Goal: Task Accomplishment & Management: Manage account settings

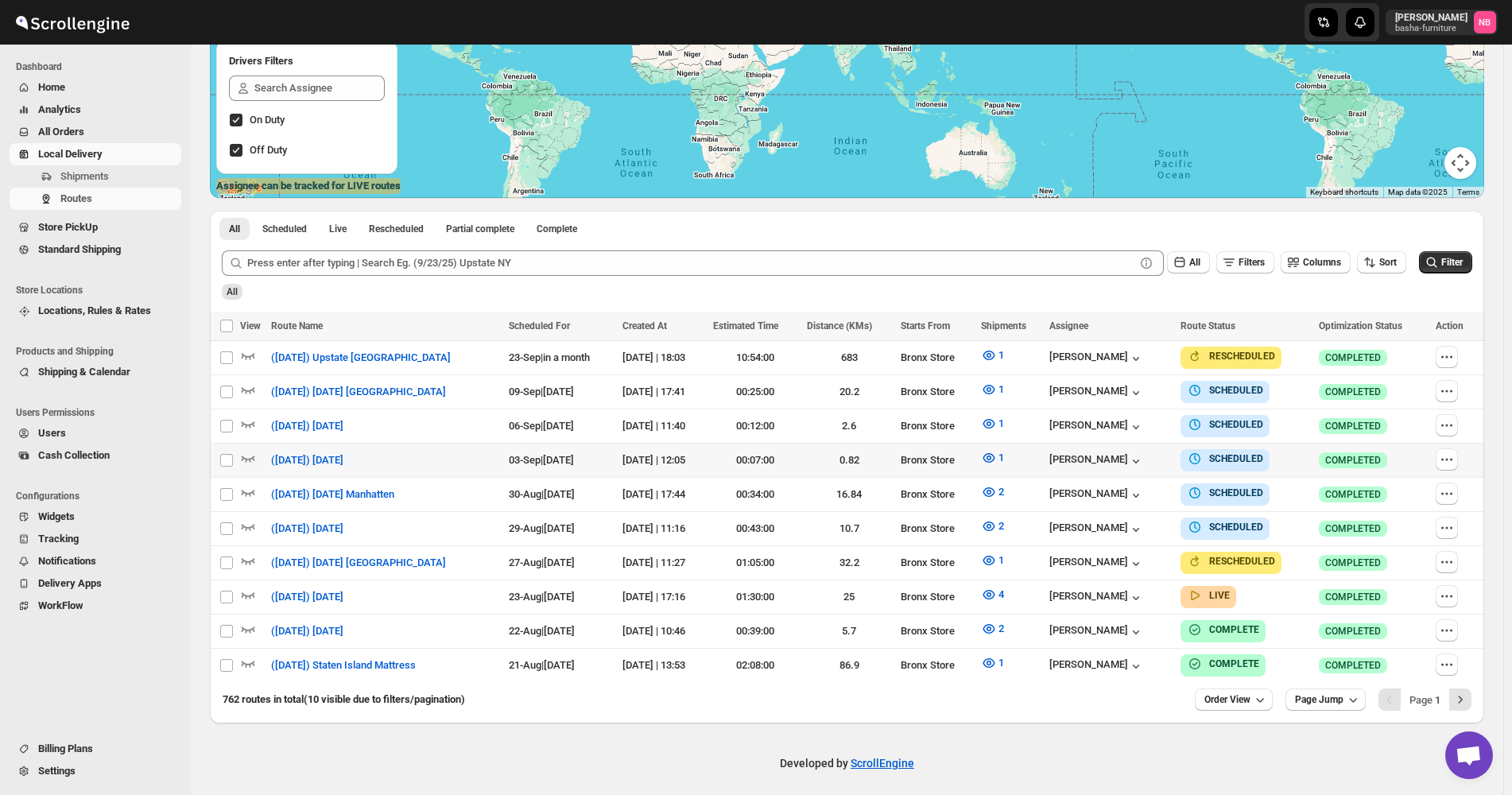
scroll to position [273, 0]
click at [115, 130] on span "All Orders" at bounding box center [107, 131] width 140 height 16
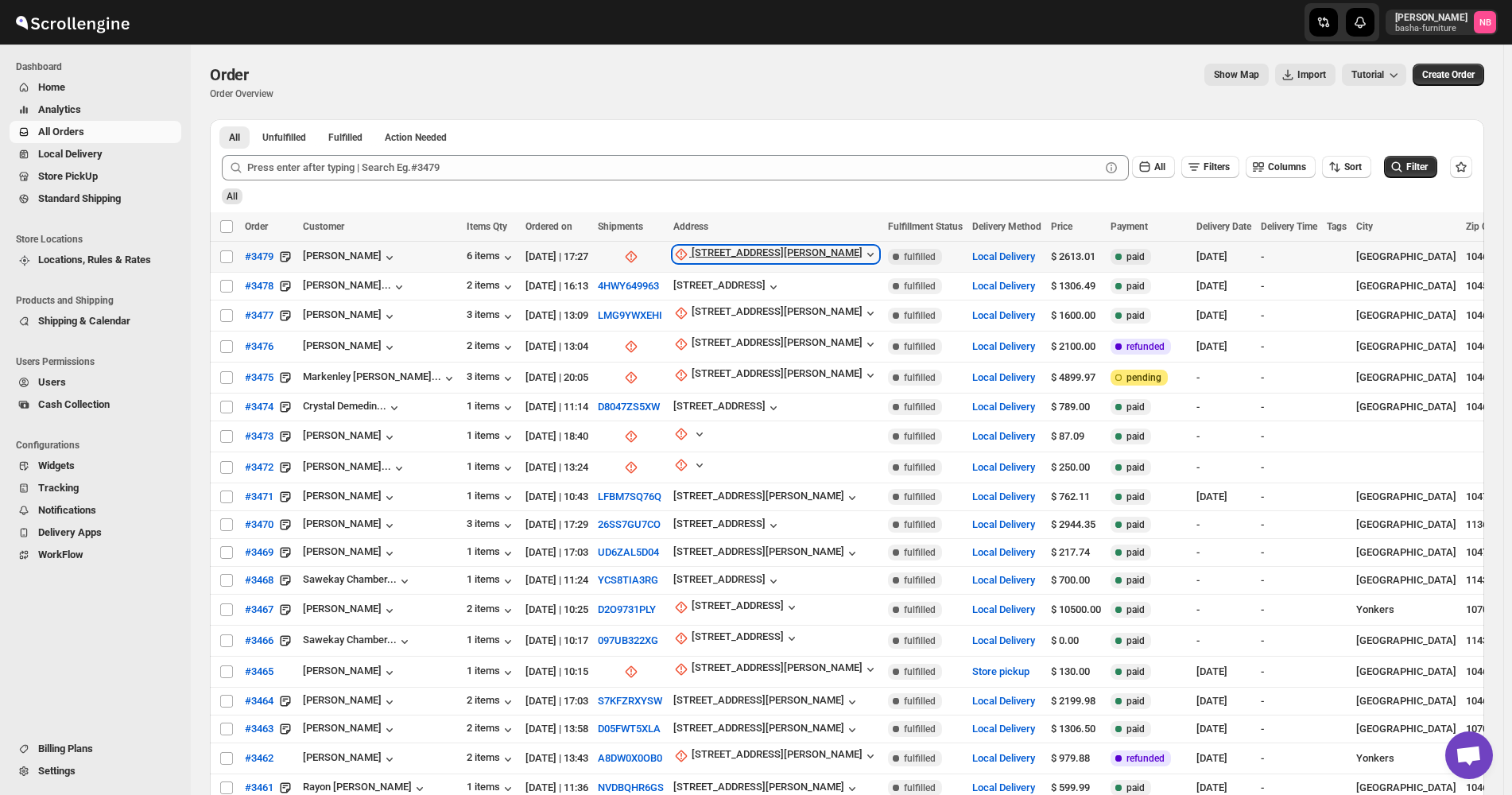
click at [692, 255] on div "[STREET_ADDRESS][PERSON_NAME]" at bounding box center [777, 254] width 171 height 16
click at [678, 334] on span "Update manually" at bounding box center [714, 340] width 76 height 12
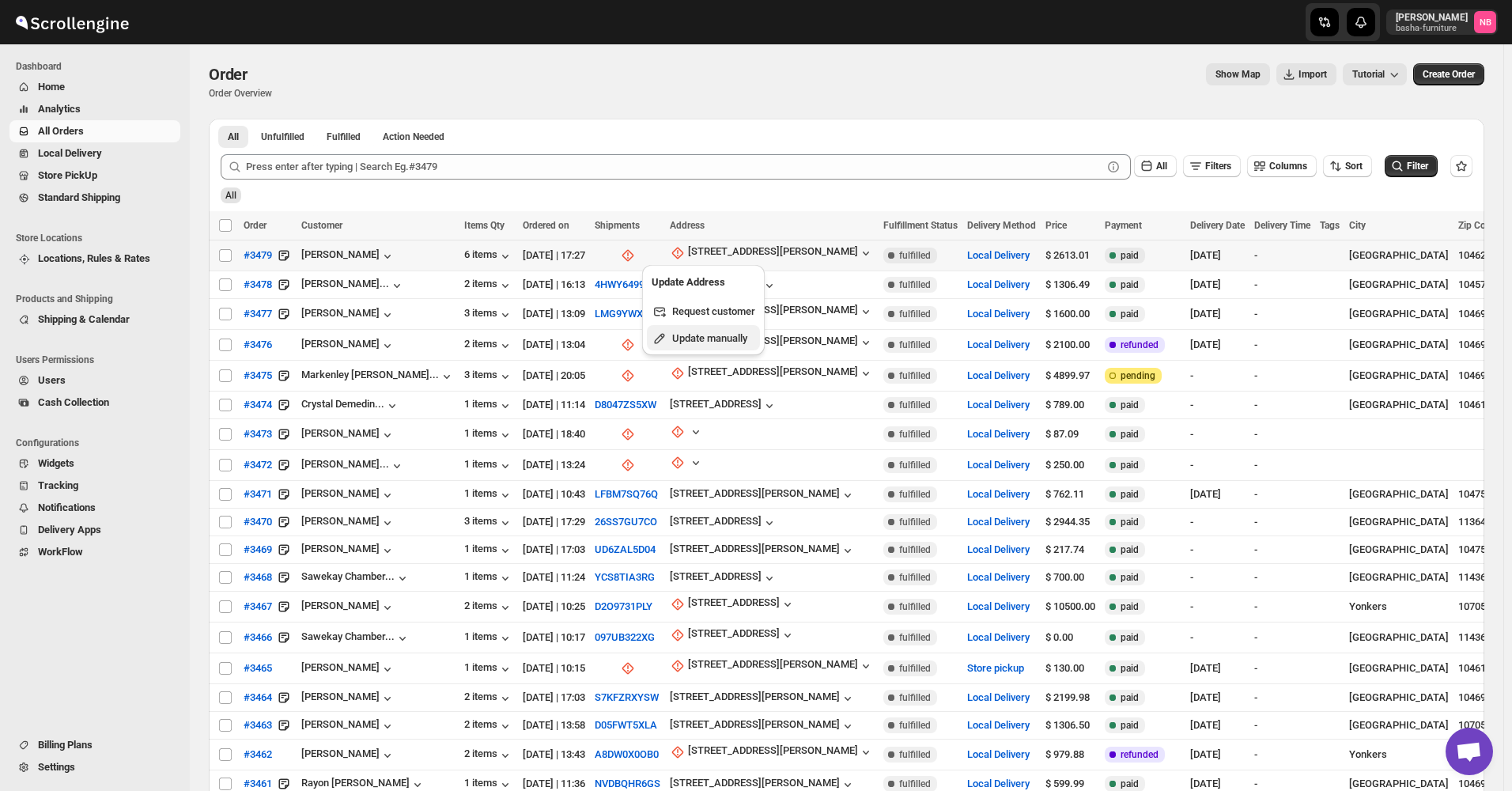
select select "US"
select select "[US_STATE]"
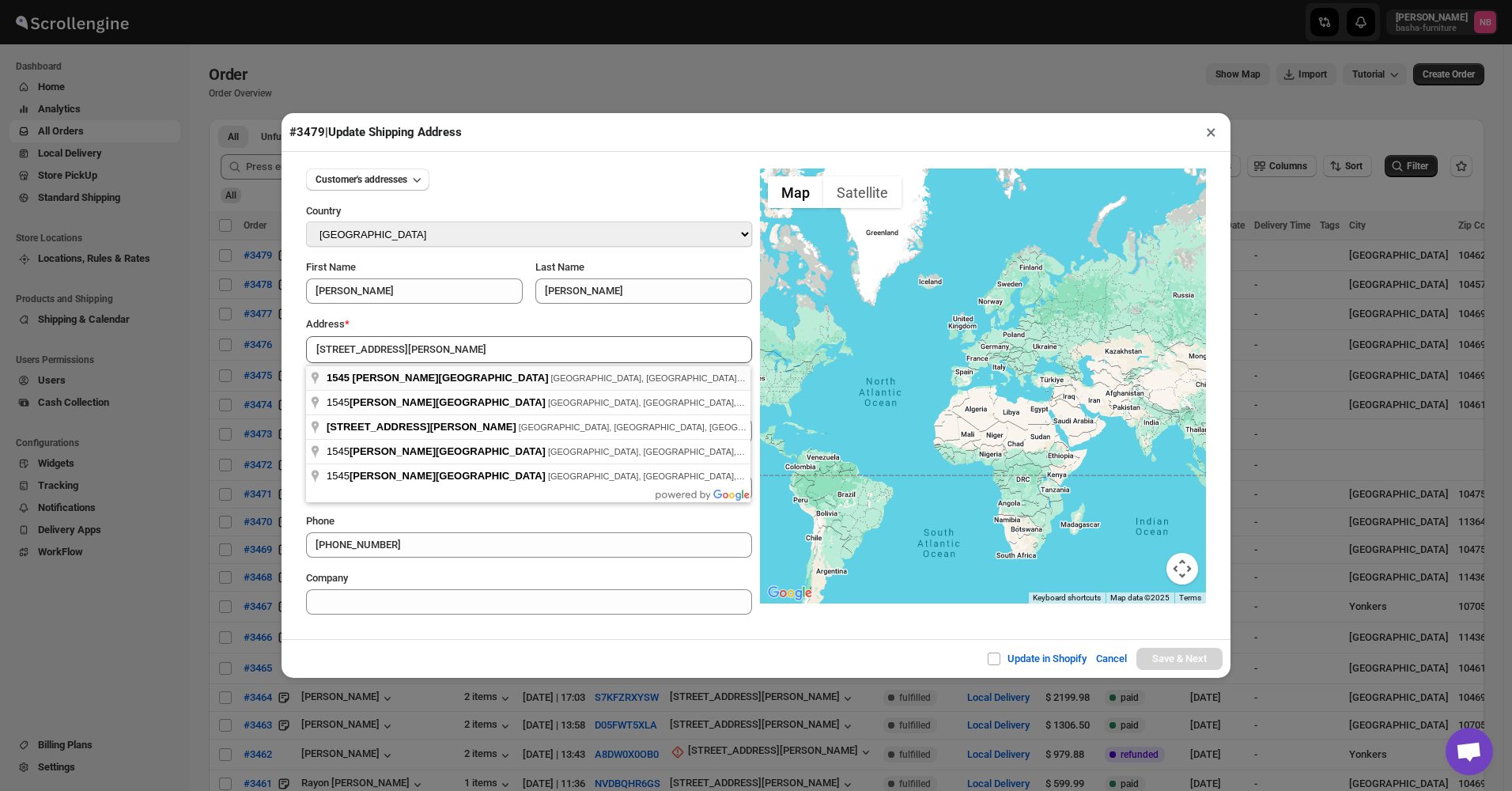
type input "[STREET_ADDRESS][PERSON_NAME]"
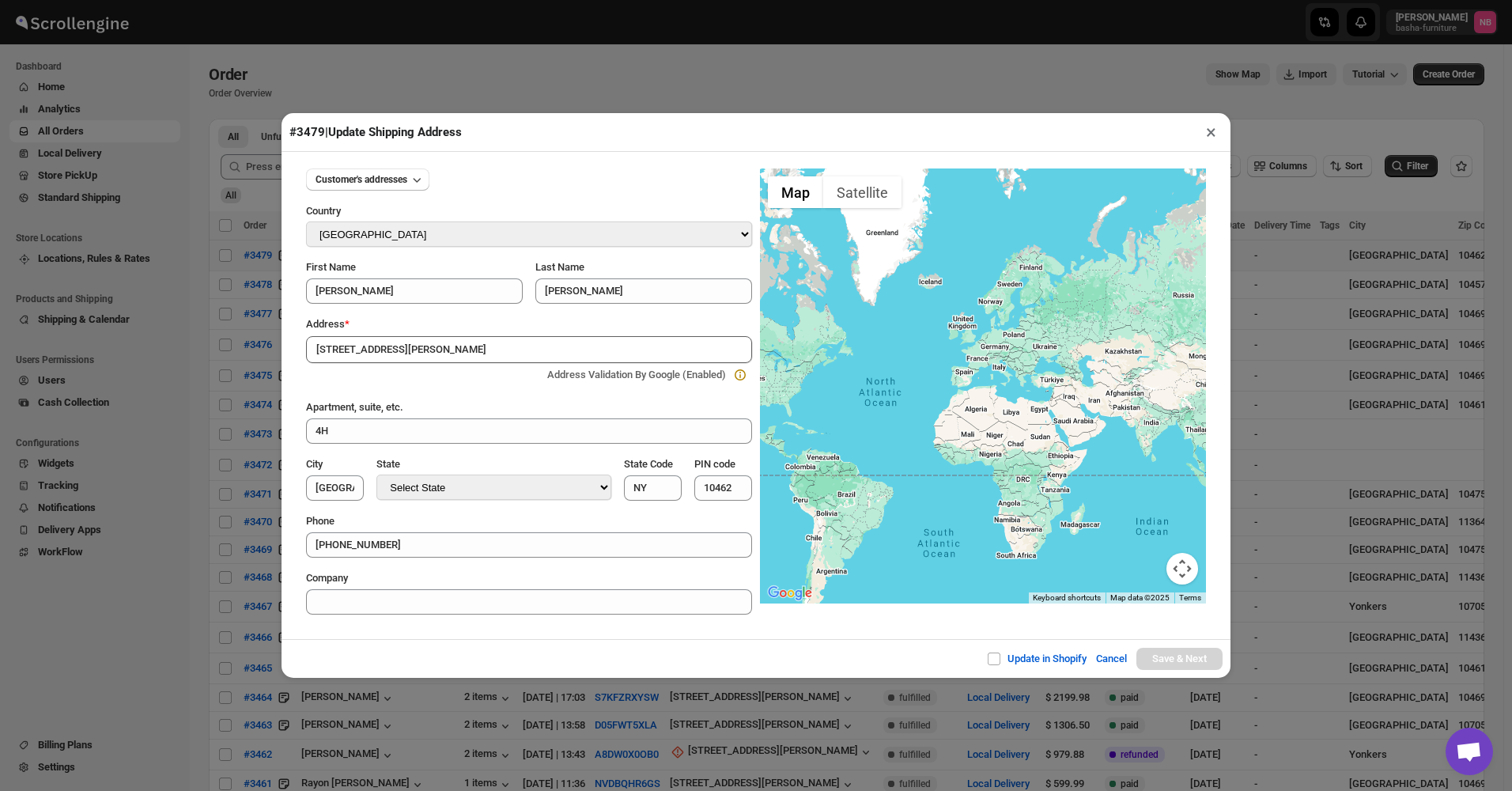
type input "[GEOGRAPHIC_DATA]"
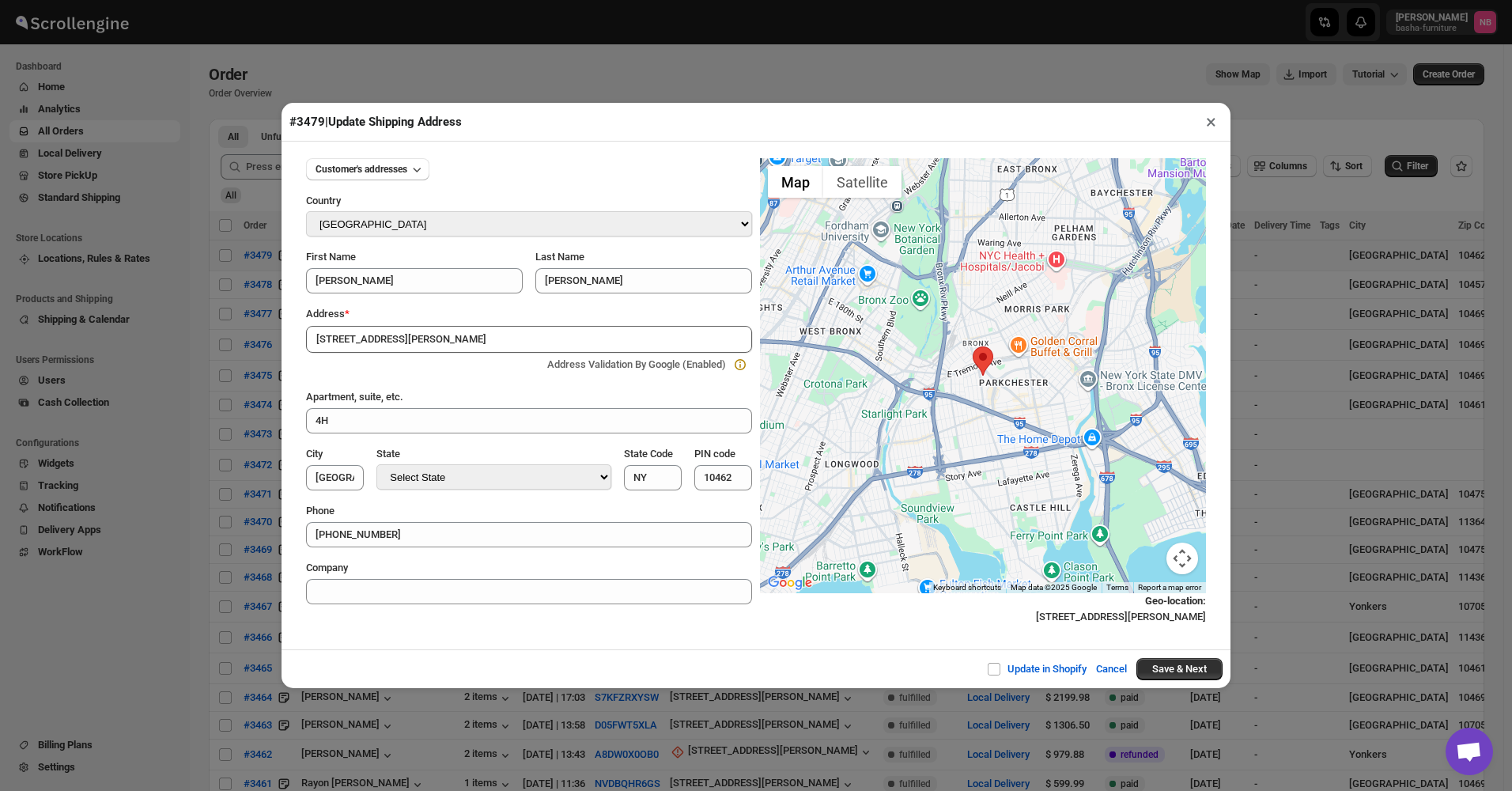
click at [1181, 657] on div "Update in Shopify Cancel Save & Next" at bounding box center [756, 669] width 948 height 39
click at [1172, 676] on button "Save & Next" at bounding box center [1180, 669] width 87 height 22
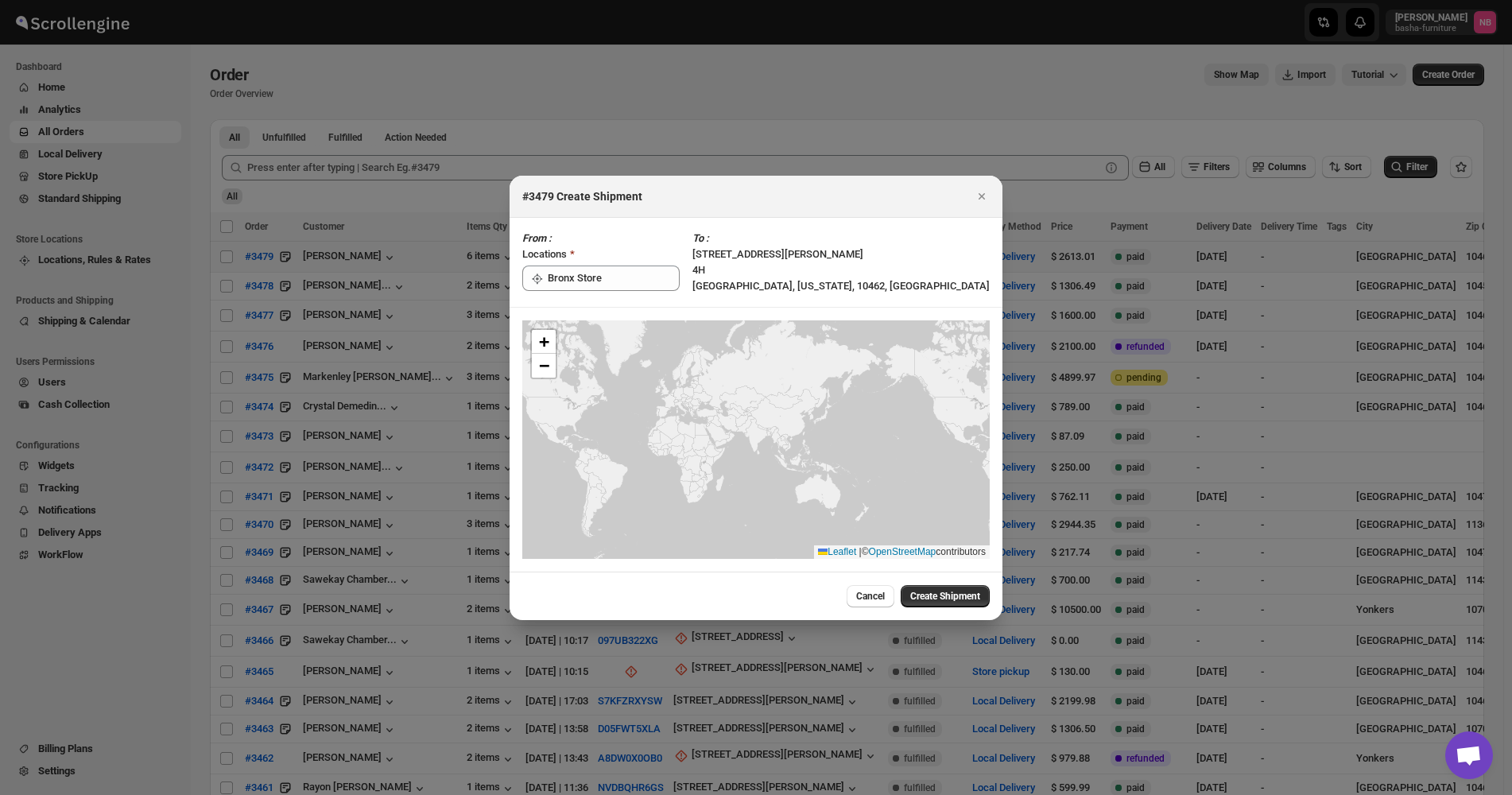
click at [947, 597] on span "Create Shipment" at bounding box center [945, 596] width 70 height 13
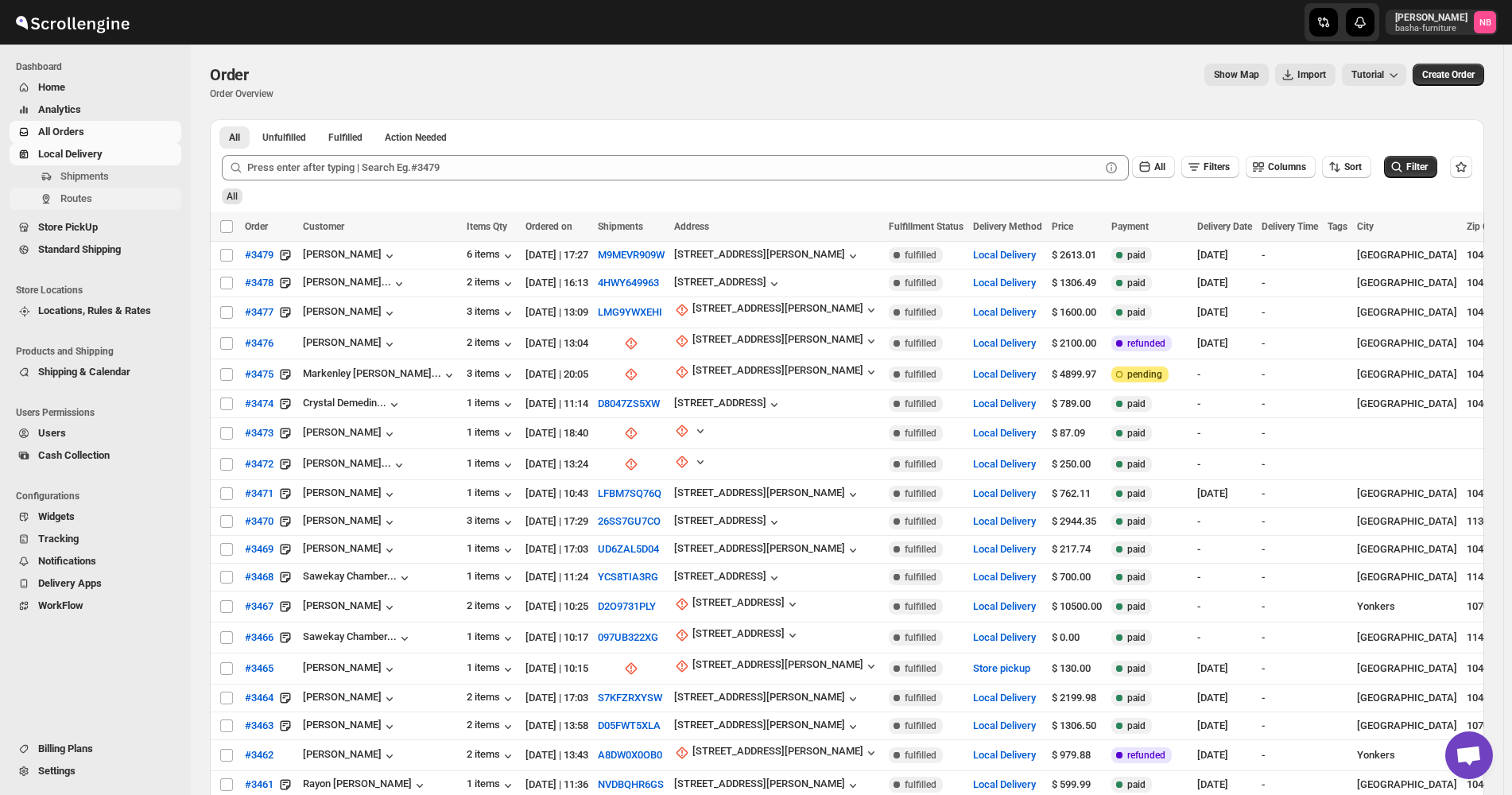
click at [109, 200] on span "Routes" at bounding box center [119, 198] width 118 height 16
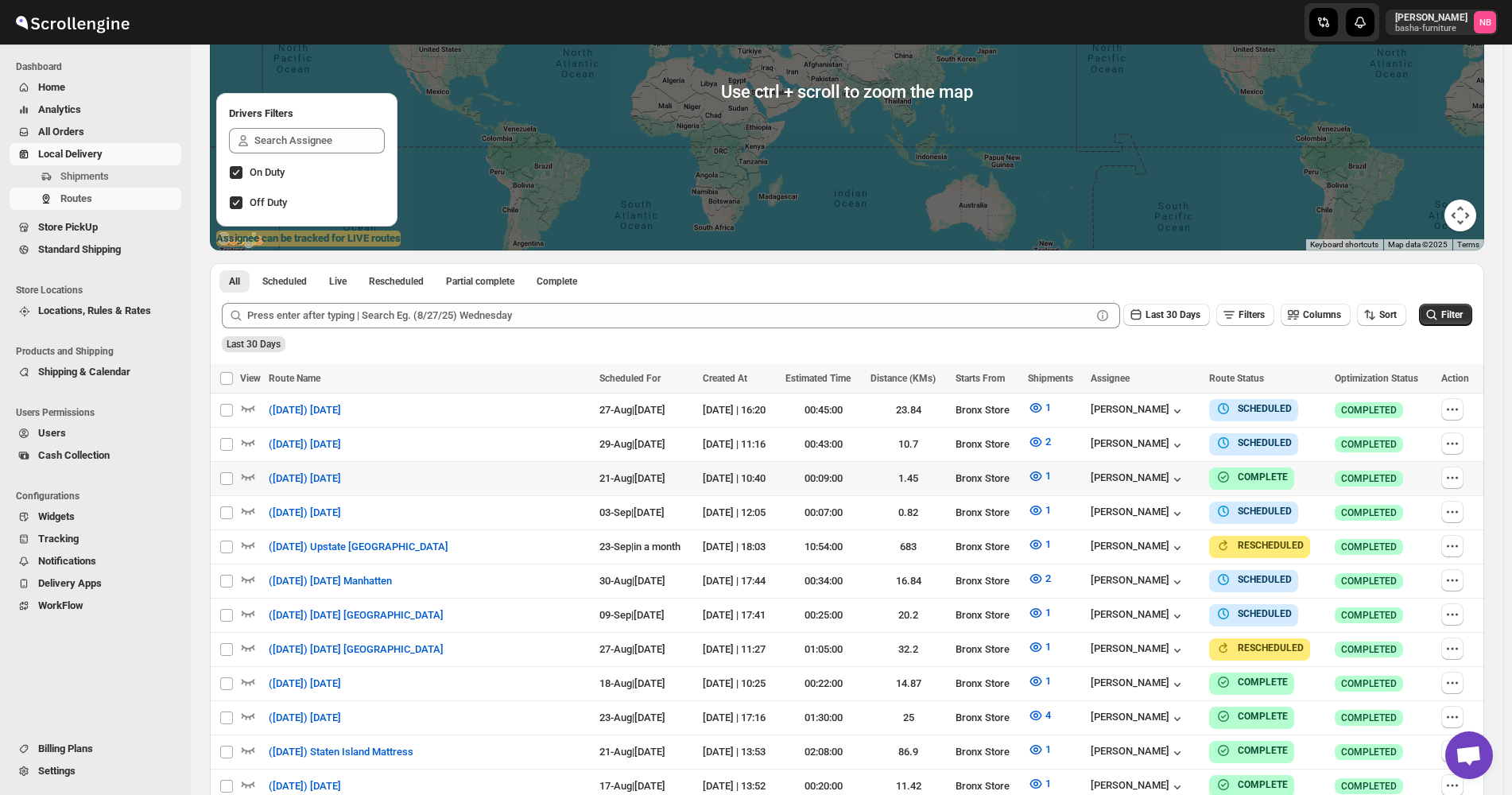
scroll to position [397, 0]
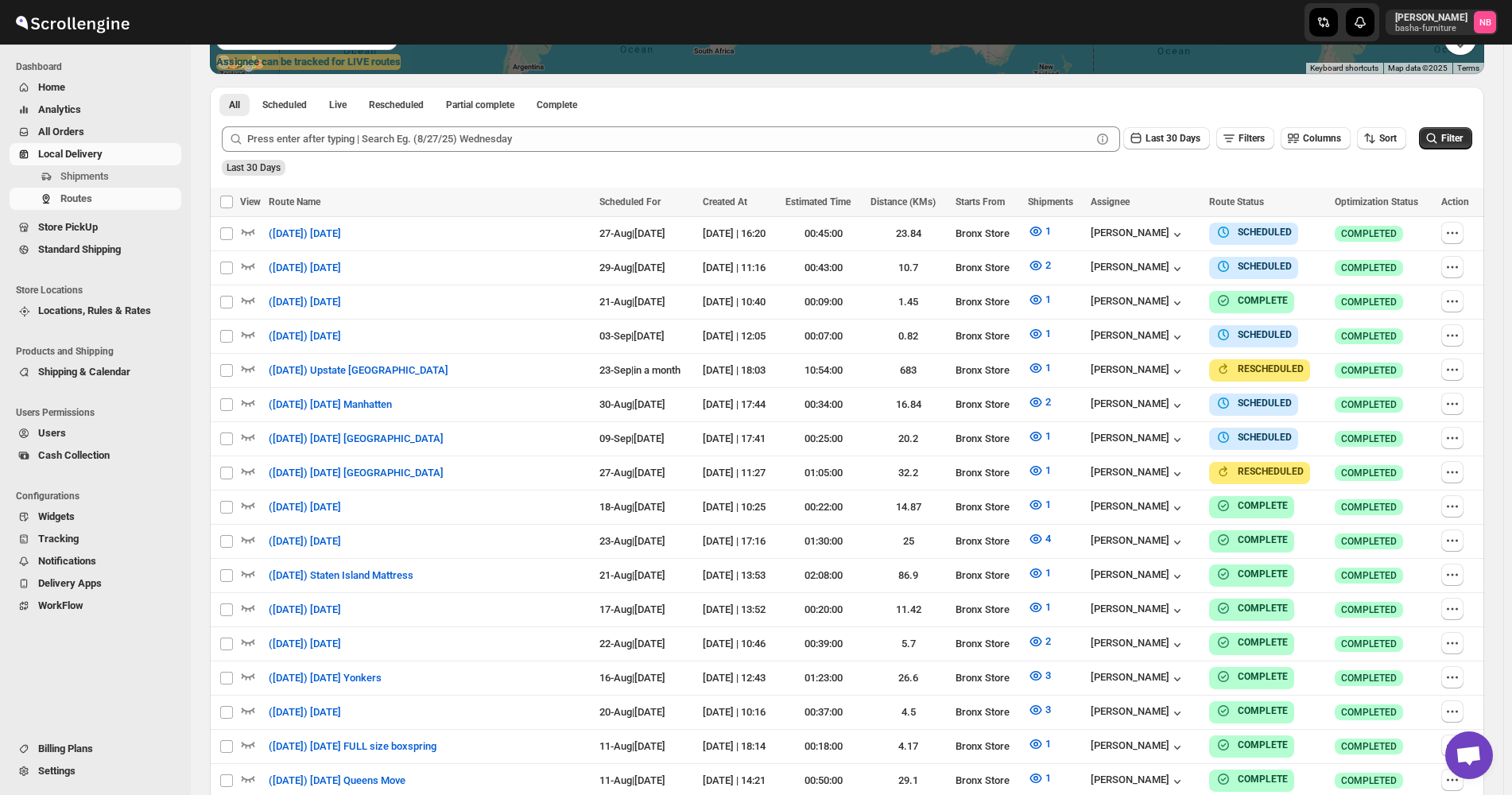
click at [1393, 151] on div "Last 30 Days Filters Columns Sort" at bounding box center [814, 139] width 1184 height 25
click at [1394, 139] on span "Sort" at bounding box center [1388, 138] width 18 height 11
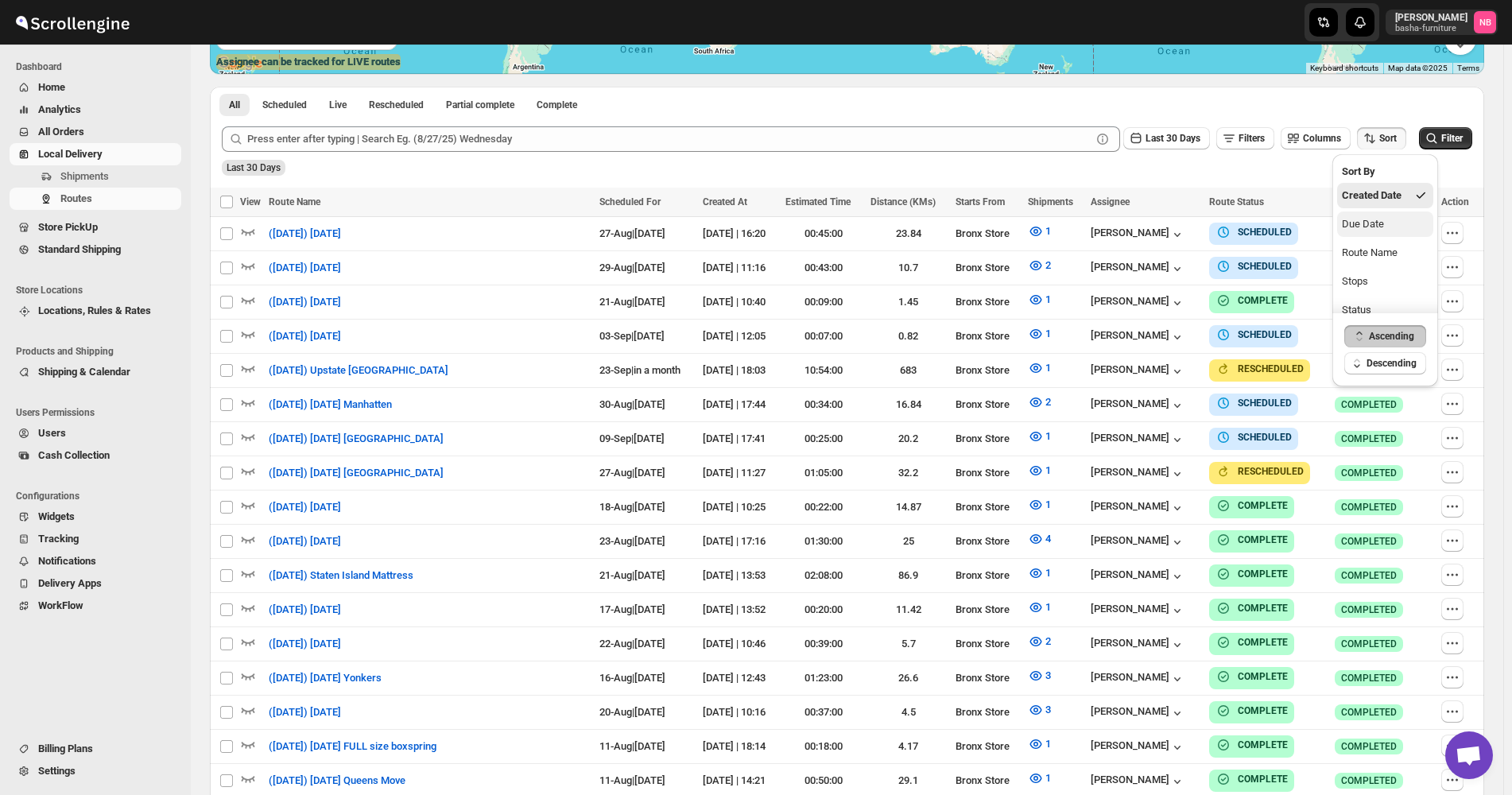
click at [1389, 214] on button "Due Date" at bounding box center [1385, 223] width 96 height 25
click at [1144, 143] on icon "button" at bounding box center [1135, 138] width 16 height 16
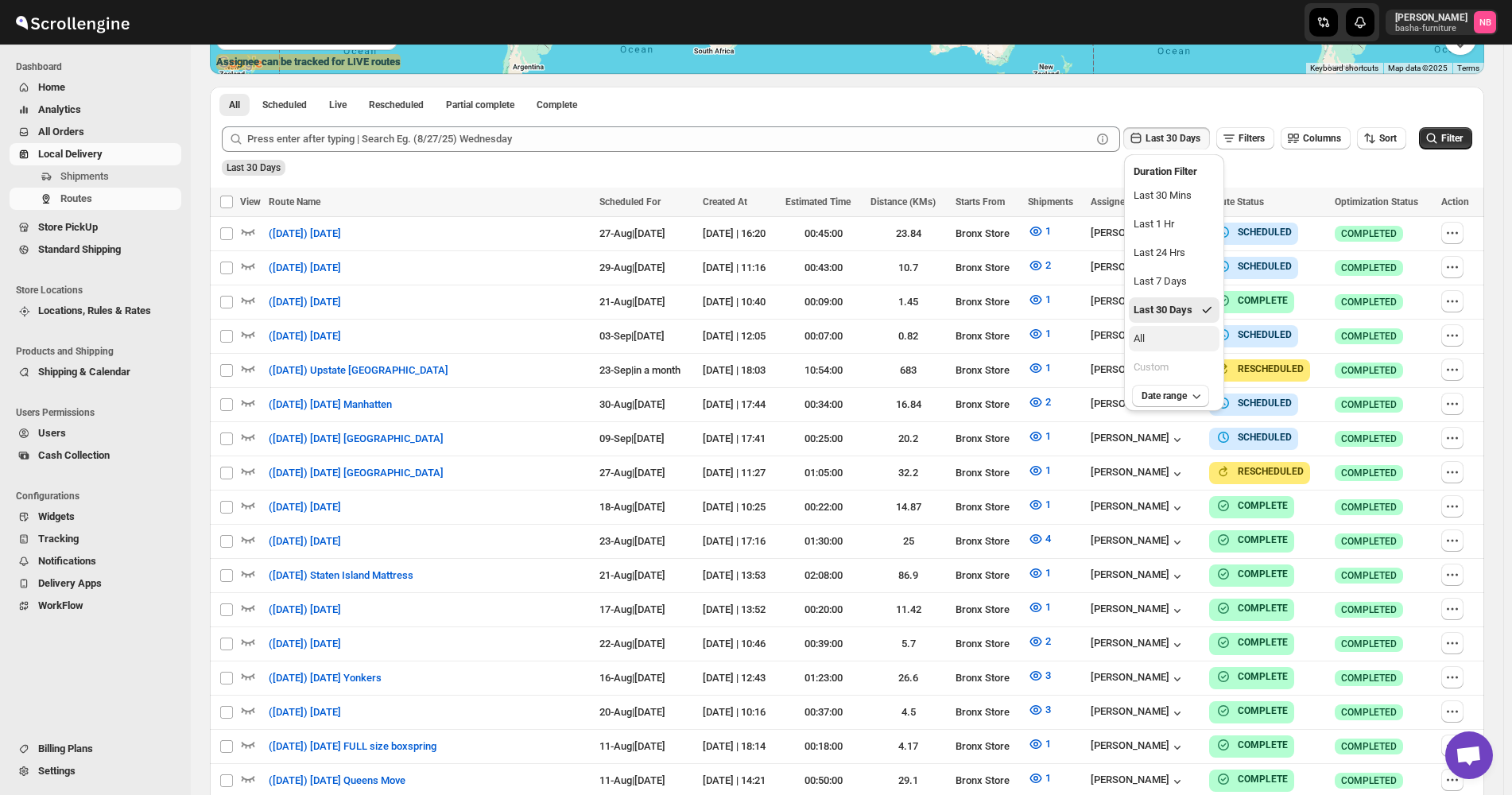
click at [1161, 329] on button "All" at bounding box center [1174, 338] width 91 height 25
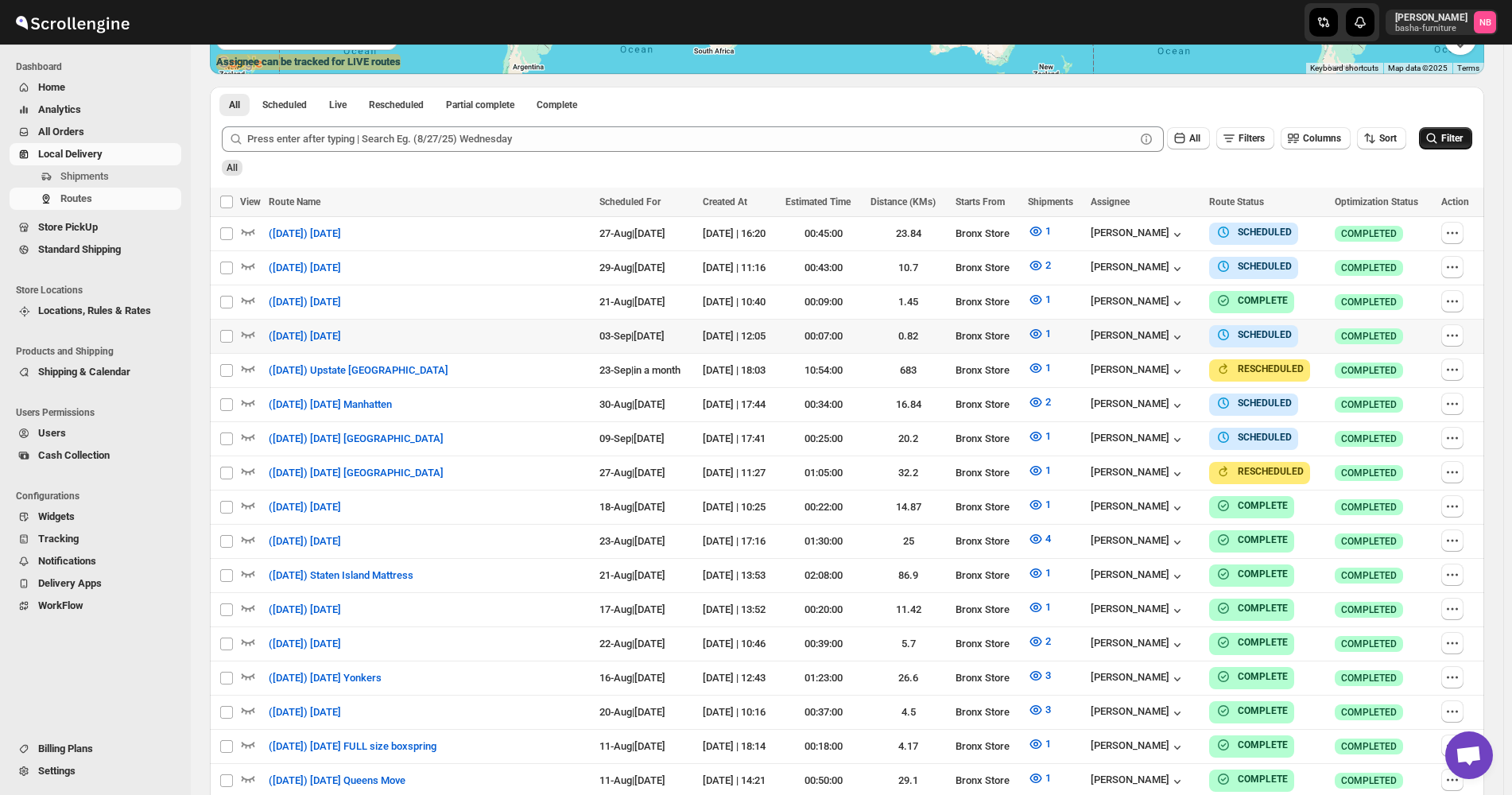
click at [1436, 143] on icon "submit" at bounding box center [1431, 138] width 16 height 16
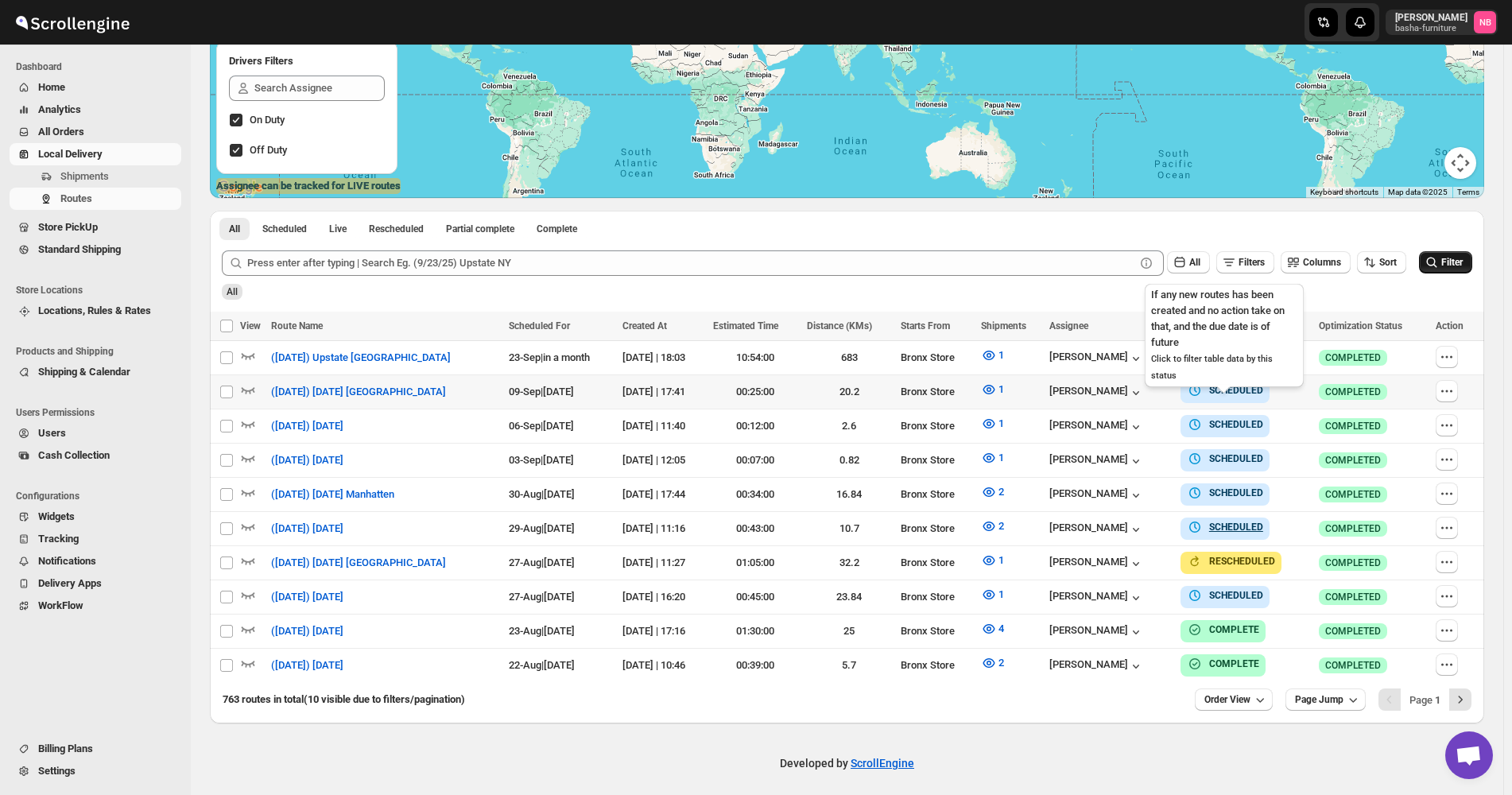
scroll to position [0, 0]
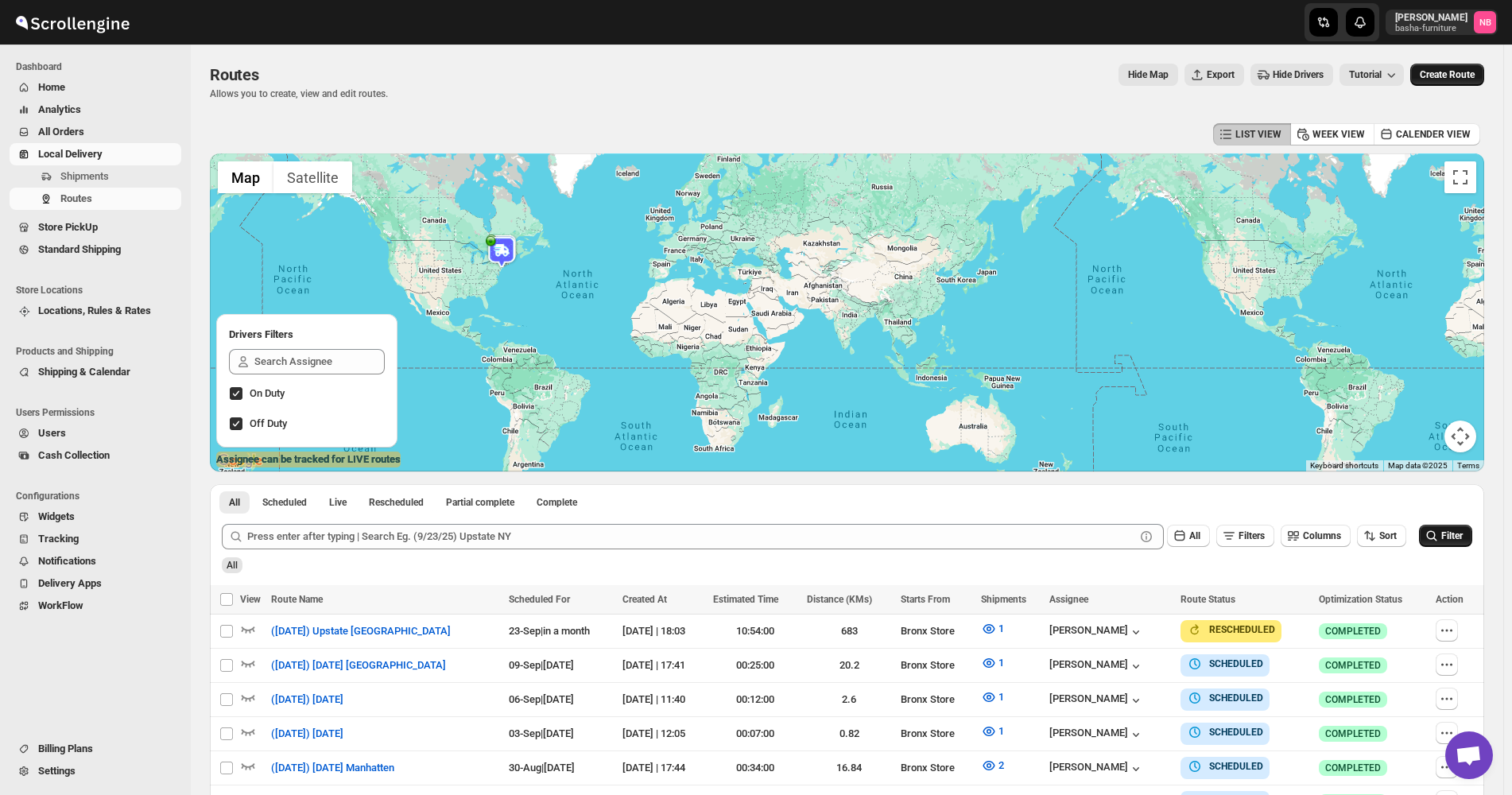
click at [1456, 70] on span "Create Route" at bounding box center [1446, 75] width 55 height 13
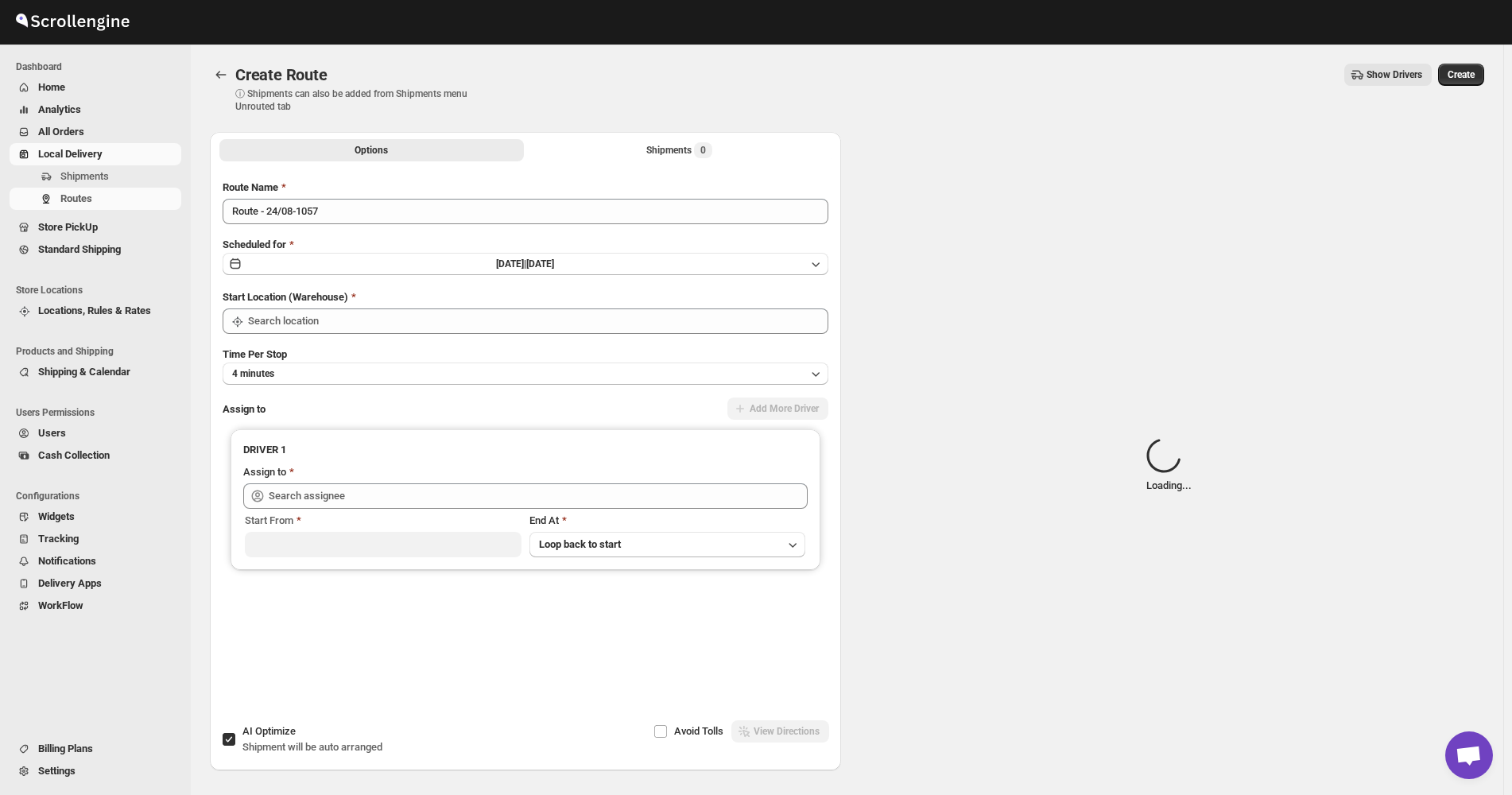
type input "Not Available"
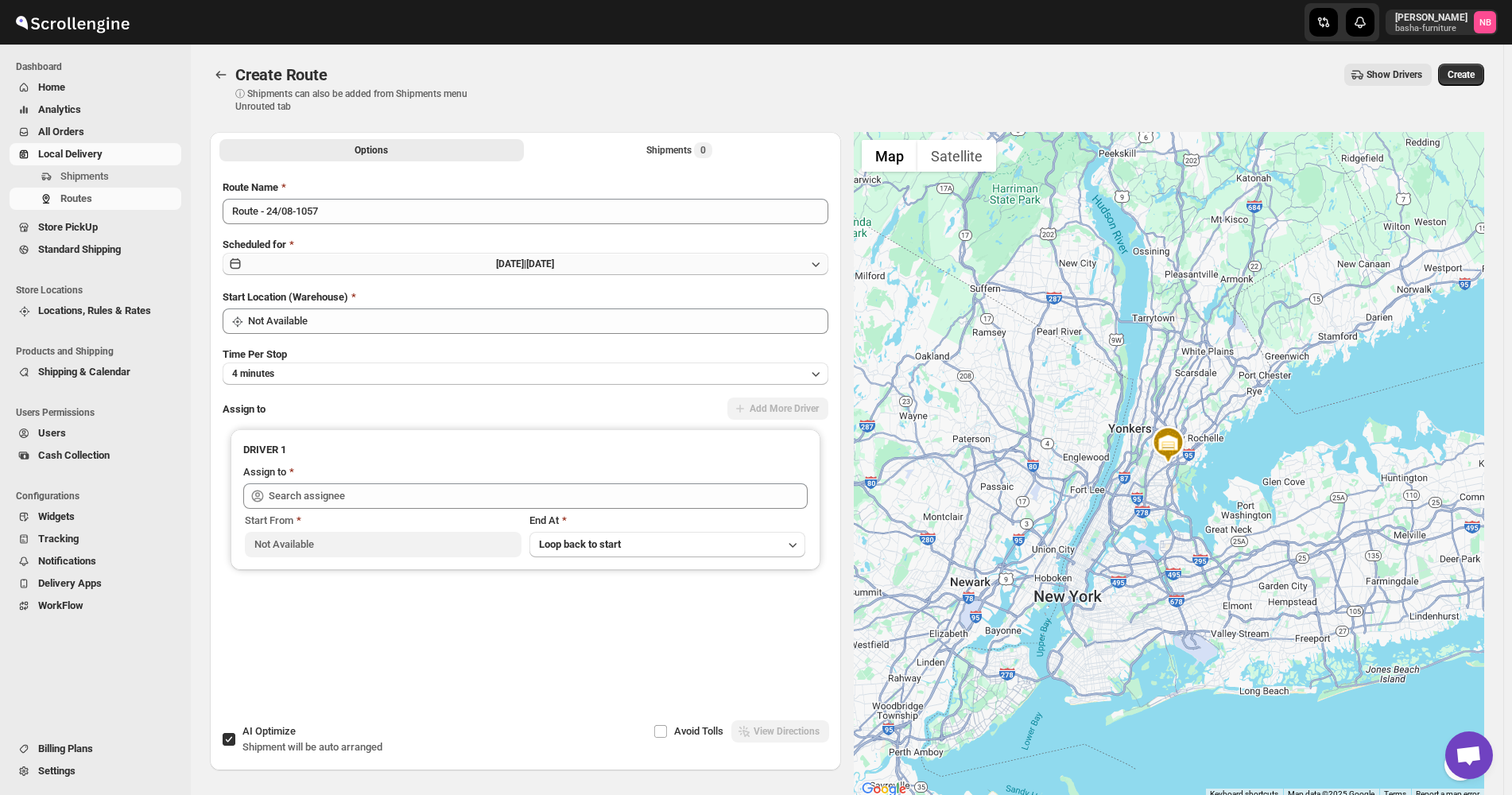
click at [613, 255] on button "[DATE] | [DATE]" at bounding box center [525, 264] width 606 height 22
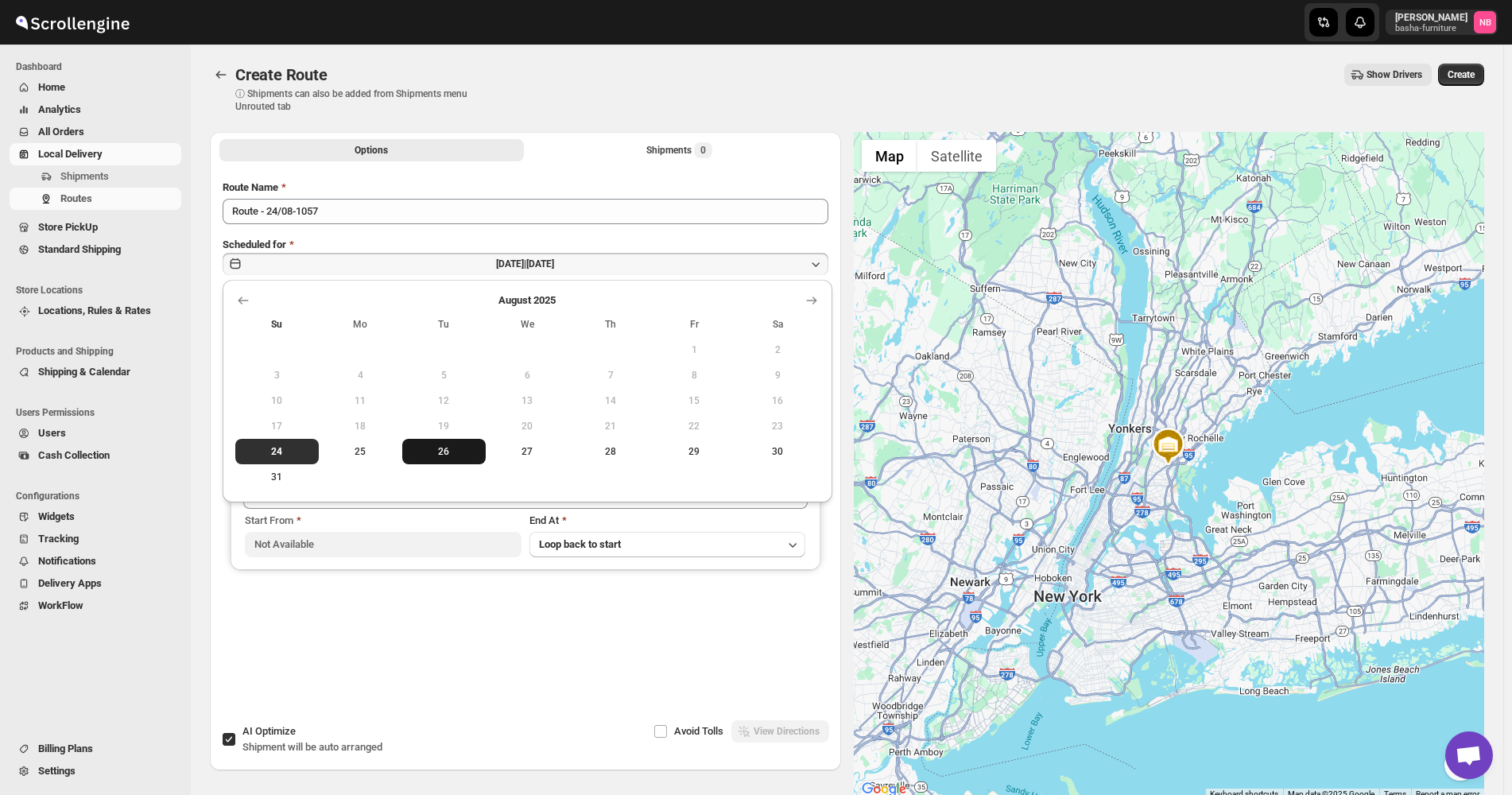
click at [447, 447] on span "26" at bounding box center [444, 452] width 70 height 13
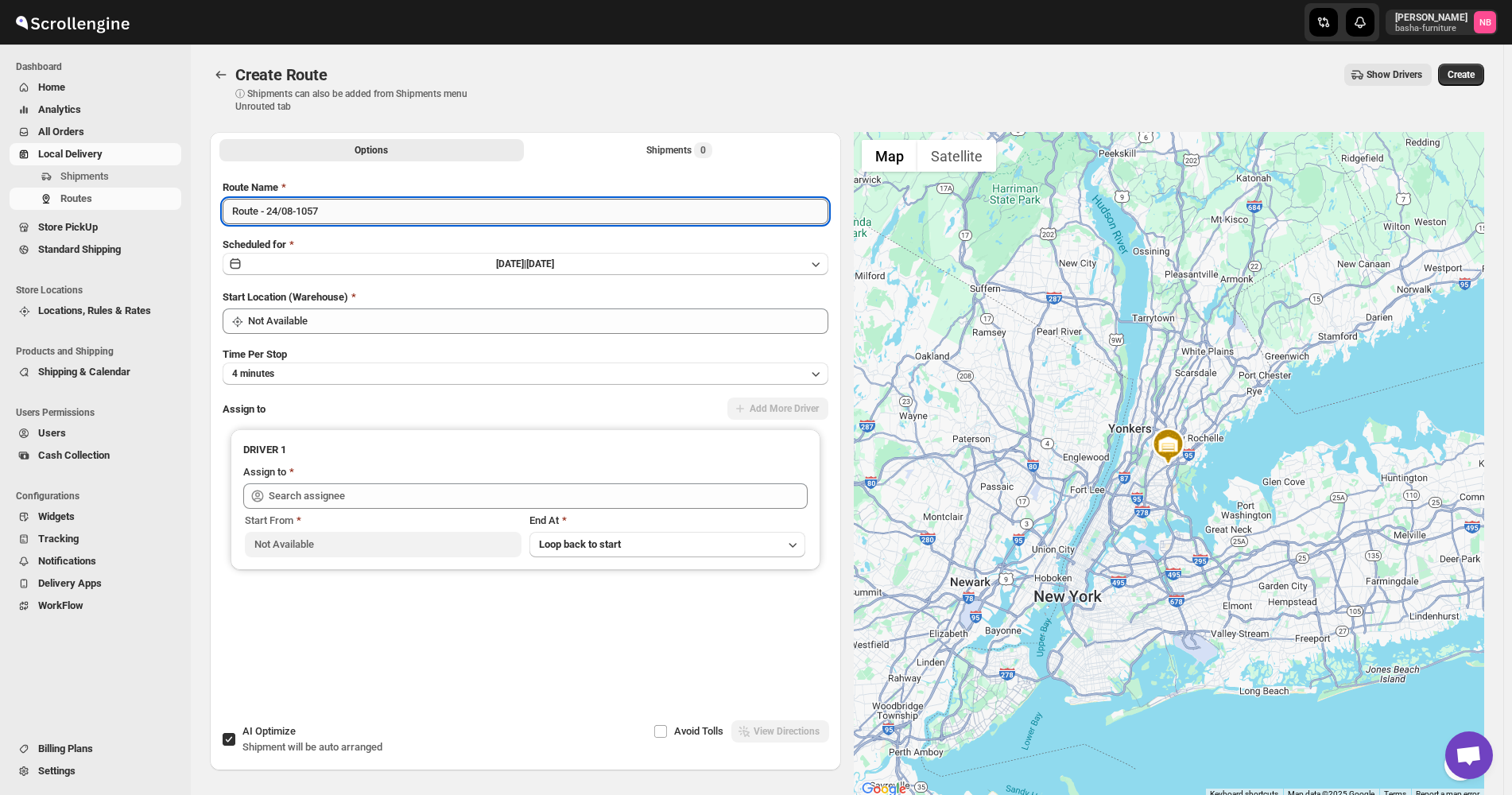
click at [406, 214] on input "Route - 24/08-1057" at bounding box center [525, 211] width 606 height 25
type input "([DATE]) [DATE]"
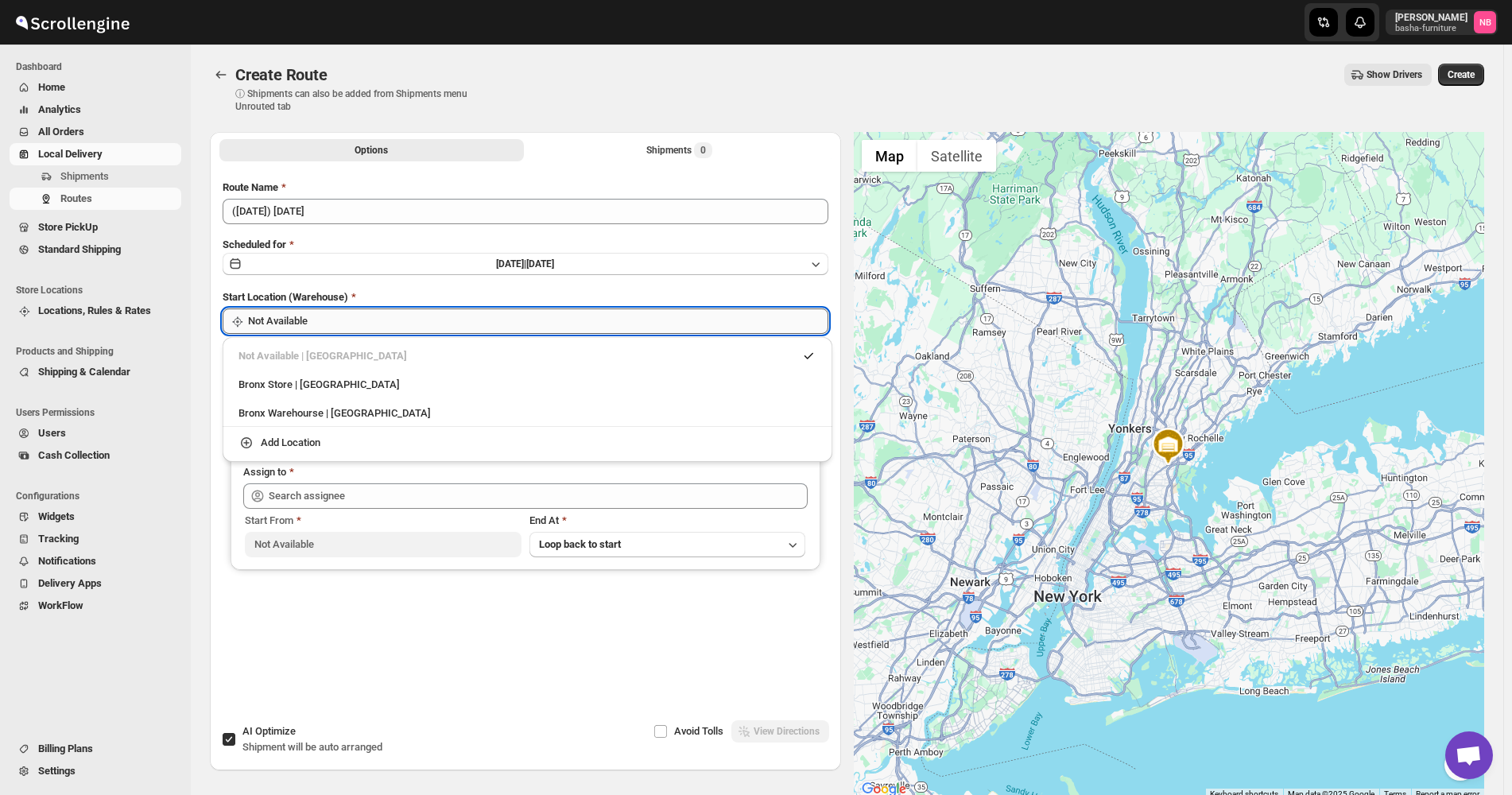
click at [357, 330] on input "Not Available" at bounding box center [538, 320] width 581 height 25
click at [356, 374] on div "Bronx Store | [GEOGRAPHIC_DATA]" at bounding box center [527, 384] width 597 height 25
type input "Bronx Store"
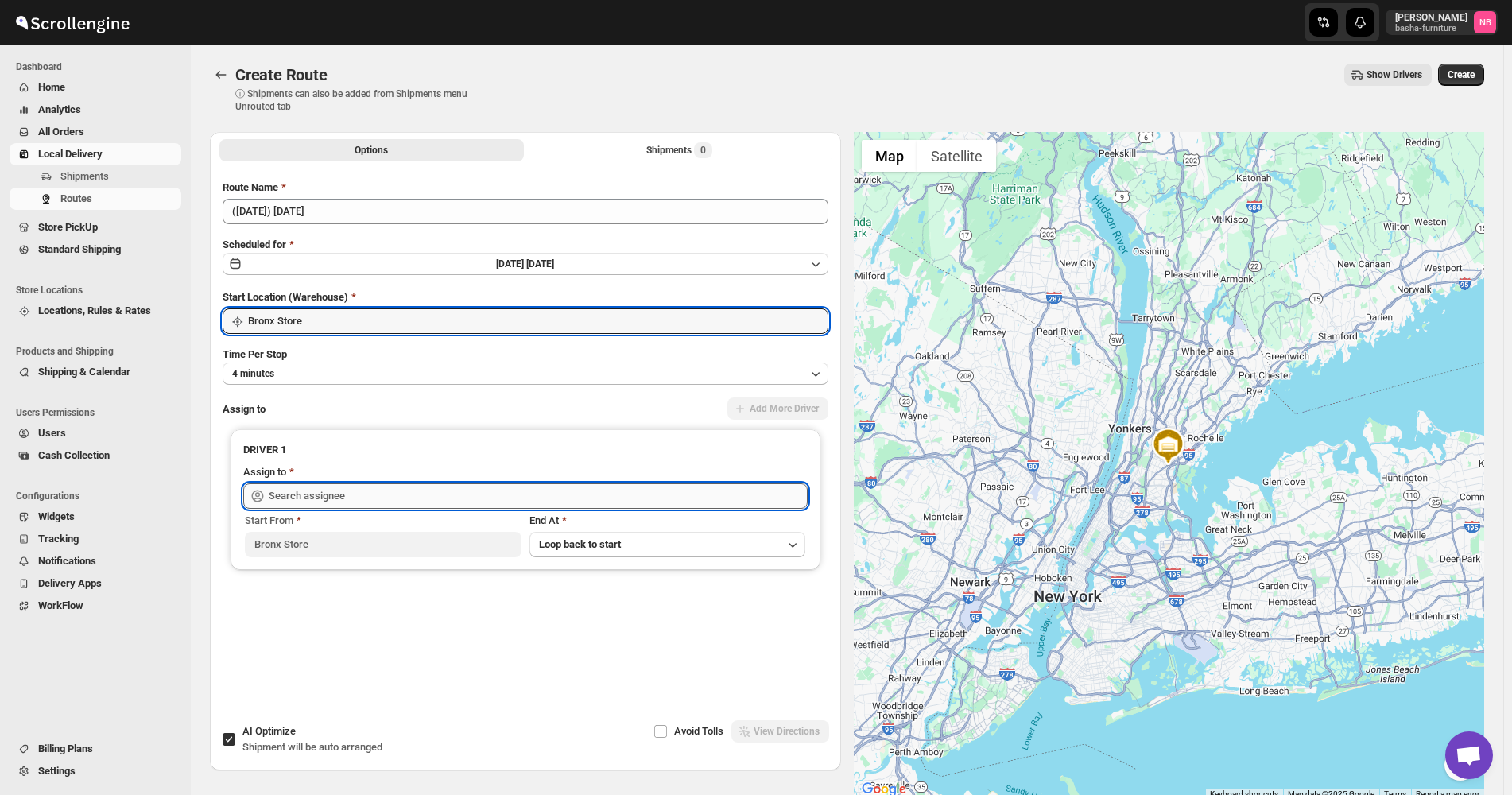
click at [396, 490] on input "text" at bounding box center [538, 495] width 539 height 25
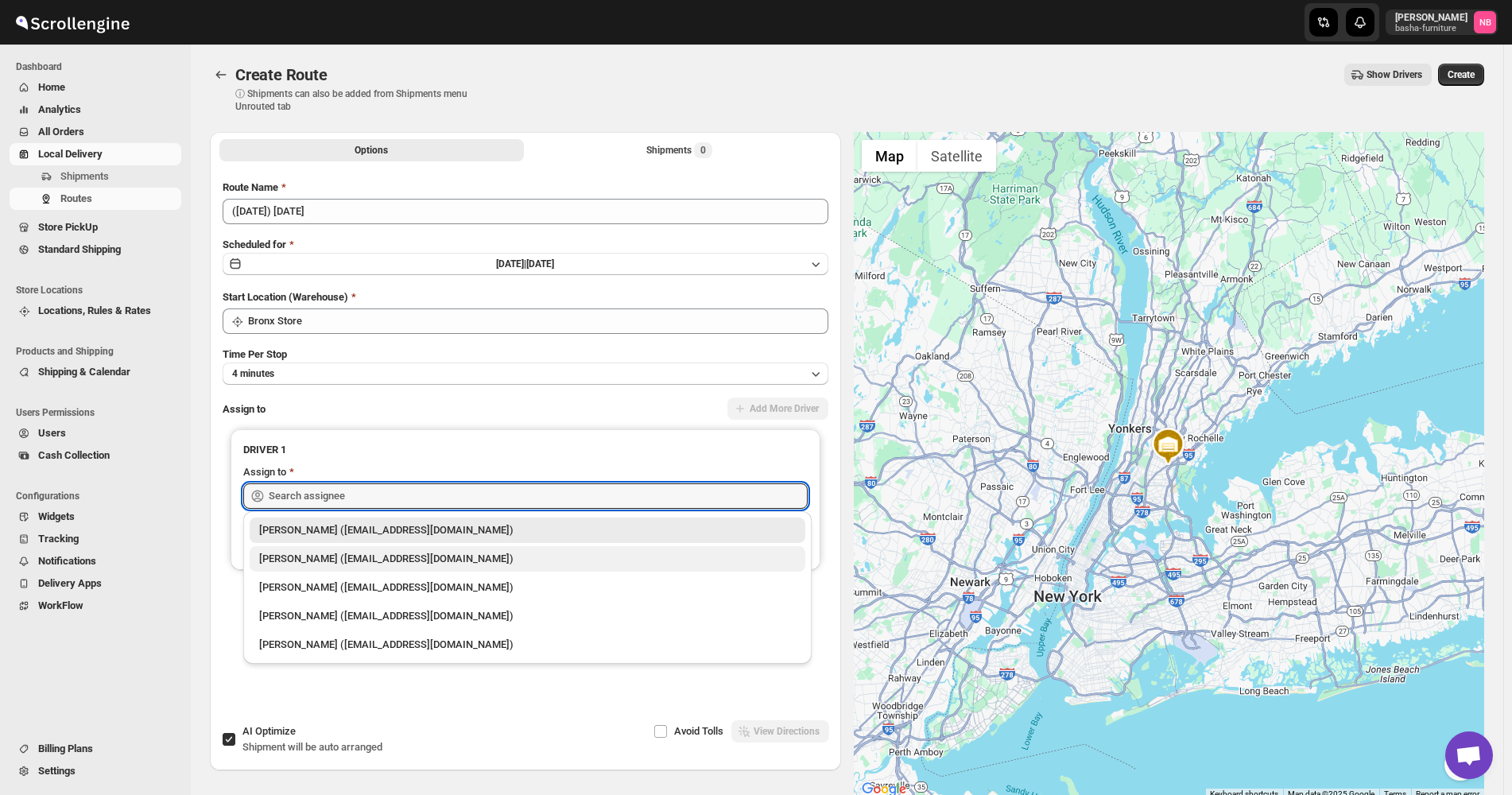
click at [365, 547] on div "[PERSON_NAME] ([EMAIL_ADDRESS][DOMAIN_NAME])" at bounding box center [528, 558] width 556 height 25
type input "[PERSON_NAME] ([EMAIL_ADDRESS][DOMAIN_NAME])"
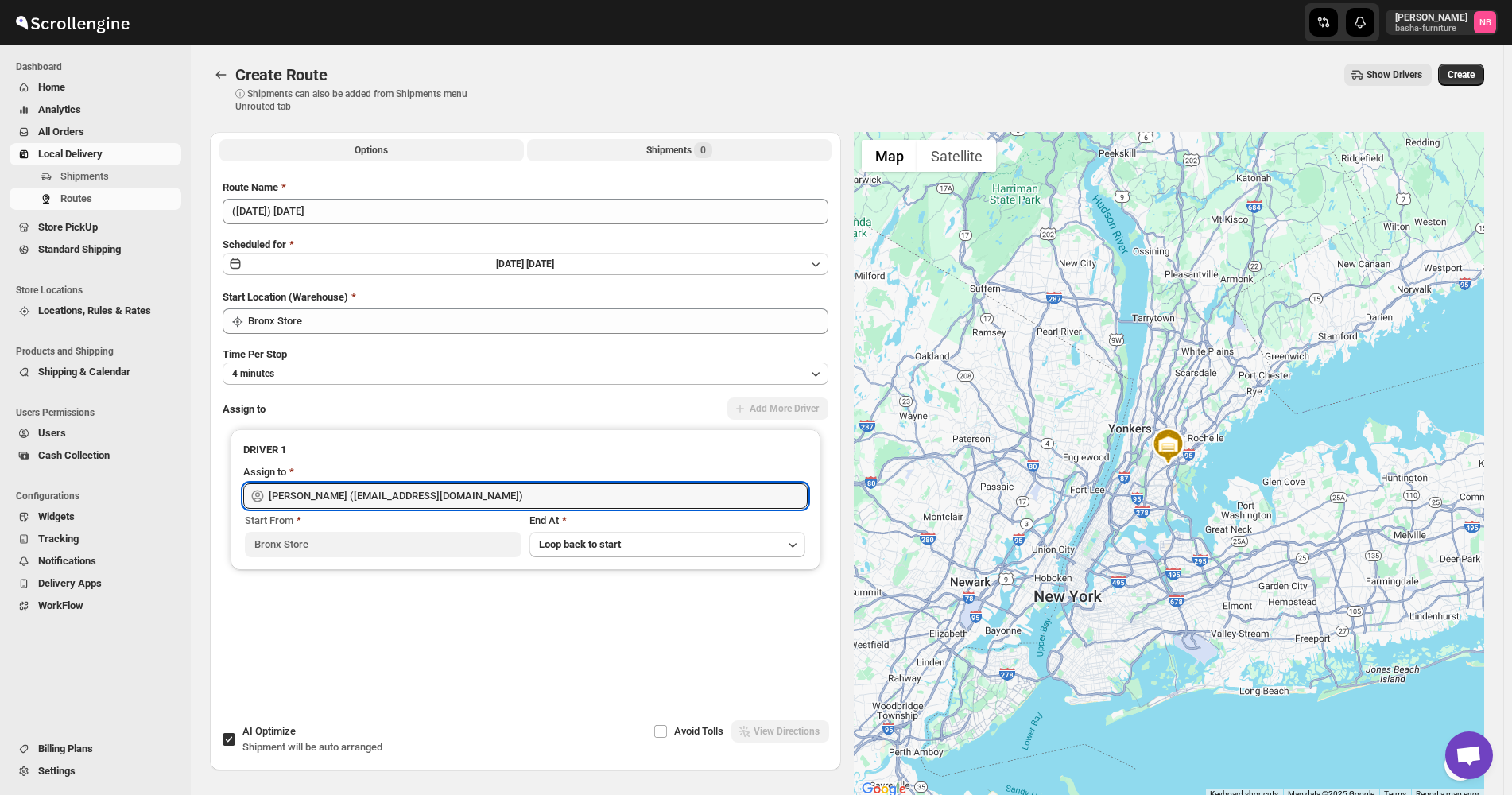
click at [614, 145] on button "Shipments 0" at bounding box center [679, 150] width 305 height 22
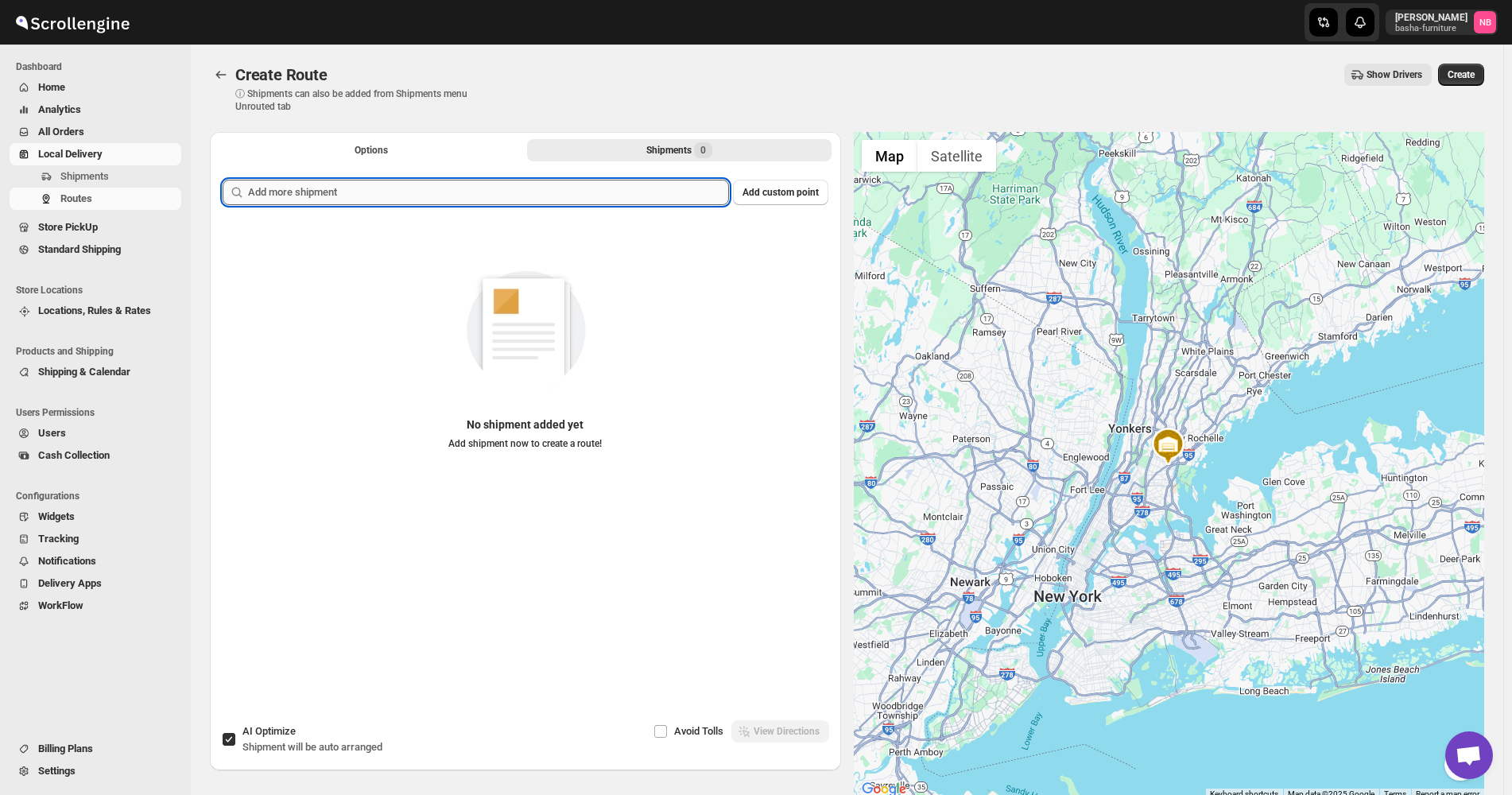
click at [580, 197] on input "text" at bounding box center [488, 192] width 481 height 25
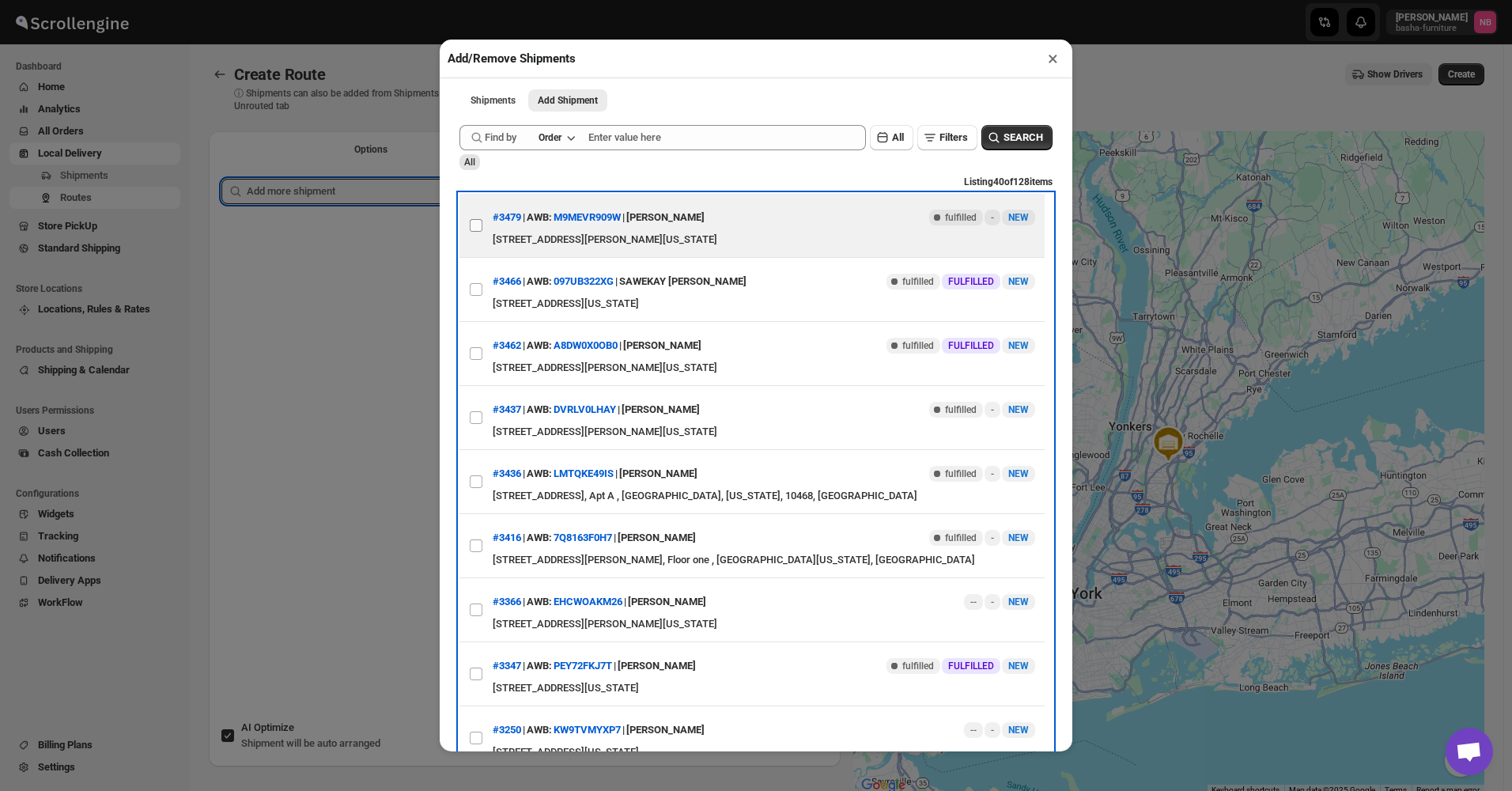
click at [478, 220] on label "View details for 68ab2834fc41024ff29d2c32" at bounding box center [476, 225] width 33 height 64
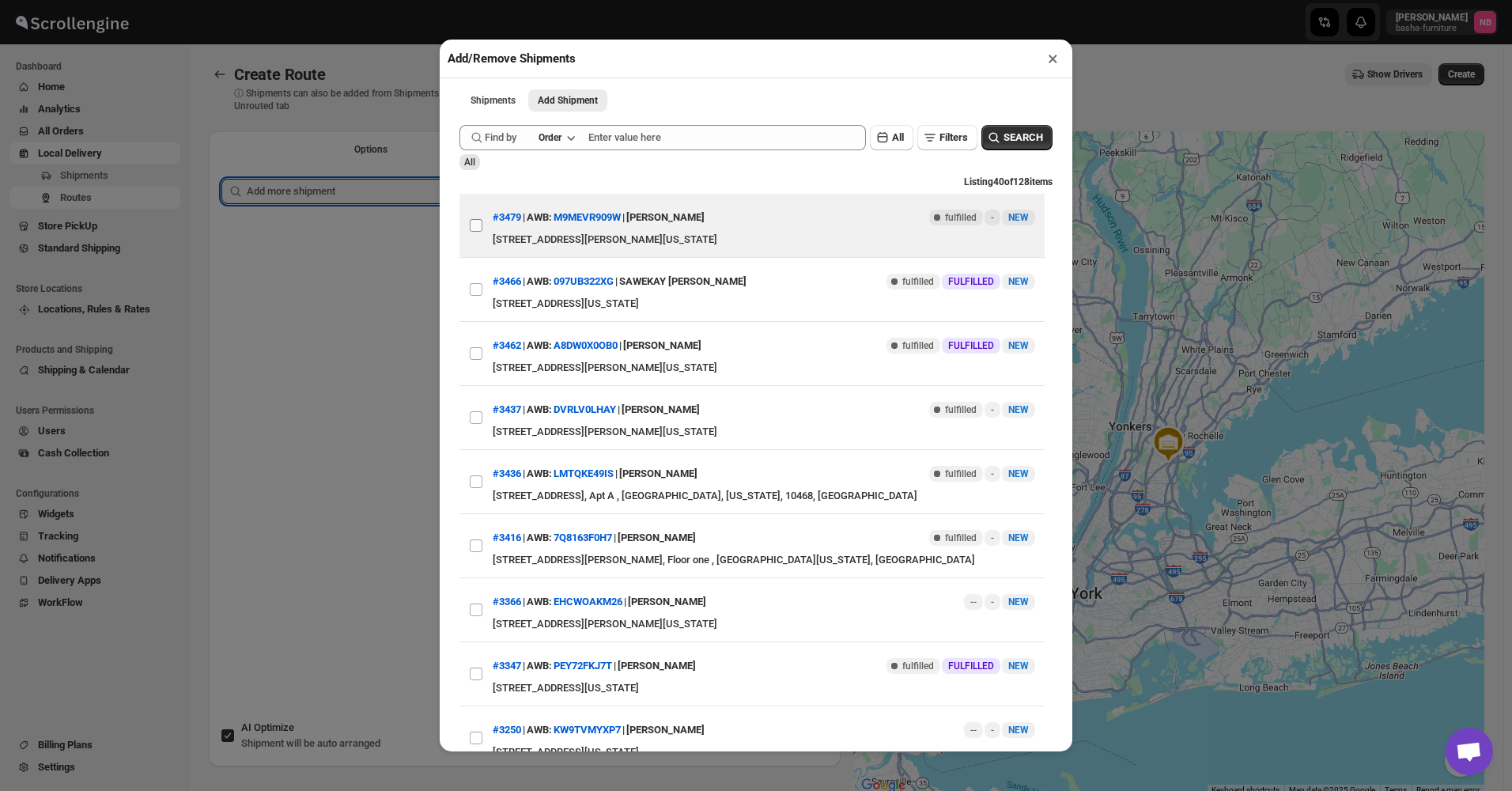
click at [478, 220] on input "View details for 68ab2834fc41024ff29d2c32" at bounding box center [476, 226] width 13 height 13
checkbox input "true"
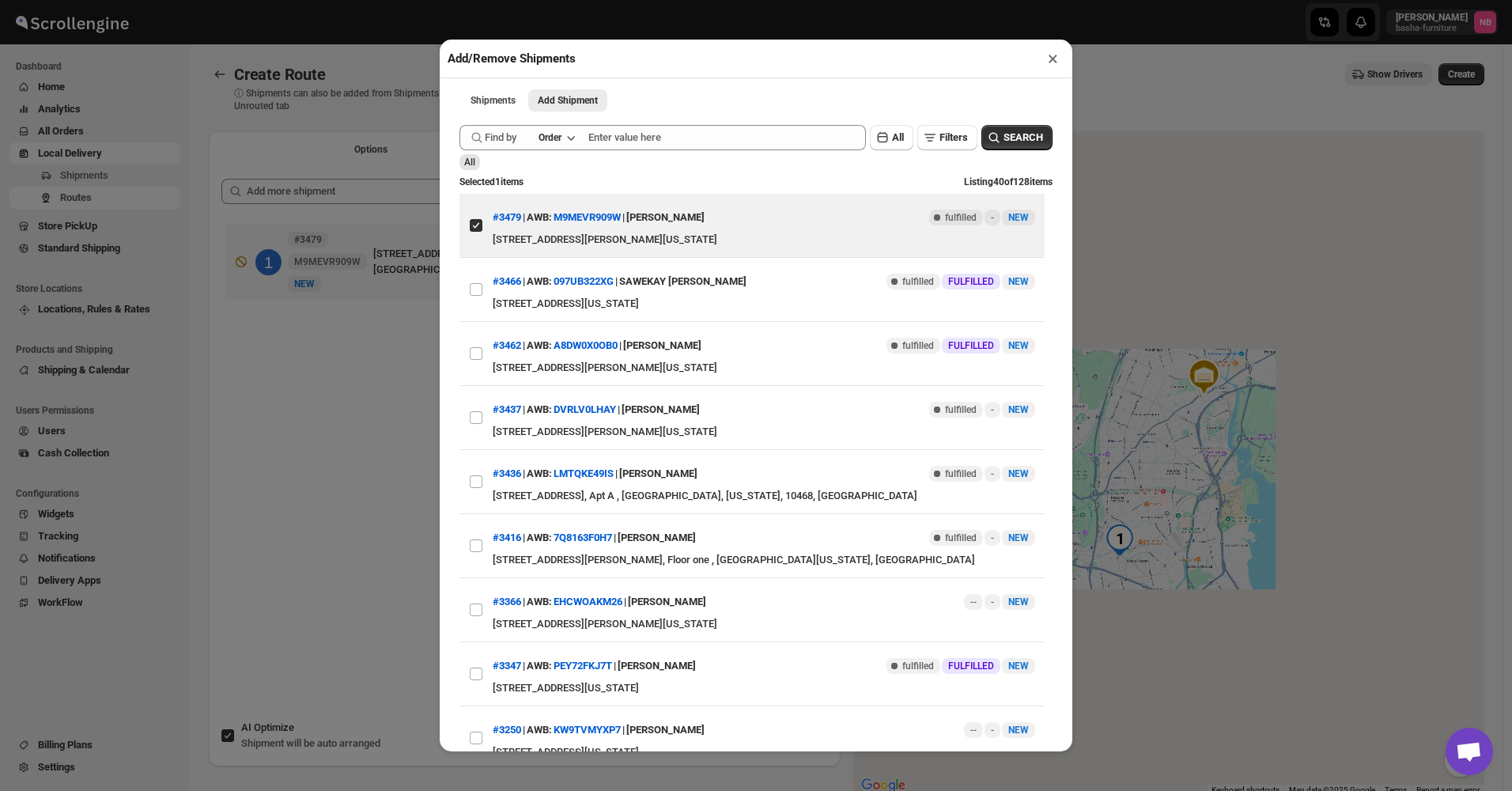
click at [388, 406] on div "Add/Remove Shipments × Shipments Add Shipment More views Shipments Add Shipment…" at bounding box center [756, 395] width 1512 height 791
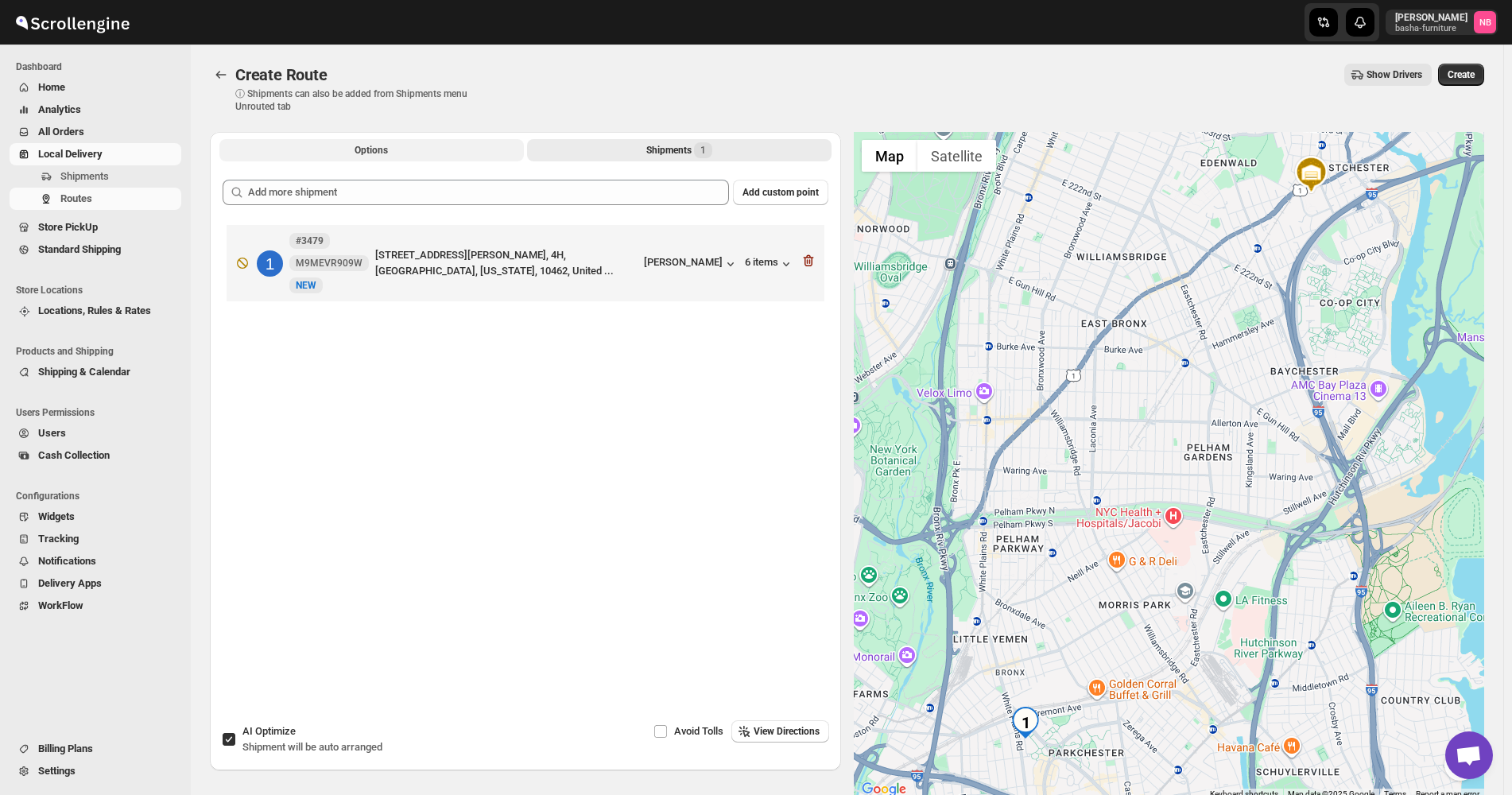
click at [434, 155] on button "Options" at bounding box center [371, 150] width 305 height 22
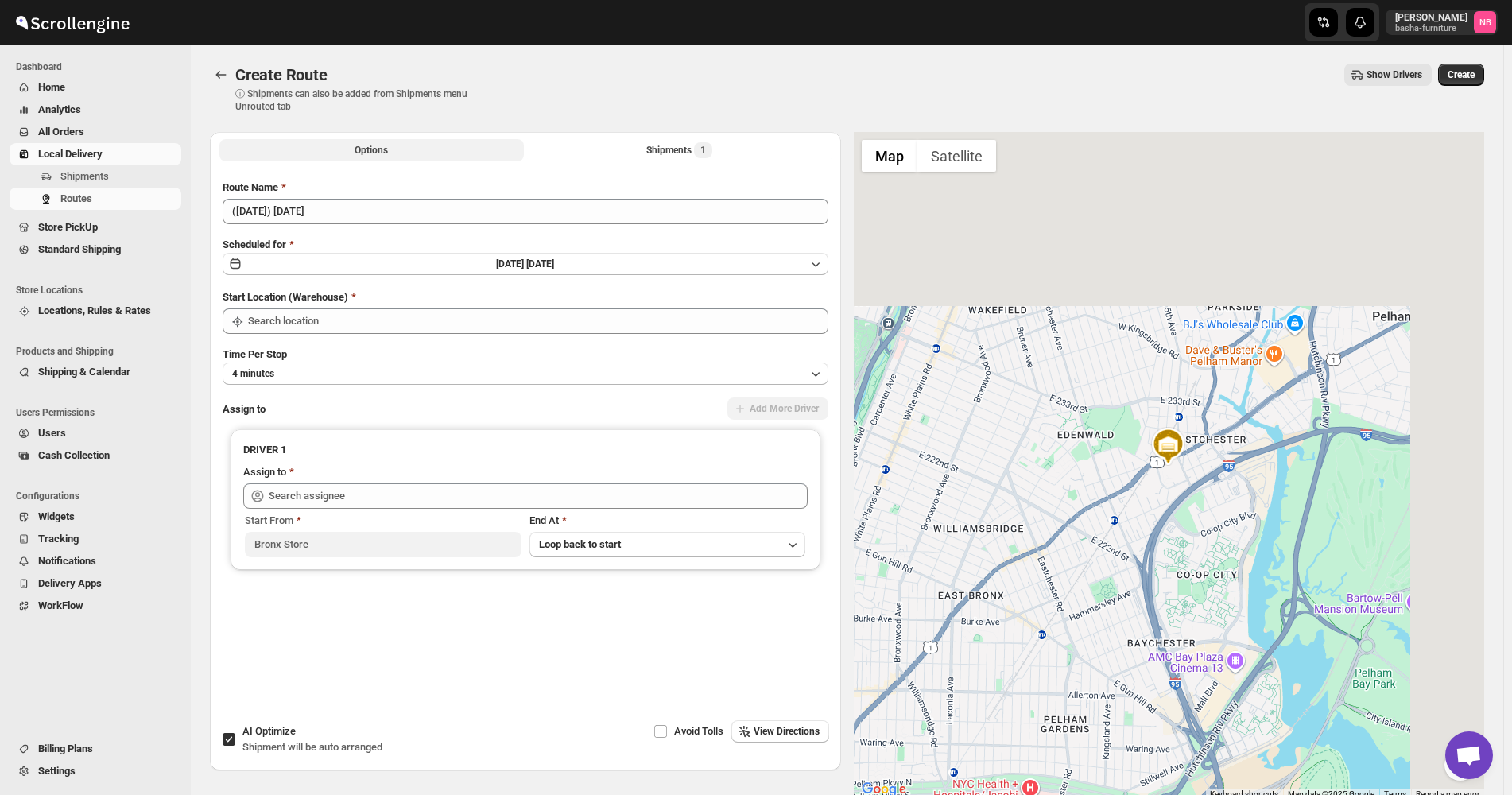
type input "Bronx Store"
type input "[PERSON_NAME] ([EMAIL_ADDRESS][DOMAIN_NAME])"
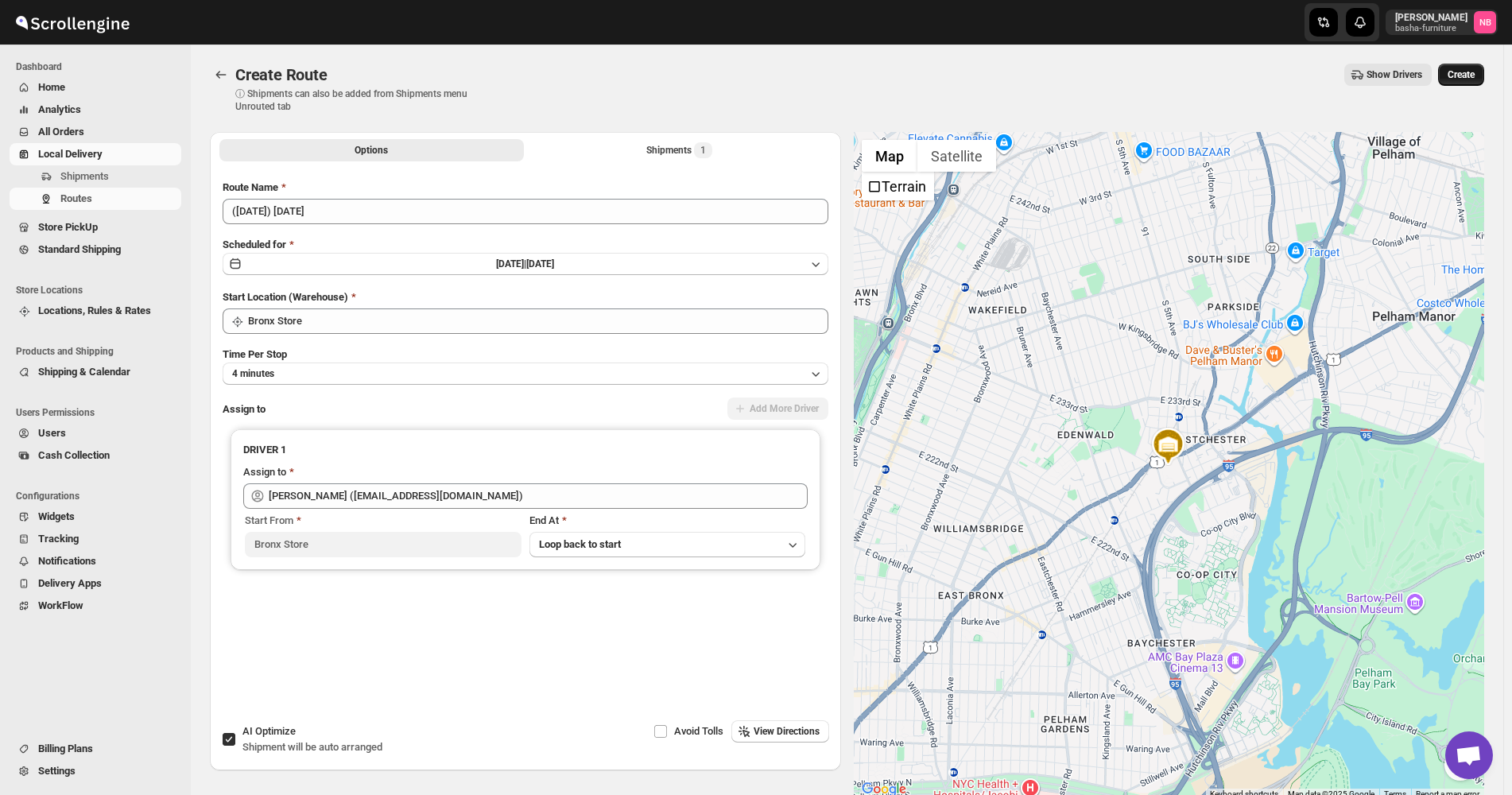
click at [1462, 80] on span "Create" at bounding box center [1460, 75] width 27 height 13
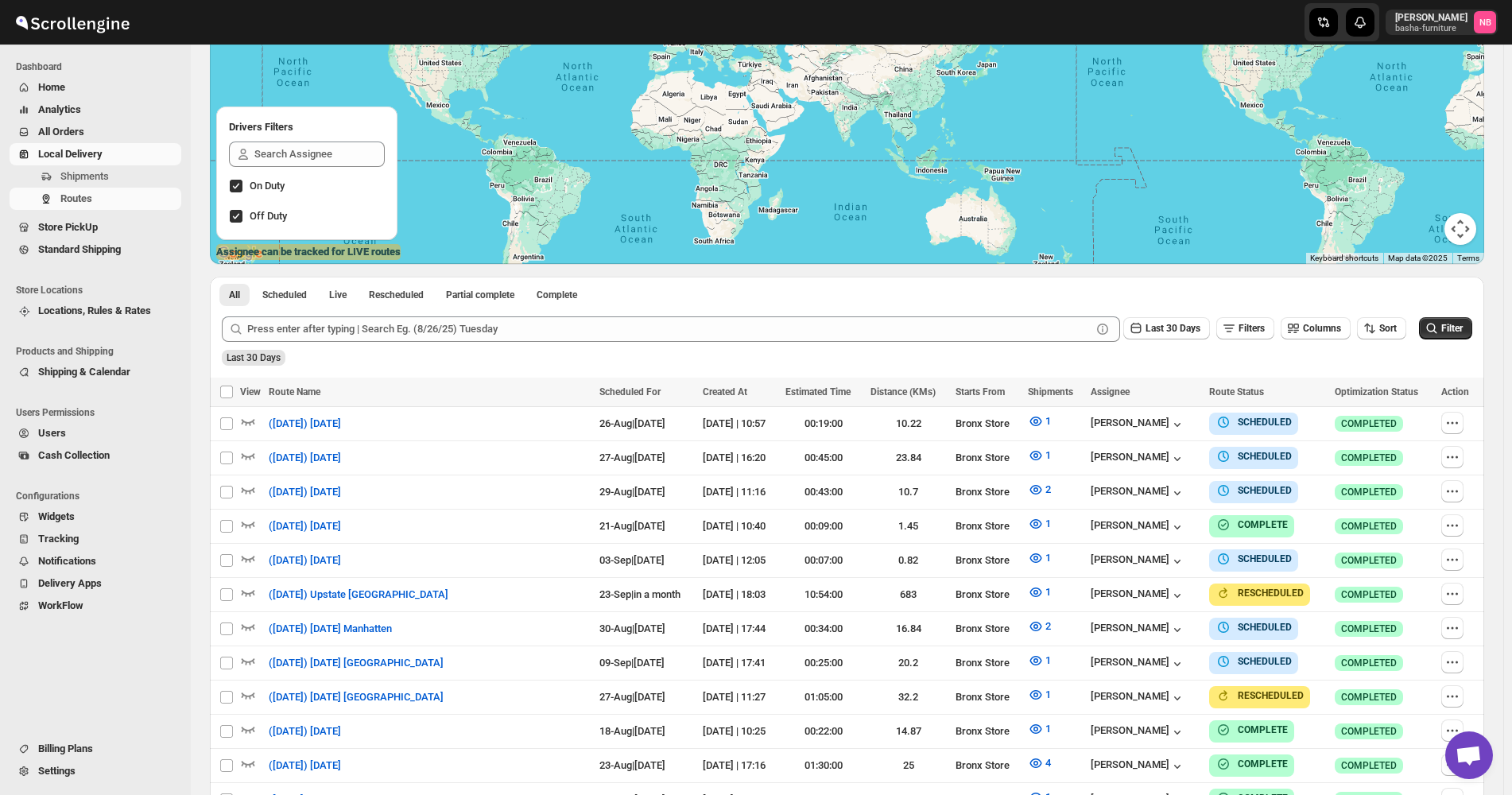
scroll to position [397, 0]
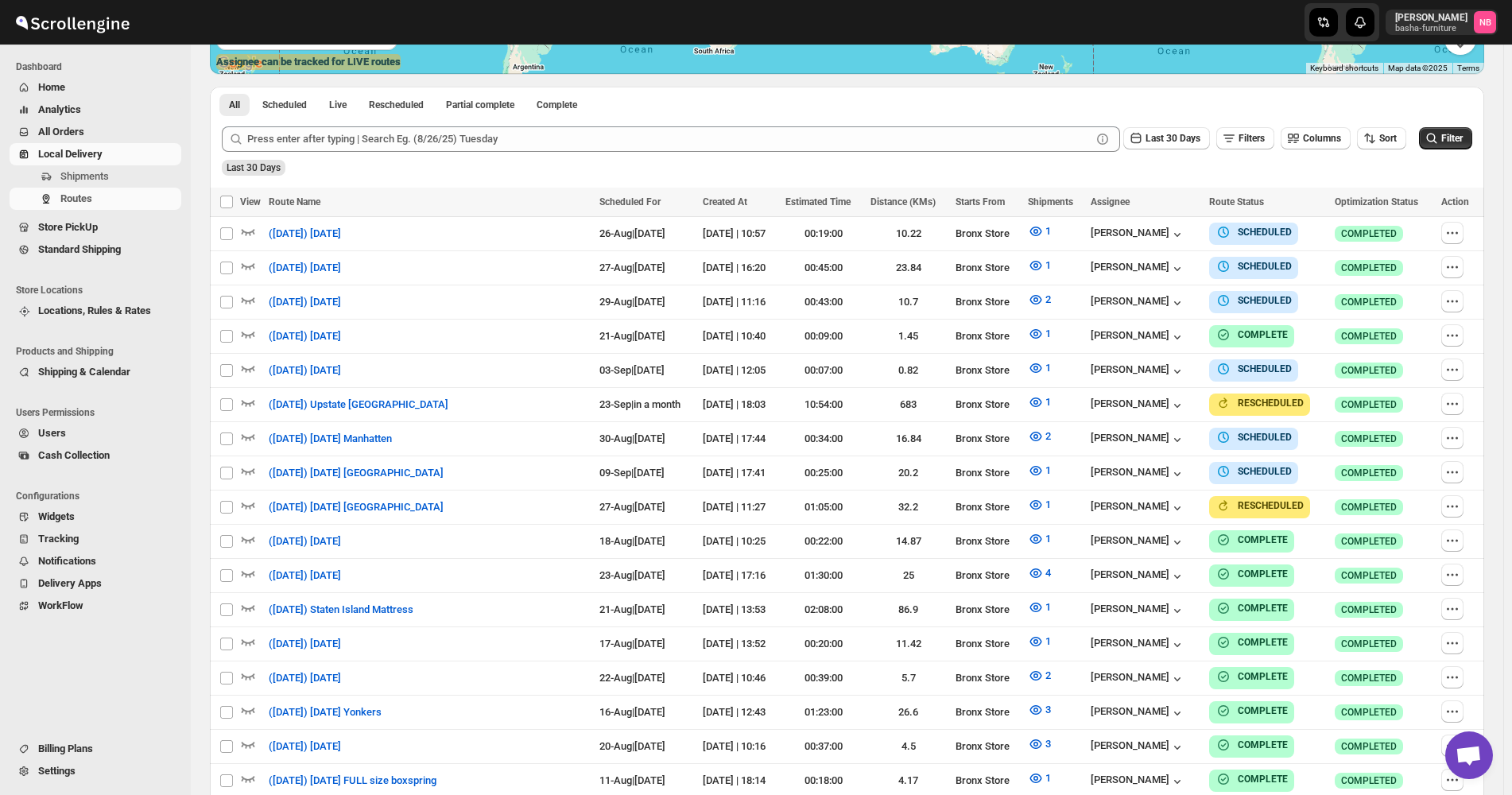
click at [1416, 143] on div "Last 30 Days Filters Columns Sort Filter" at bounding box center [841, 132] width 1263 height 38
click at [1406, 142] on button "Sort" at bounding box center [1381, 138] width 49 height 22
click at [64, 143] on link "Local Delivery" at bounding box center [94, 155] width 171 height 22
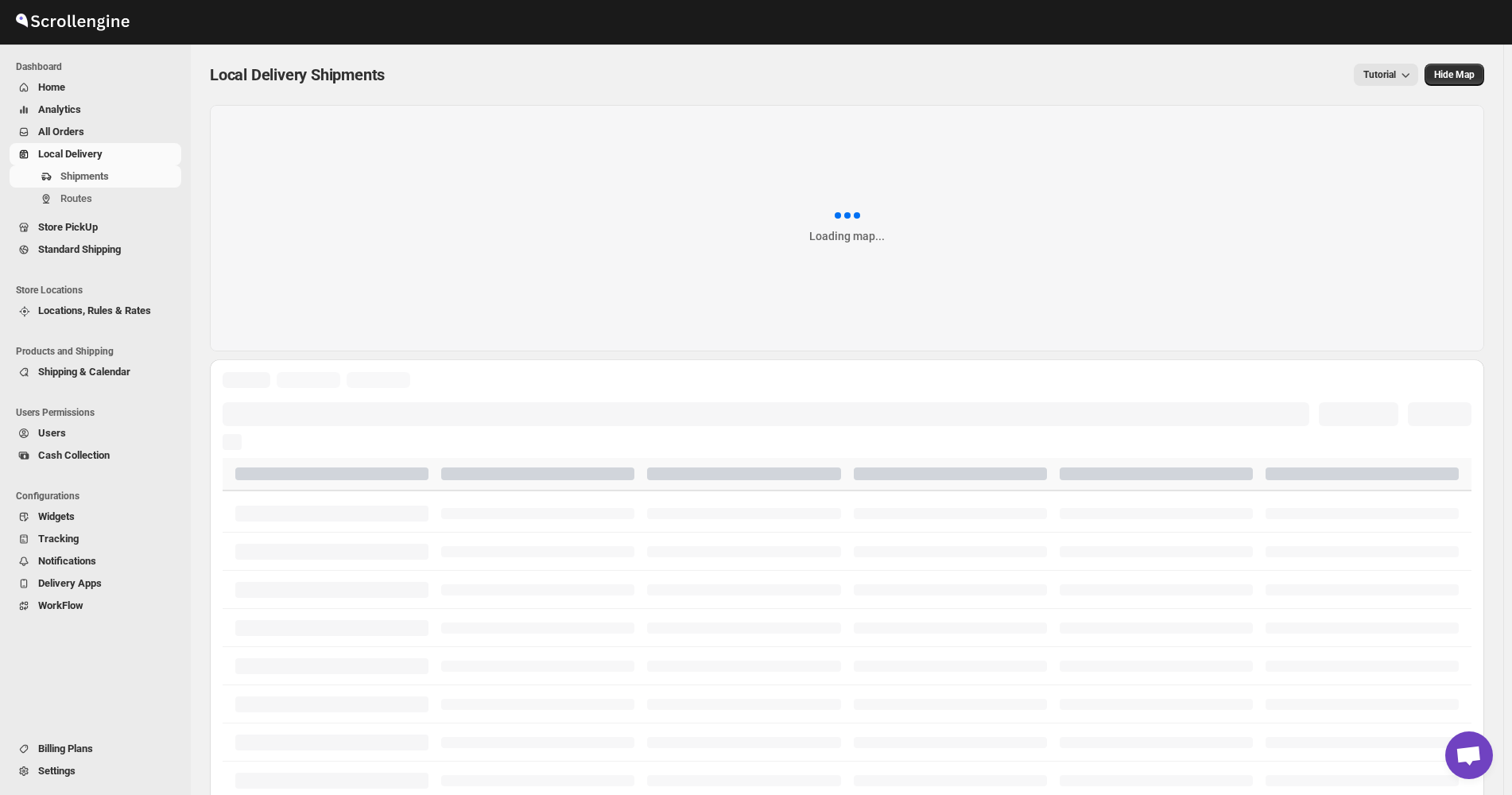
click at [65, 130] on span "All Orders" at bounding box center [61, 131] width 46 height 12
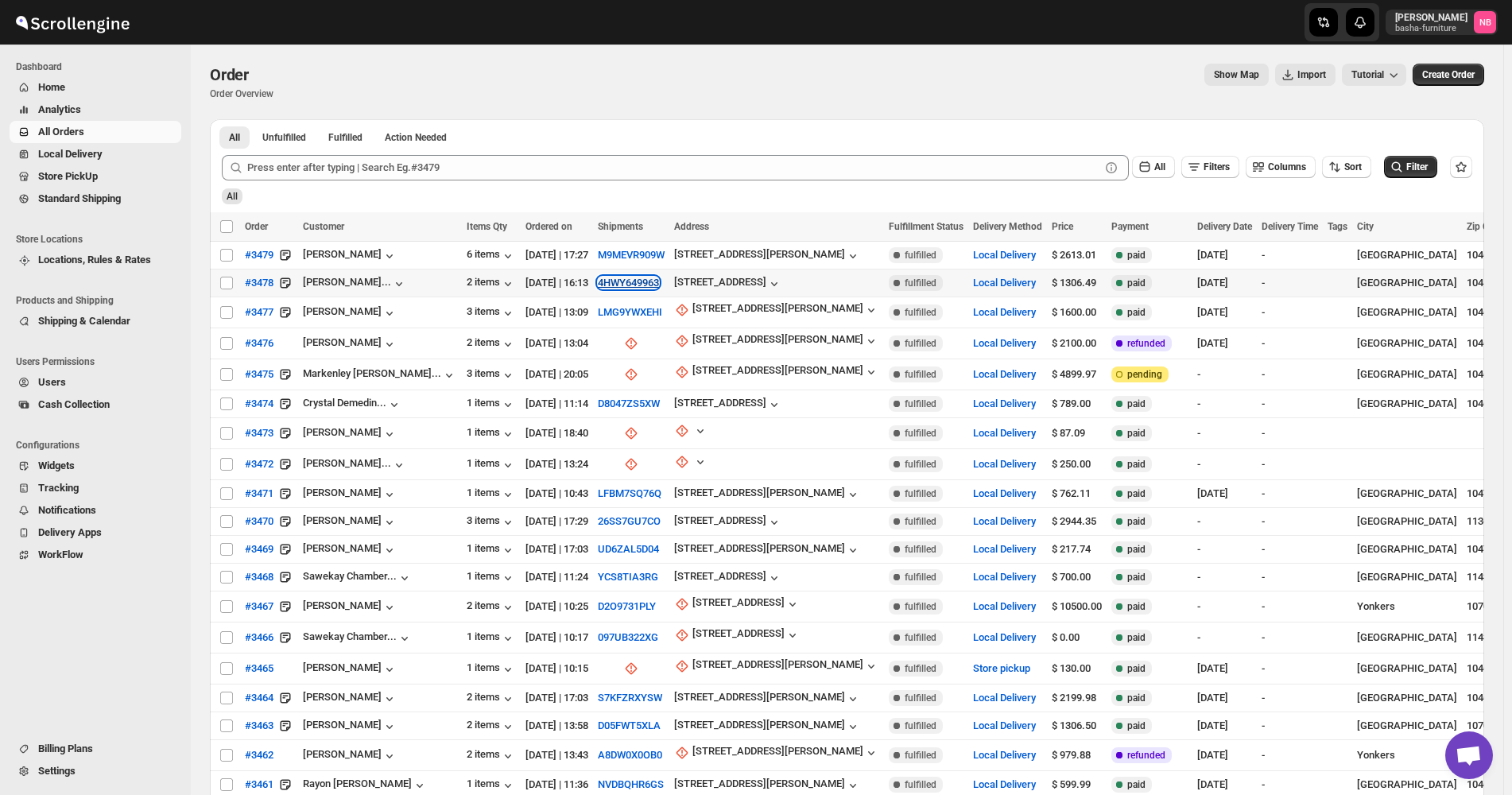
click at [622, 277] on button "4HWY649963" at bounding box center [629, 282] width 61 height 12
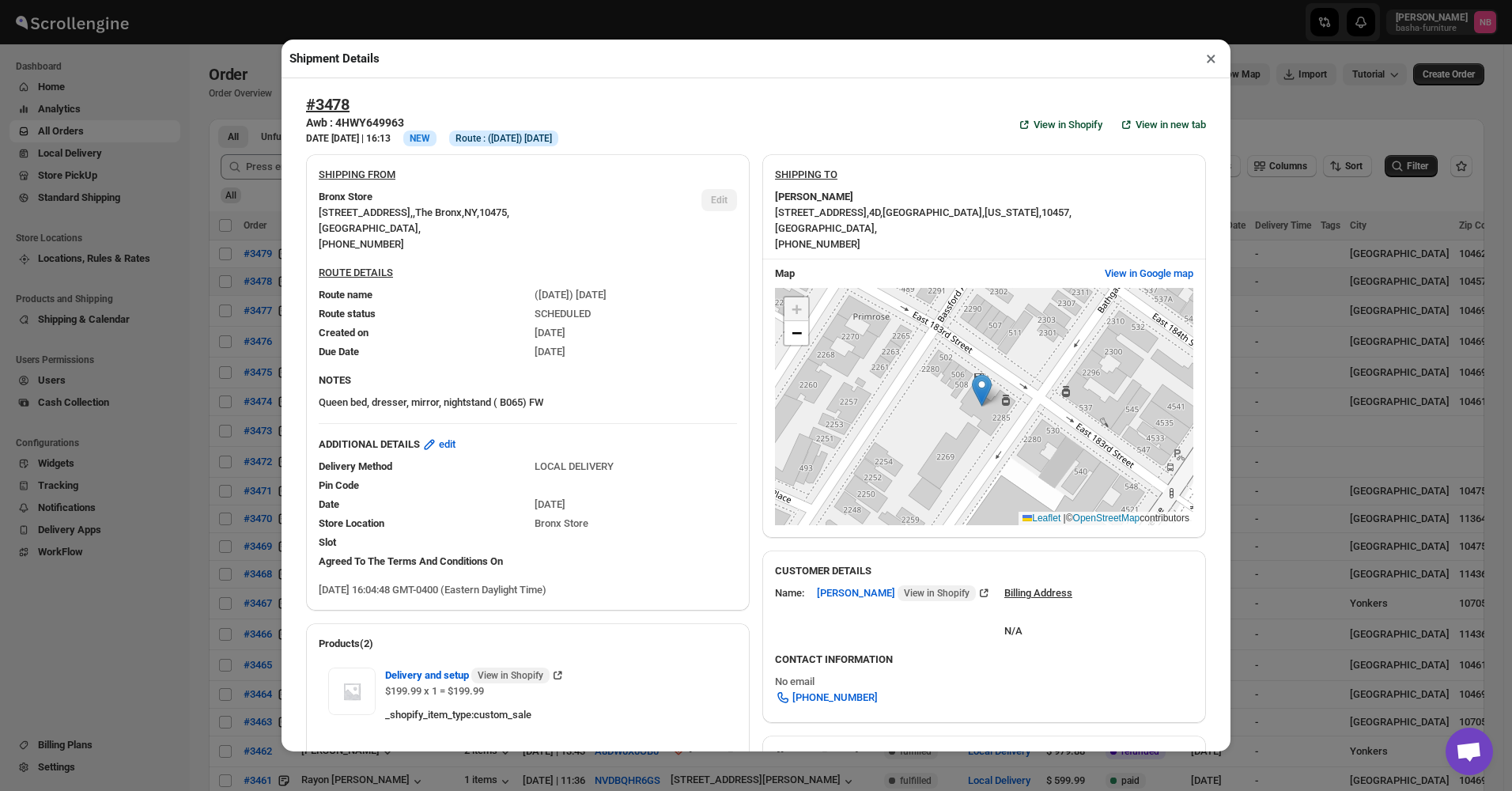
click at [251, 331] on div "Shipment Details × #3478 Awb : 4HWY649963 DATE [DATE] | 16:13 Info NEW Info Rou…" at bounding box center [756, 395] width 1512 height 791
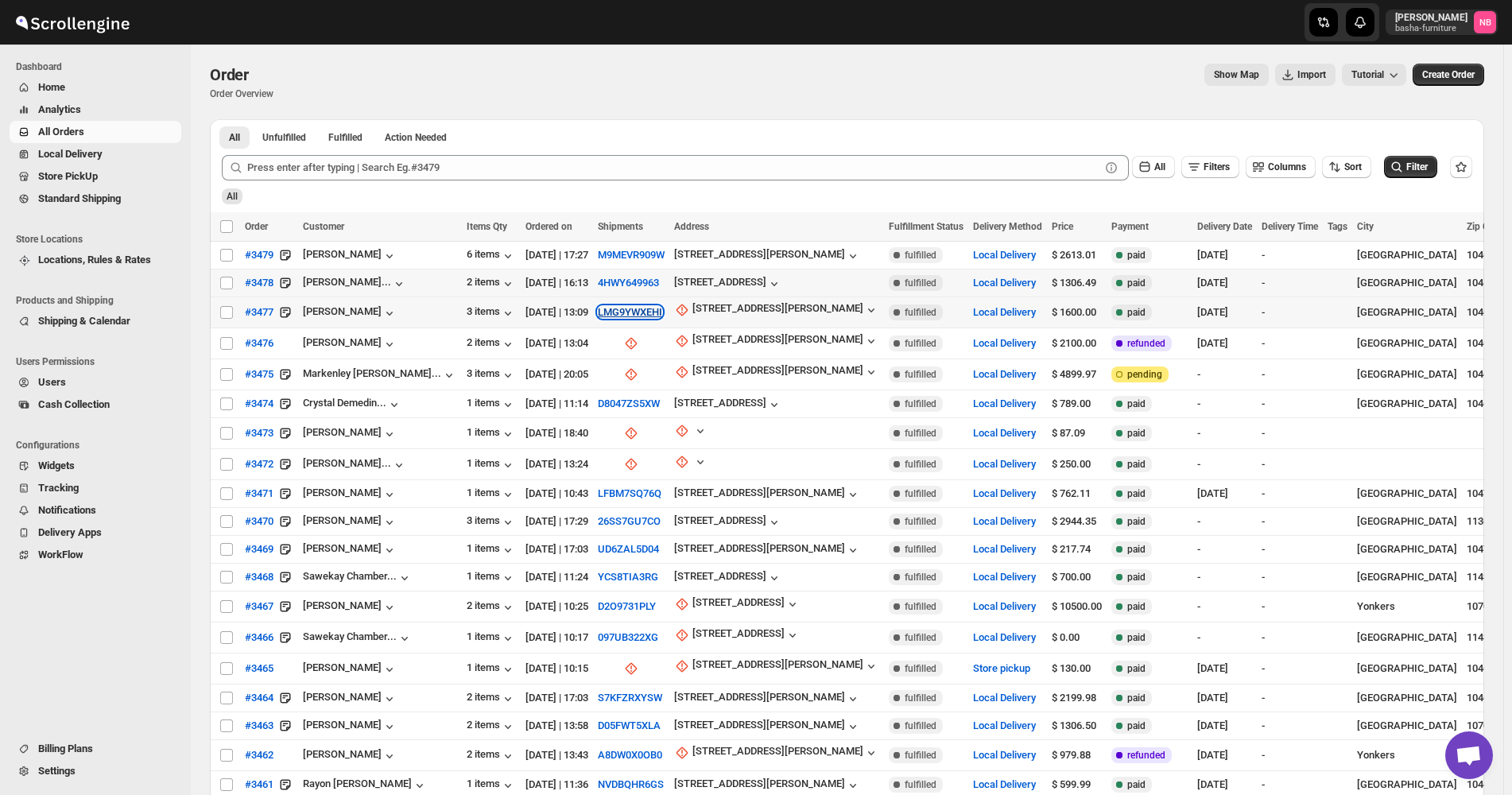
click at [619, 306] on button "LMG9YWXEHI" at bounding box center [631, 312] width 65 height 12
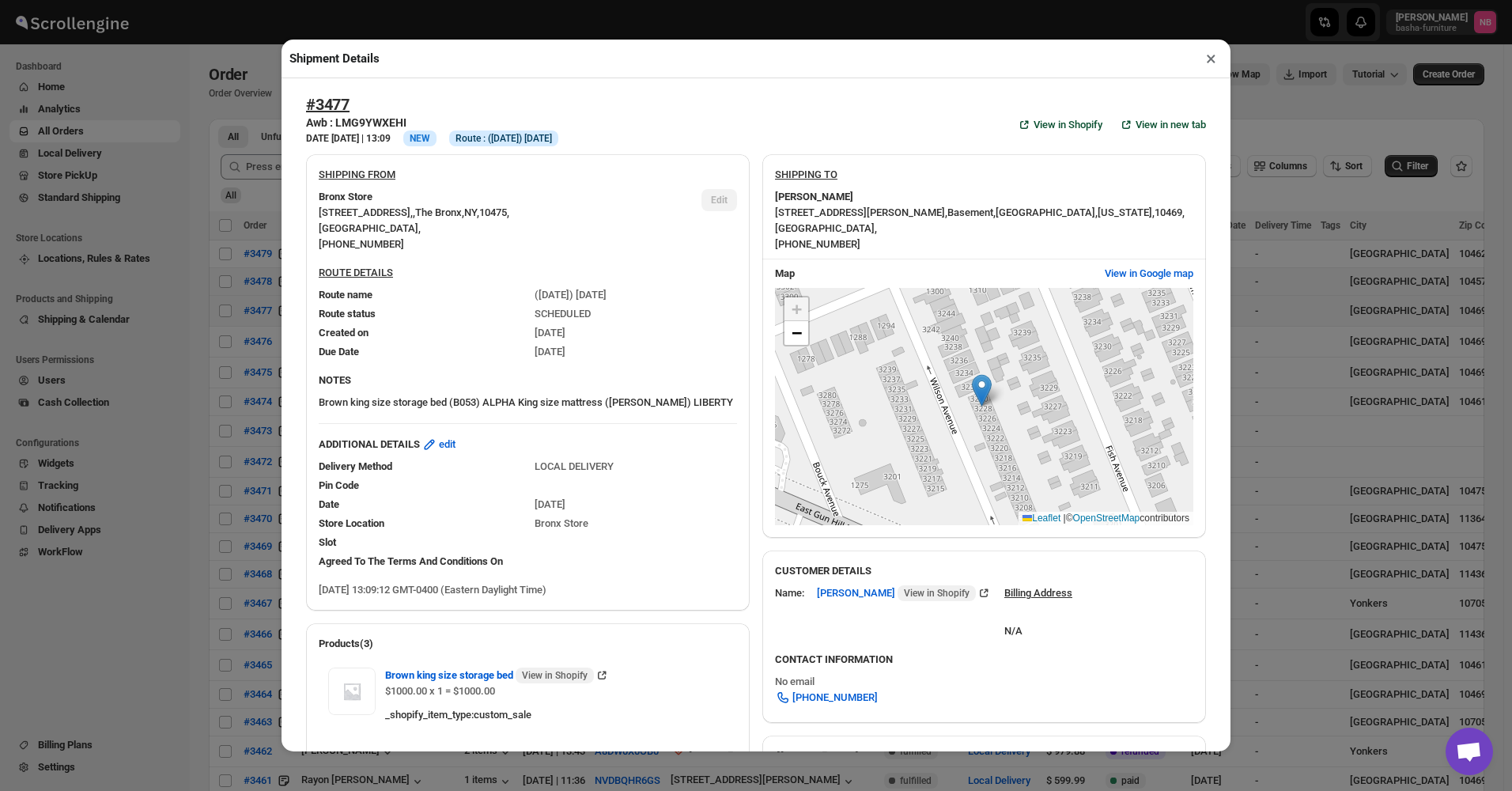
click at [249, 355] on div "Shipment Details × #3477 Awb : LMG9YWXEHI DATE [DATE] | 13:09 Info NEW Info Rou…" at bounding box center [756, 395] width 1512 height 791
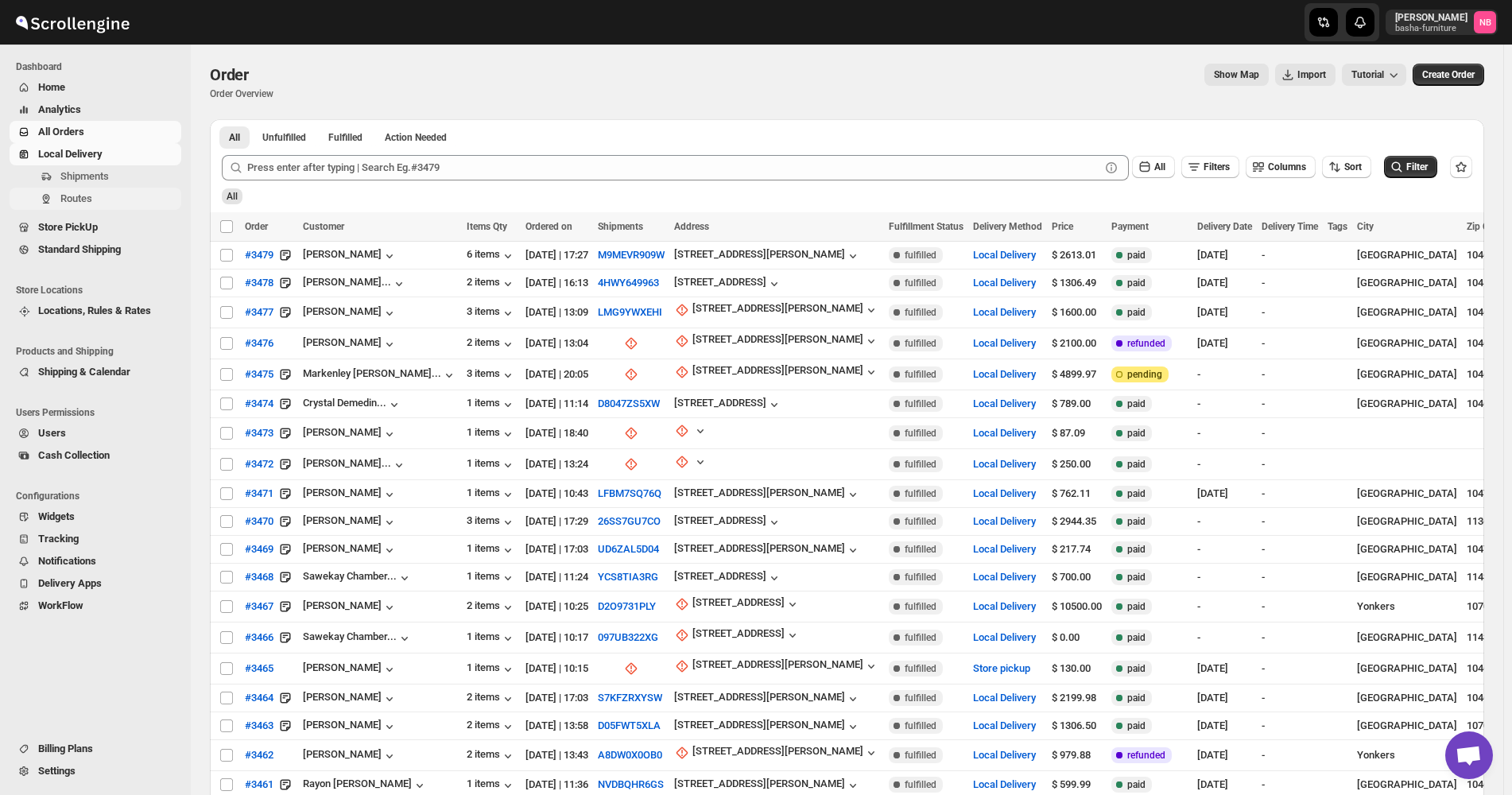
click at [102, 200] on span "Routes" at bounding box center [119, 198] width 118 height 16
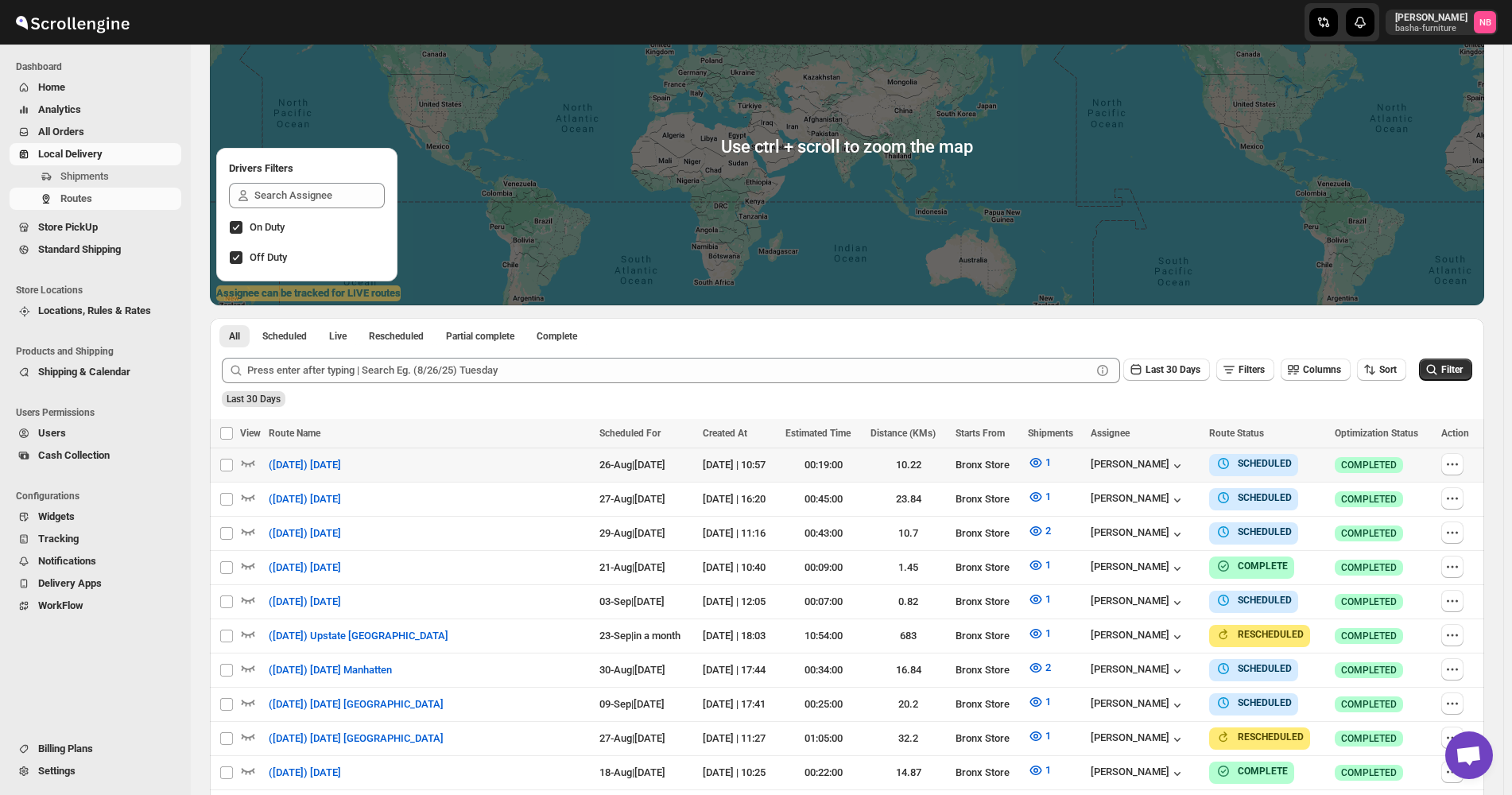
scroll to position [397, 0]
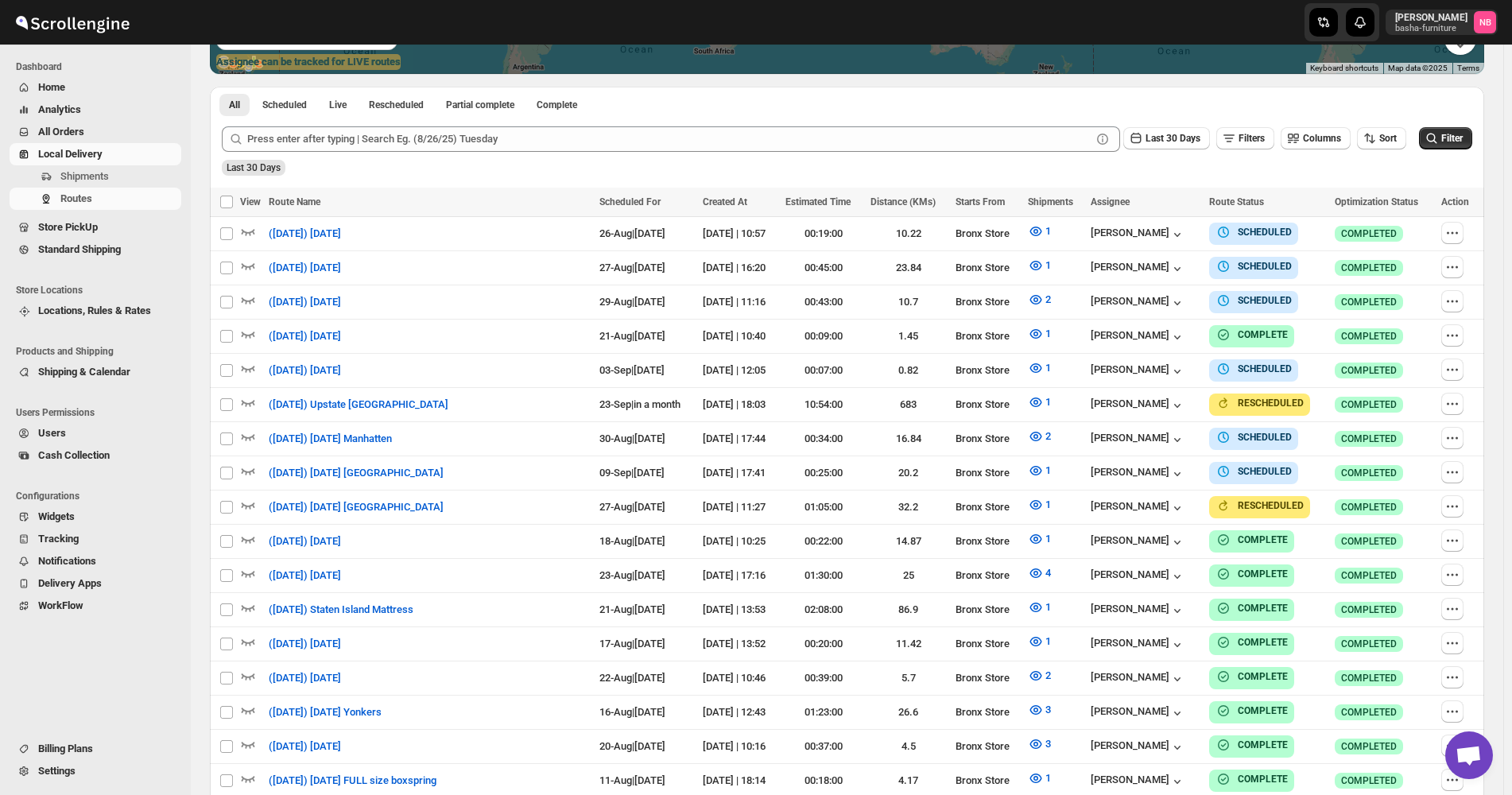
drag, startPoint x: 1375, startPoint y: 119, endPoint x: 1375, endPoint y: 143, distance: 24.0
click at [1375, 120] on div "Last 30 Days Filters Columns Sort Filter" at bounding box center [841, 132] width 1263 height 38
click at [1375, 143] on icon "button" at bounding box center [1369, 138] width 16 height 16
click at [1379, 228] on div "Due Date" at bounding box center [1363, 224] width 43 height 16
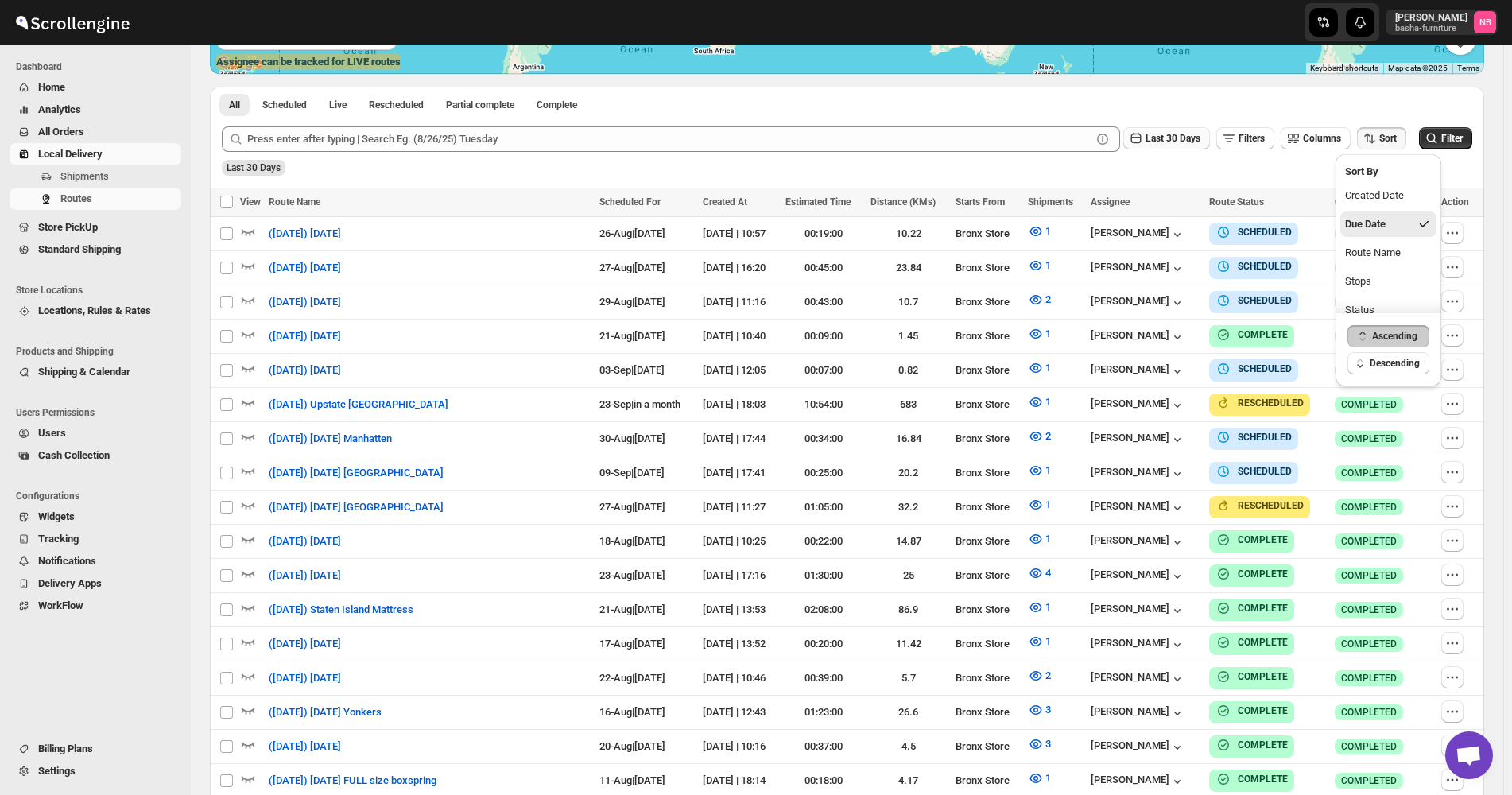
click at [1156, 136] on span "Last 30 Days" at bounding box center [1172, 138] width 55 height 11
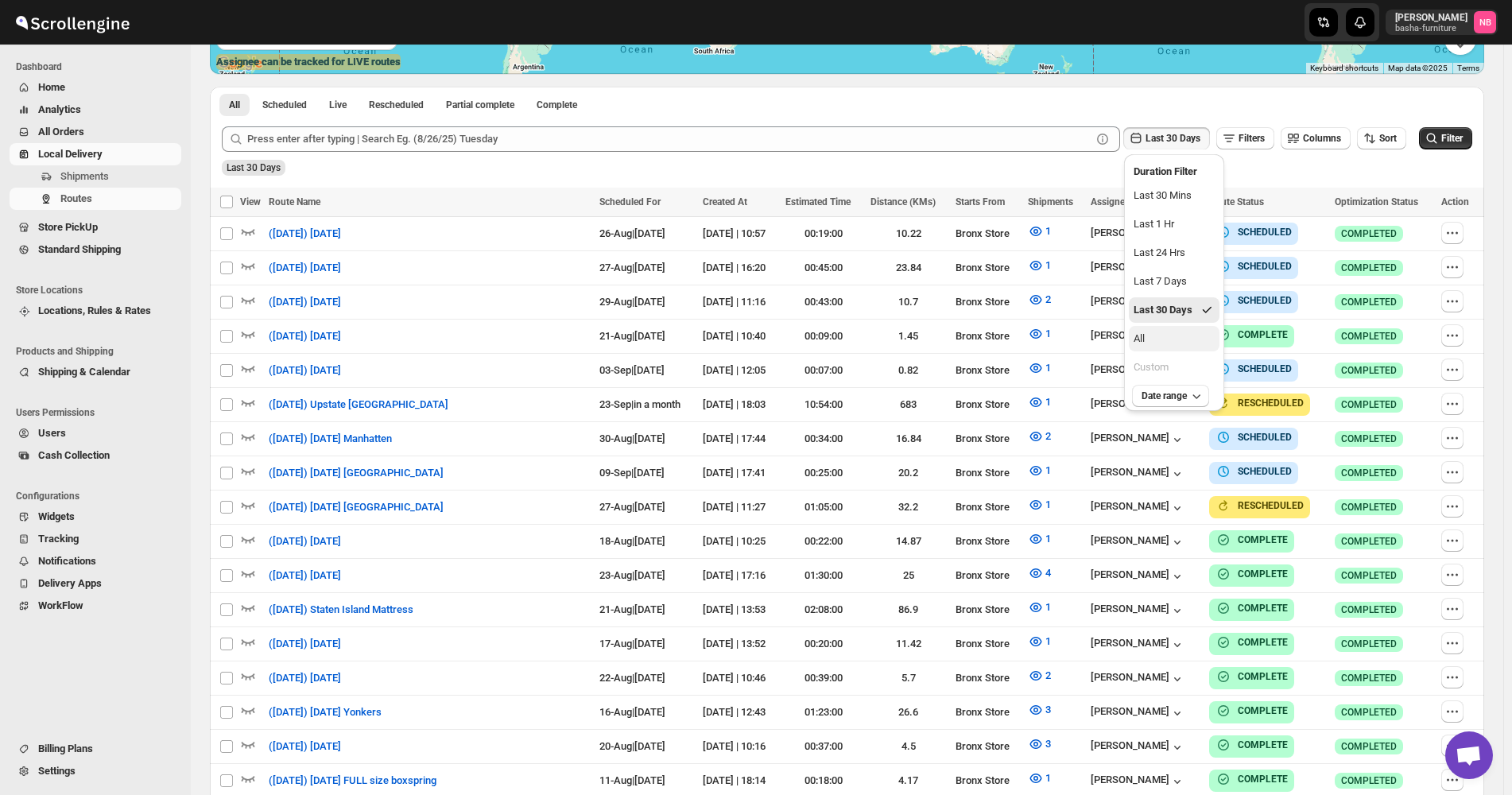
click at [1200, 347] on button "All" at bounding box center [1174, 338] width 91 height 25
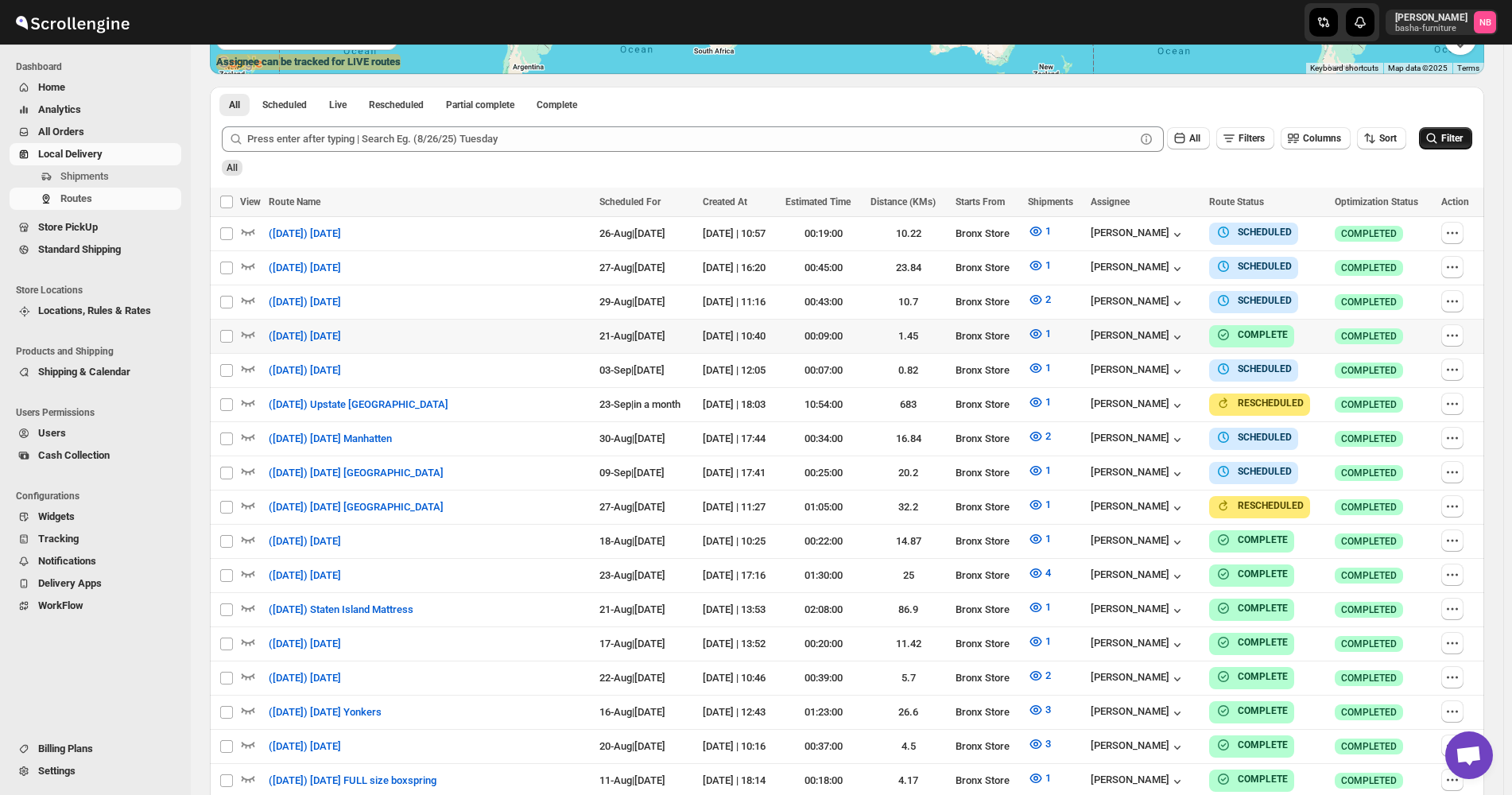
click at [1440, 145] on icon "submit" at bounding box center [1431, 138] width 16 height 16
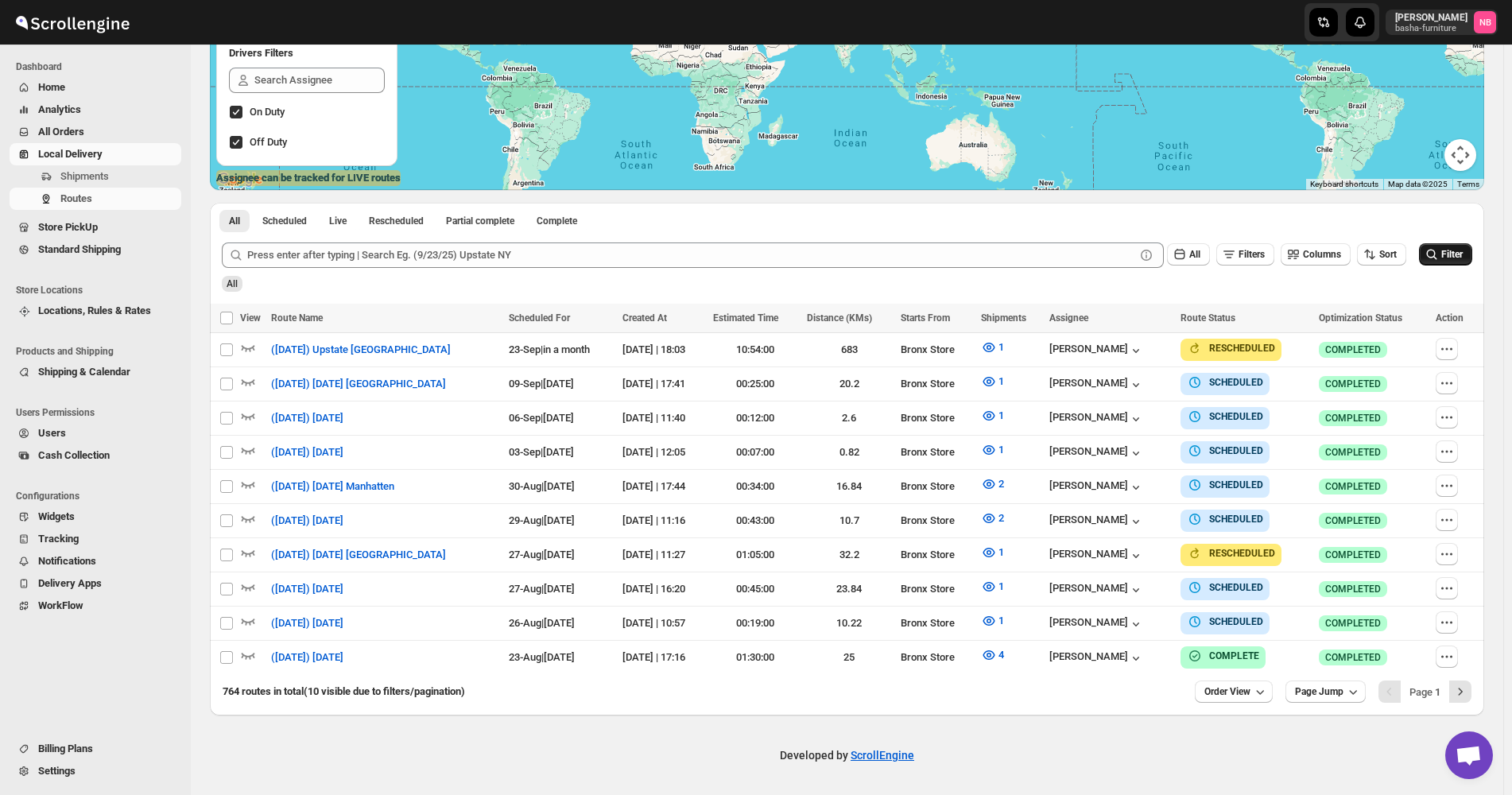
scroll to position [273, 0]
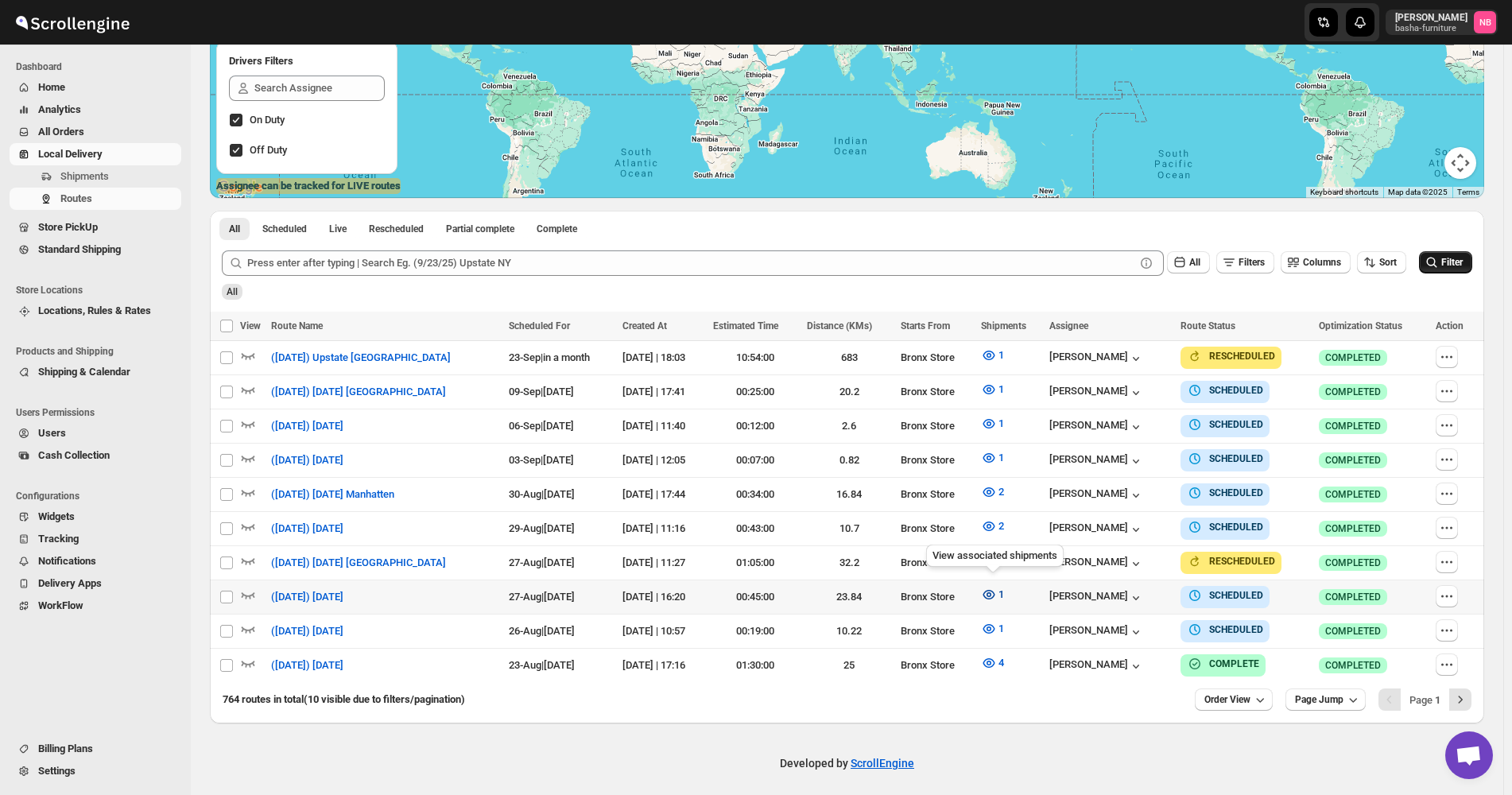
click at [993, 587] on icon "button" at bounding box center [988, 594] width 16 height 16
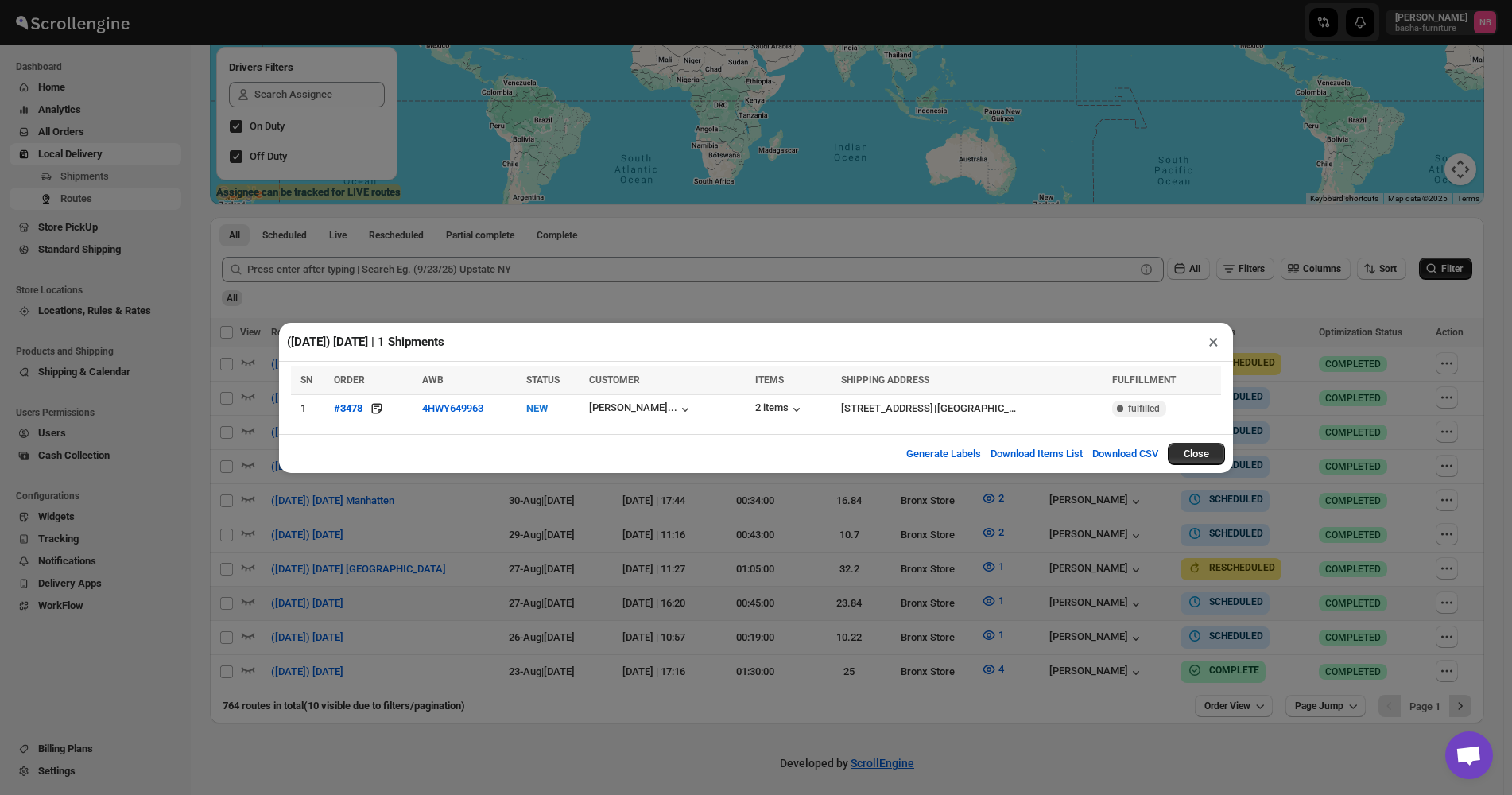
click at [547, 531] on div "([DATE]) [DATE] | 1 Shipments × SN ORDER AWB STATUS CUSTOMER ITEMS SHIPPING ADD…" at bounding box center [756, 397] width 1512 height 795
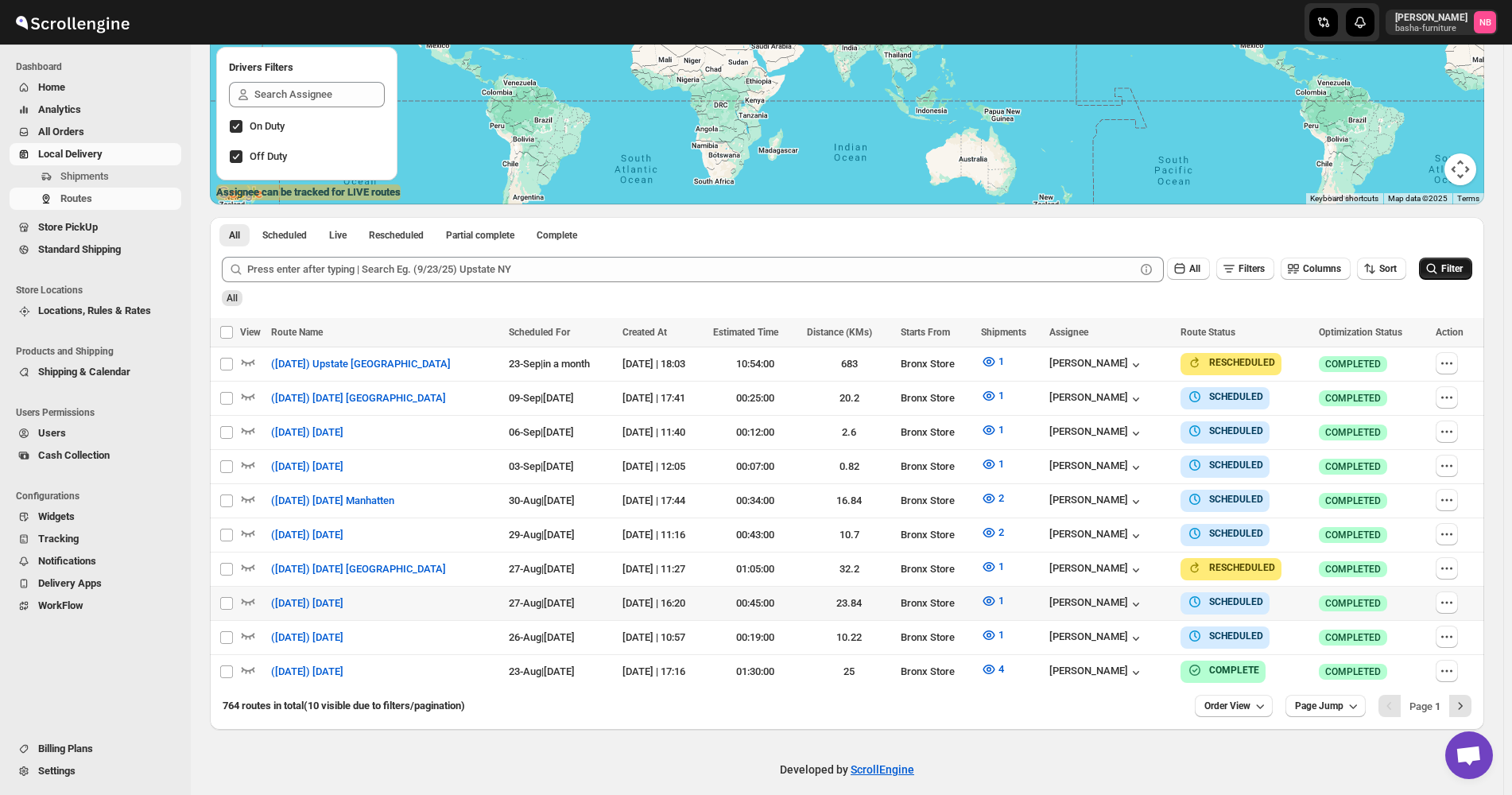
scroll to position [273, 0]
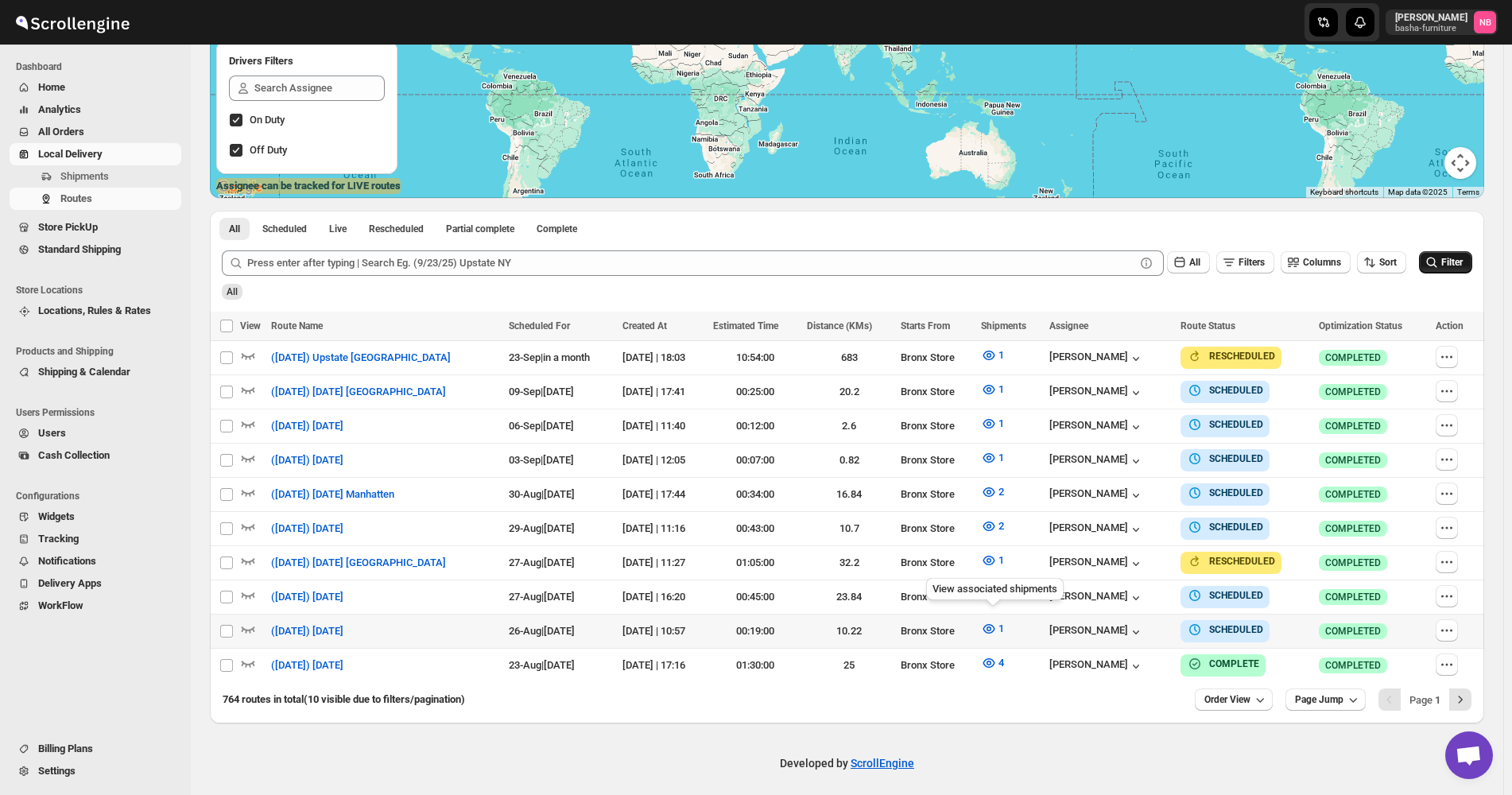
click at [998, 609] on div "View associated shipments" at bounding box center [994, 592] width 144 height 35
click at [1006, 621] on button "1" at bounding box center [993, 627] width 43 height 25
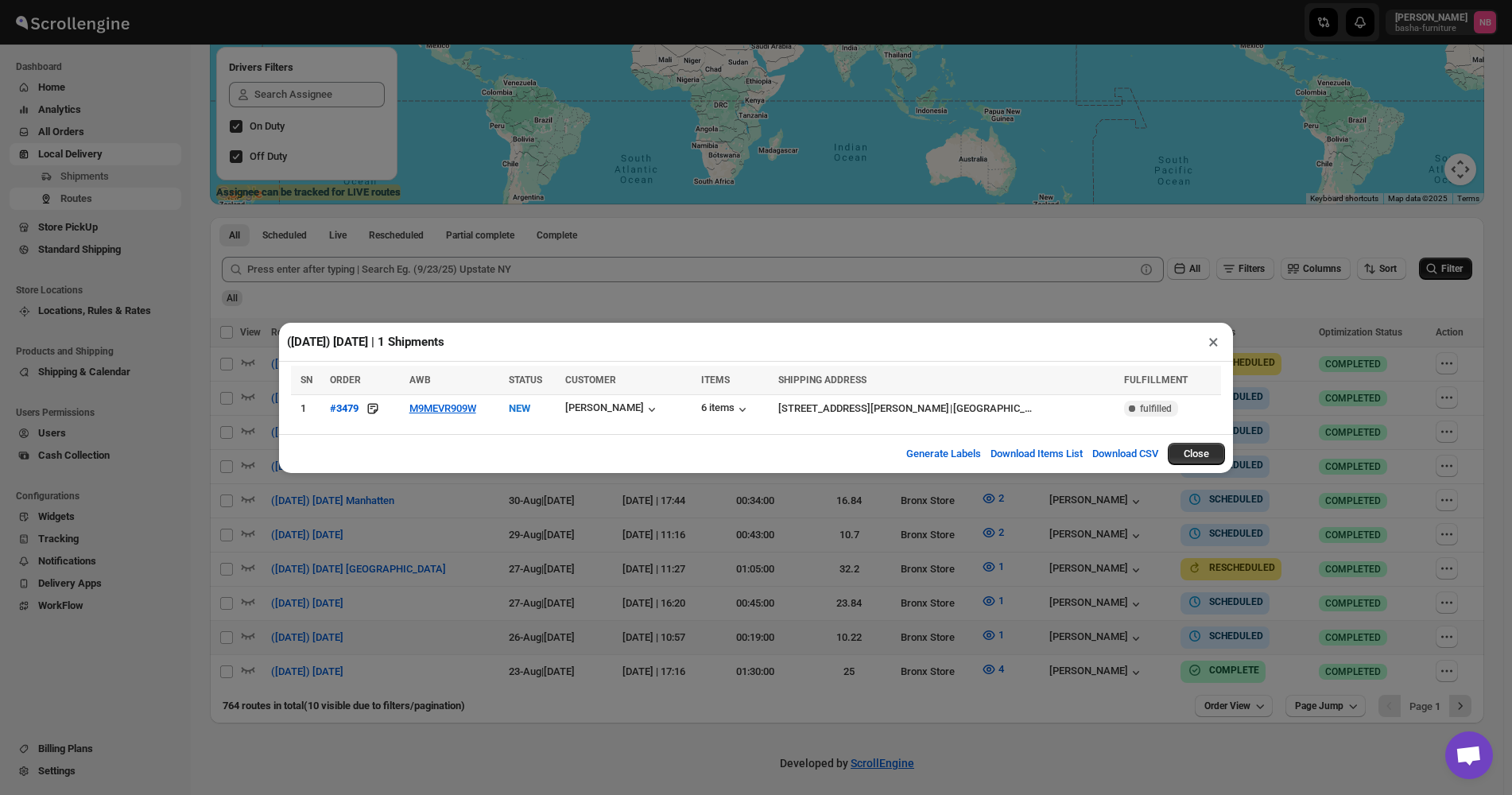
click at [786, 622] on div "([DATE]) [DATE] | 1 Shipments × SN ORDER AWB STATUS CUSTOMER ITEMS SHIPPING ADD…" at bounding box center [756, 397] width 1512 height 795
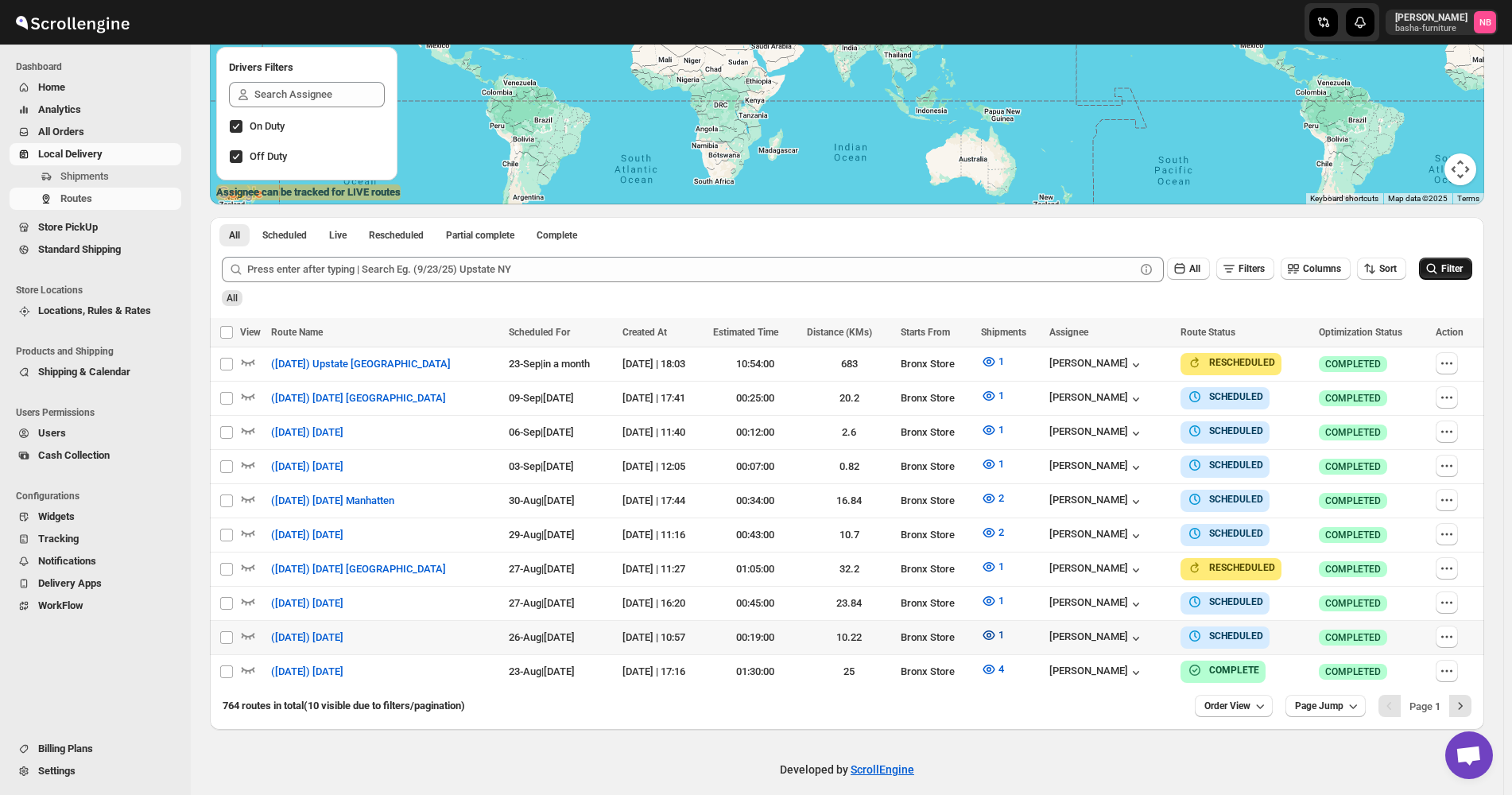
scroll to position [273, 0]
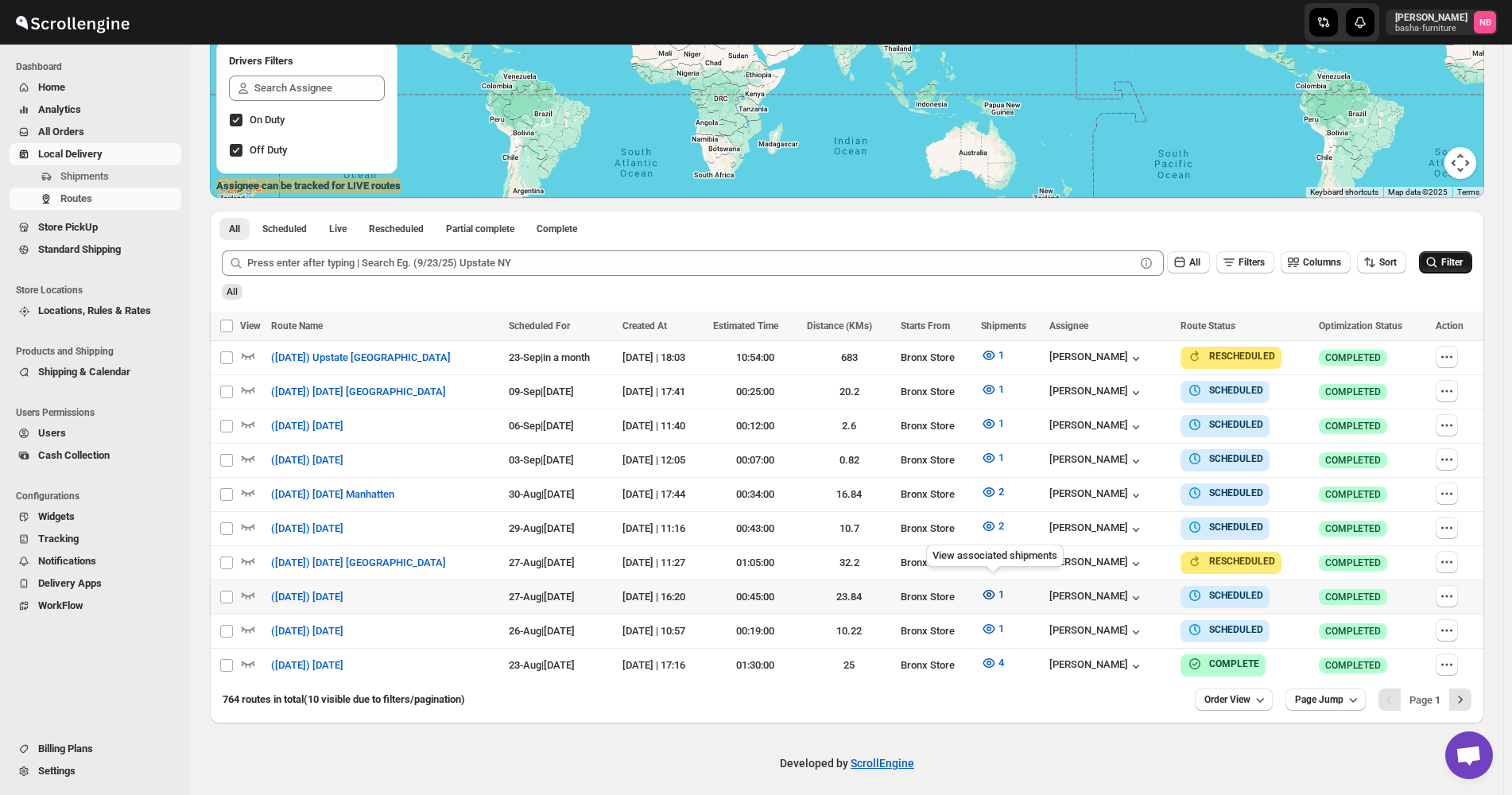
click at [997, 597] on button "1" at bounding box center [993, 593] width 43 height 25
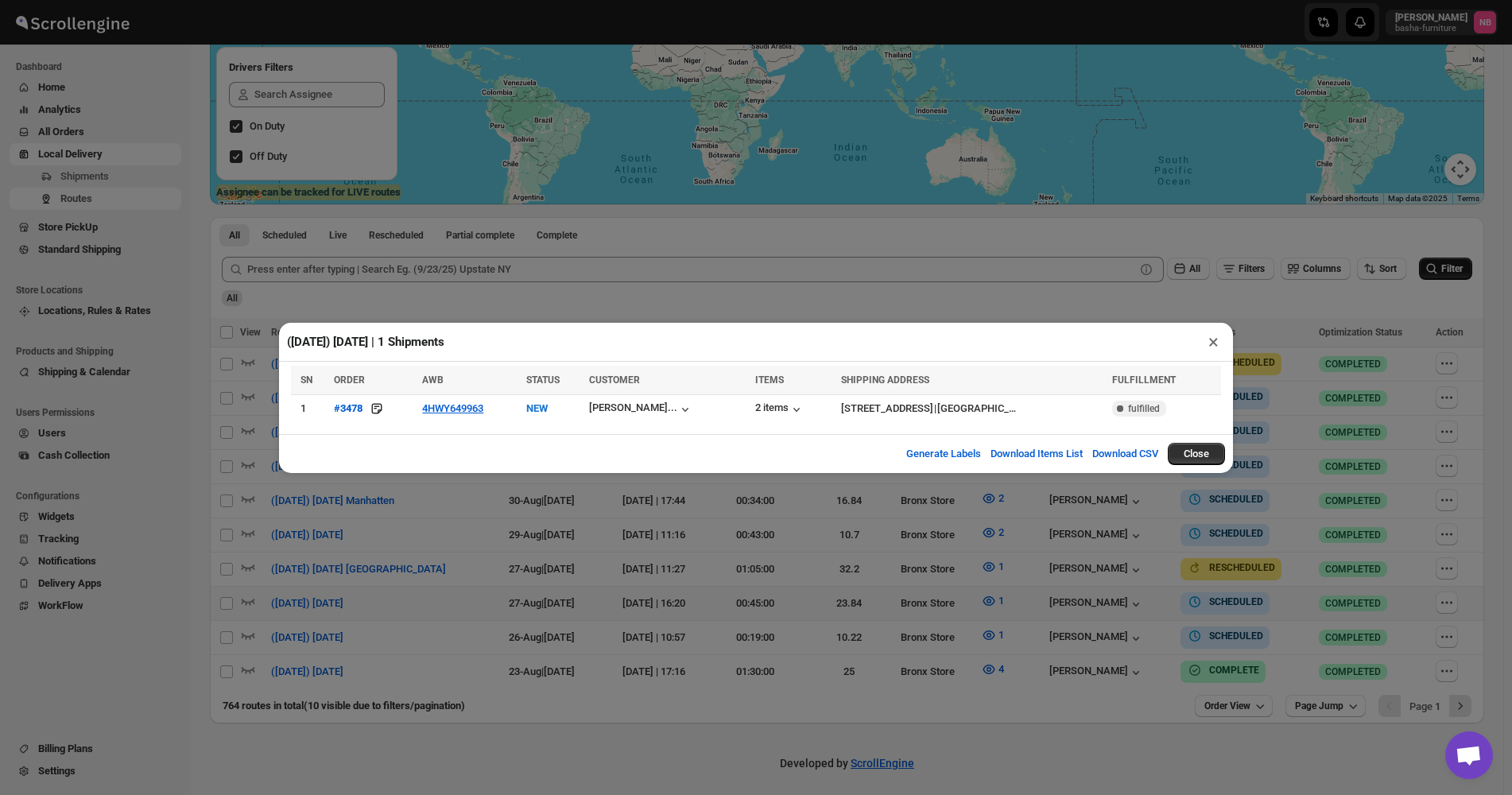
click at [763, 577] on div "([DATE]) [DATE] | 1 Shipments × SN ORDER AWB STATUS CUSTOMER ITEMS SHIPPING ADD…" at bounding box center [756, 397] width 1512 height 795
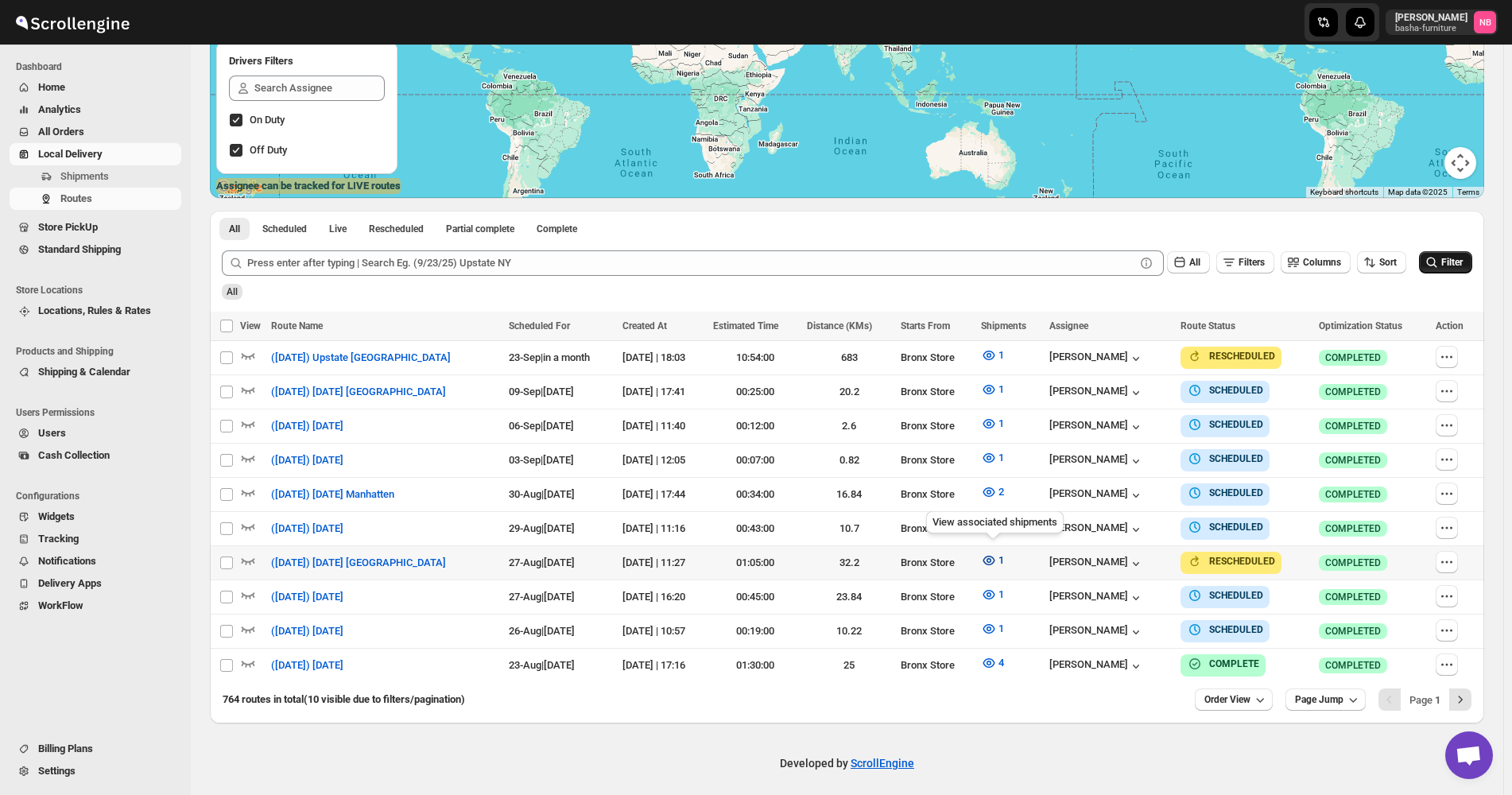
click at [993, 553] on icon "button" at bounding box center [988, 560] width 16 height 16
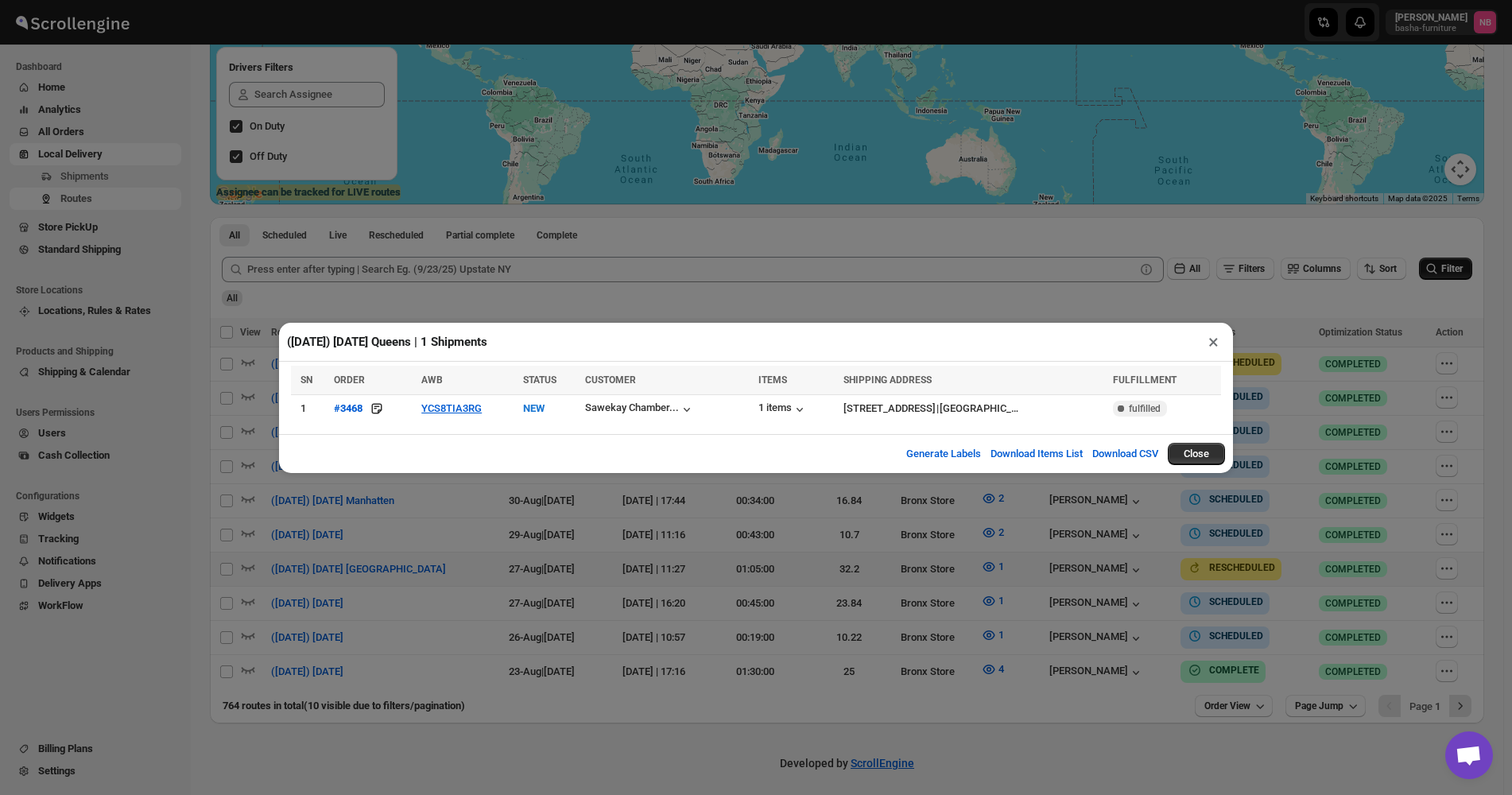
drag, startPoint x: 581, startPoint y: 546, endPoint x: 729, endPoint y: 578, distance: 151.4
click at [587, 546] on div "([DATE]) [DATE] Queens | 1 Shipments × SN ORDER AWB STATUS CUSTOMER ITEMS SHIPP…" at bounding box center [756, 397] width 1512 height 795
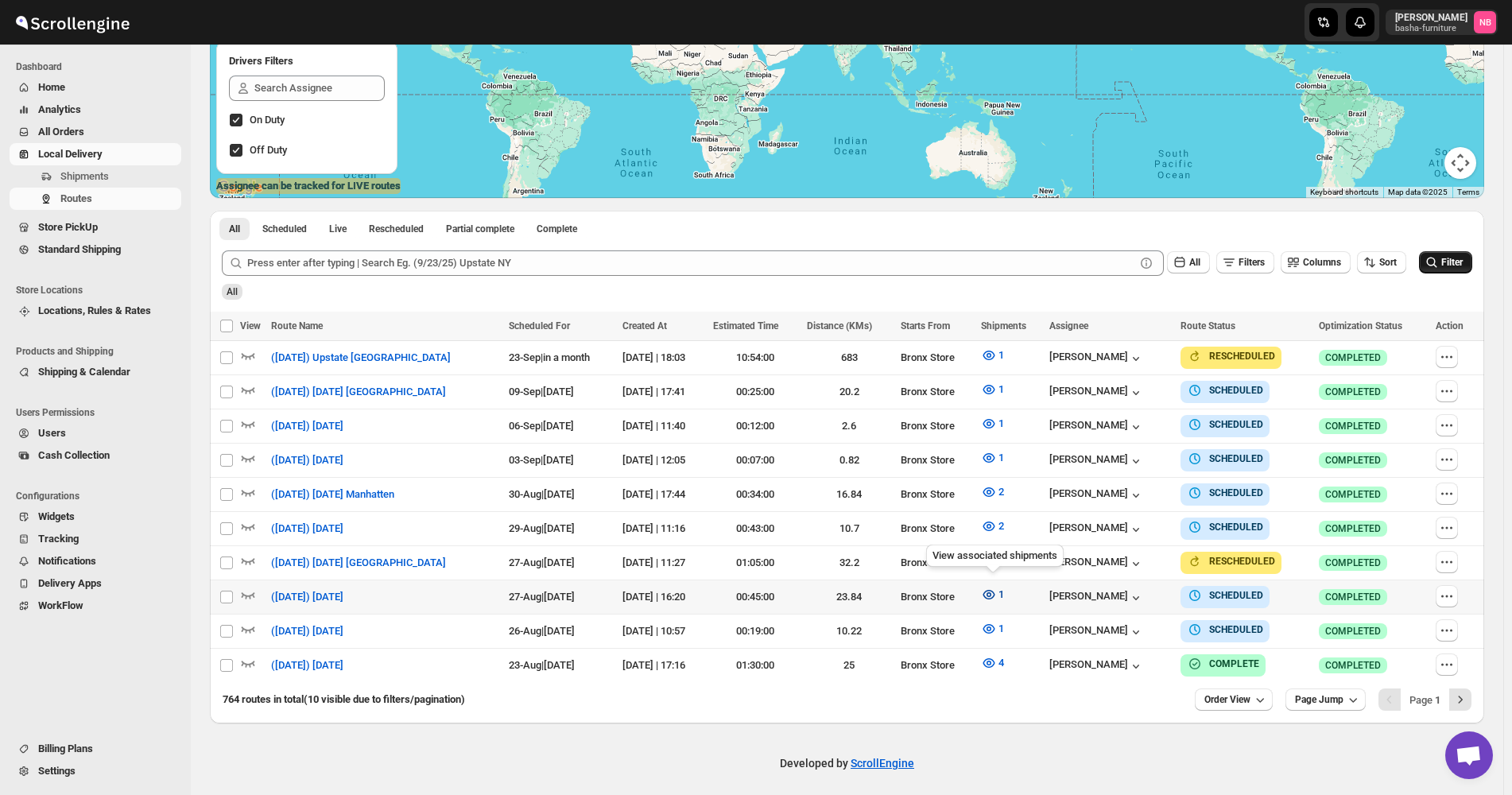
click at [991, 581] on button "1" at bounding box center [993, 593] width 43 height 25
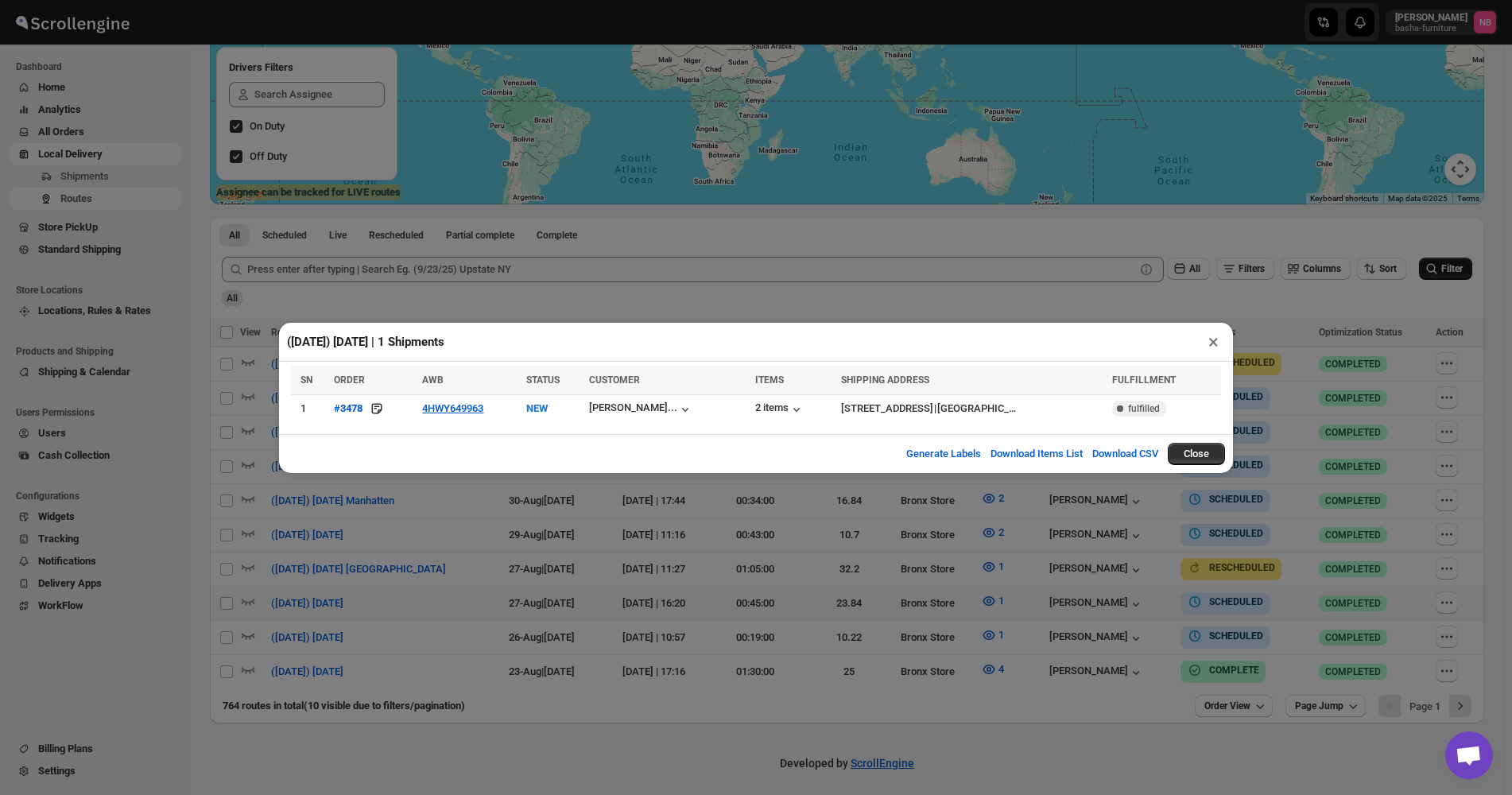
click at [548, 548] on div "([DATE]) [DATE] | 1 Shipments × SN ORDER AWB STATUS CUSTOMER ITEMS SHIPPING ADD…" at bounding box center [756, 397] width 1512 height 795
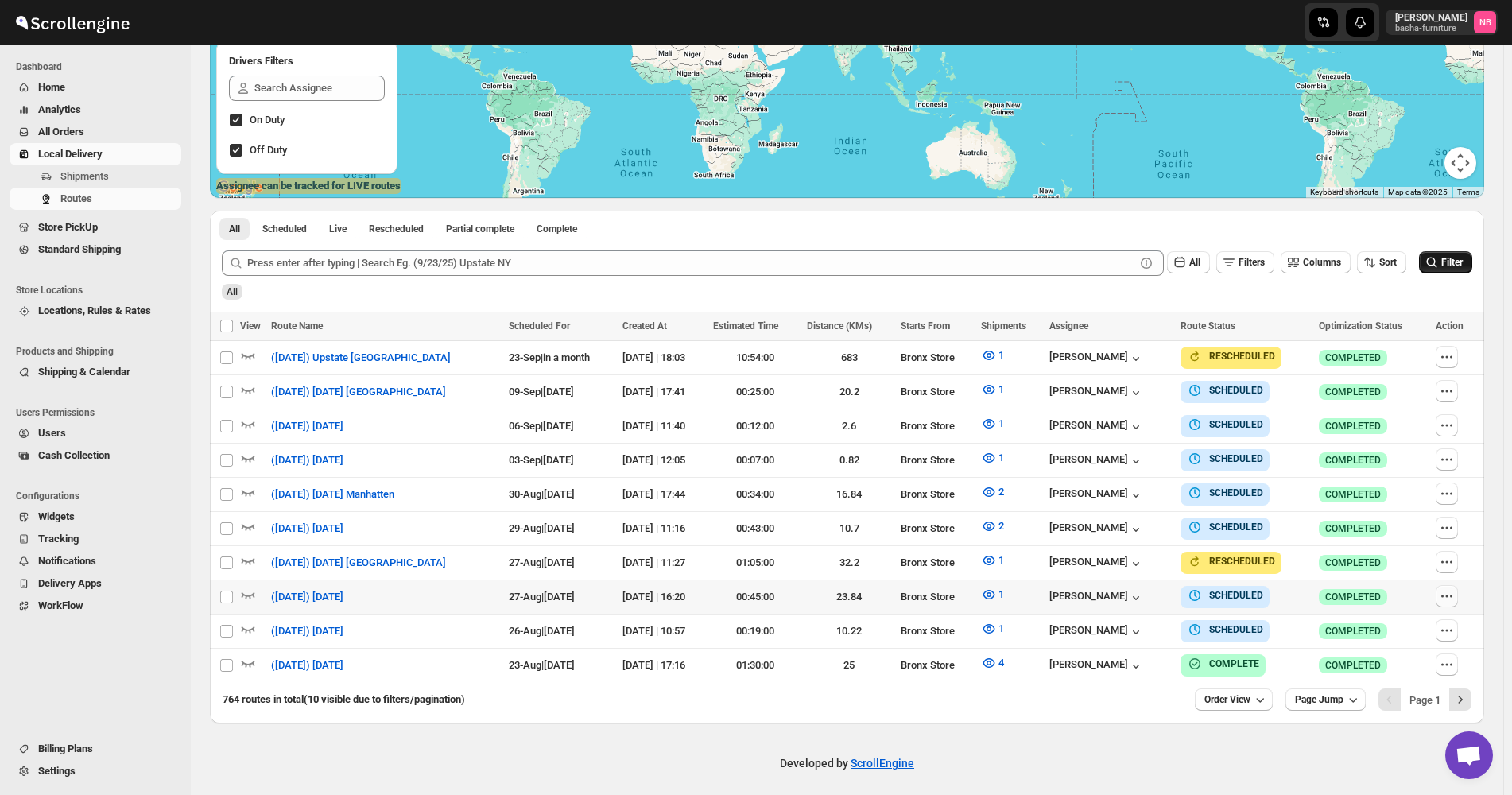
click at [1455, 596] on icon "button" at bounding box center [1446, 595] width 16 height 16
checkbox input "true"
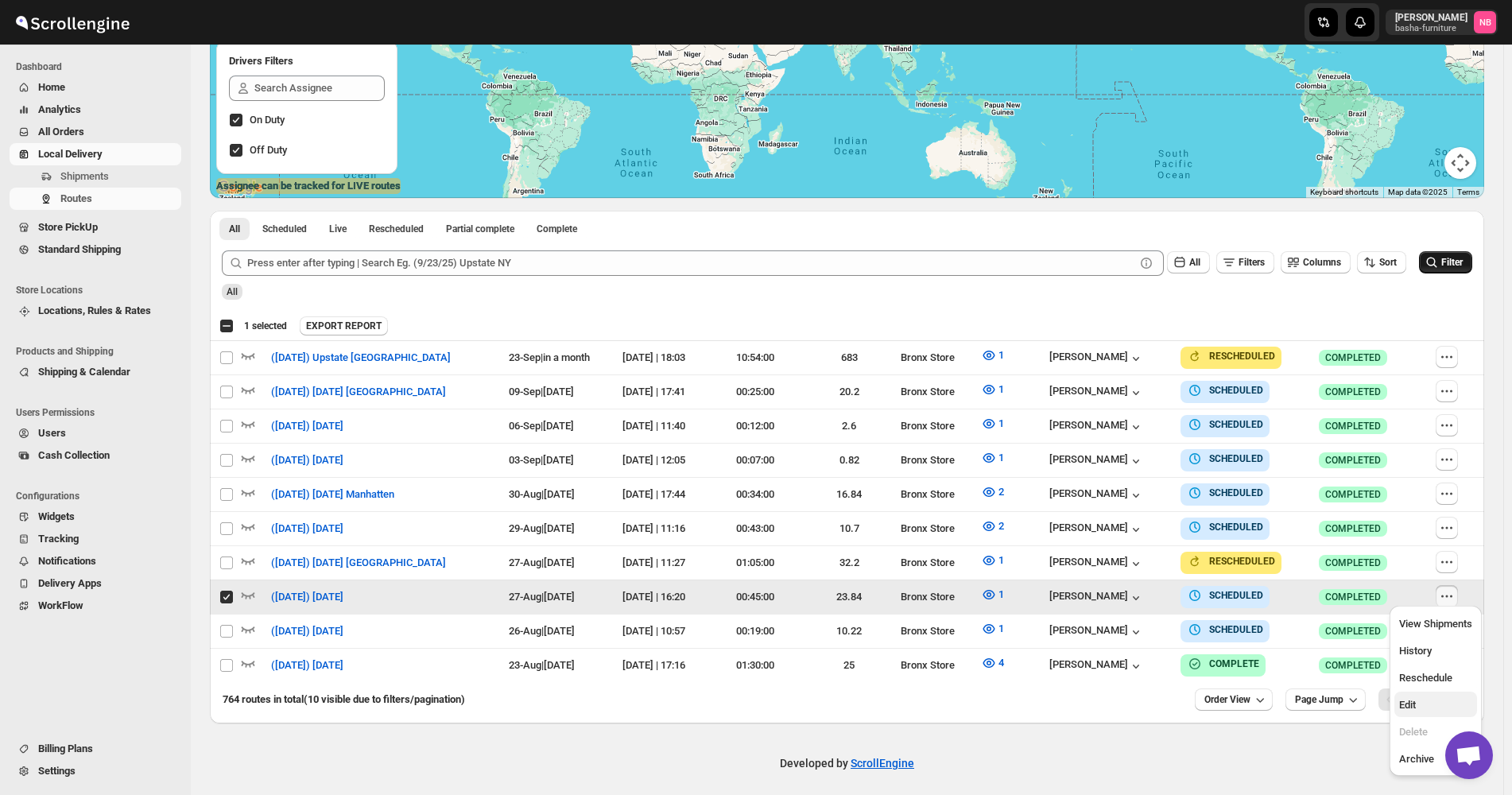
click at [1427, 700] on span "Edit" at bounding box center [1435, 704] width 73 height 16
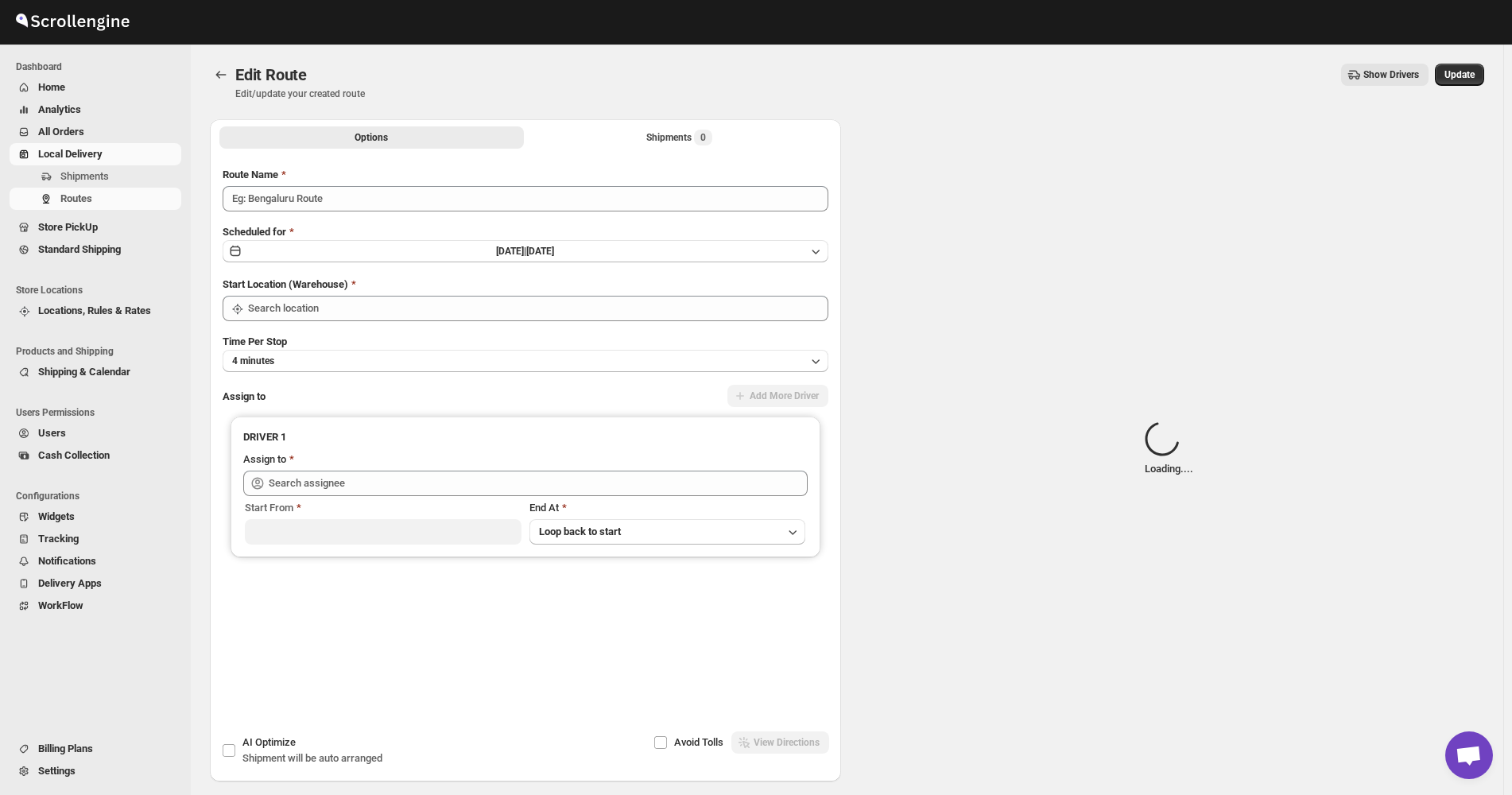
type input "([DATE]) [DATE]"
type input "Bronx Store"
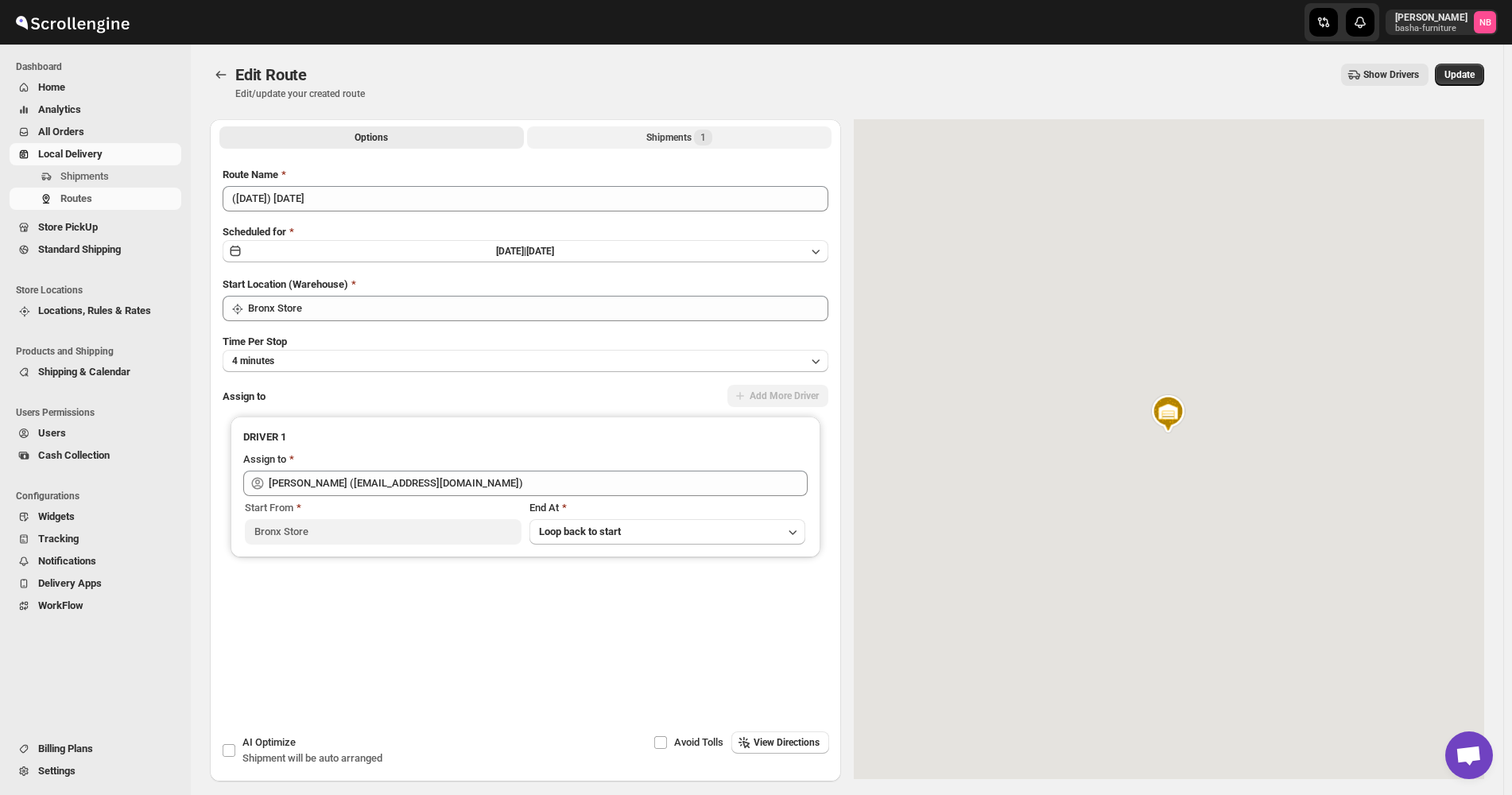
type input "[PERSON_NAME] ([EMAIL_ADDRESS][DOMAIN_NAME])"
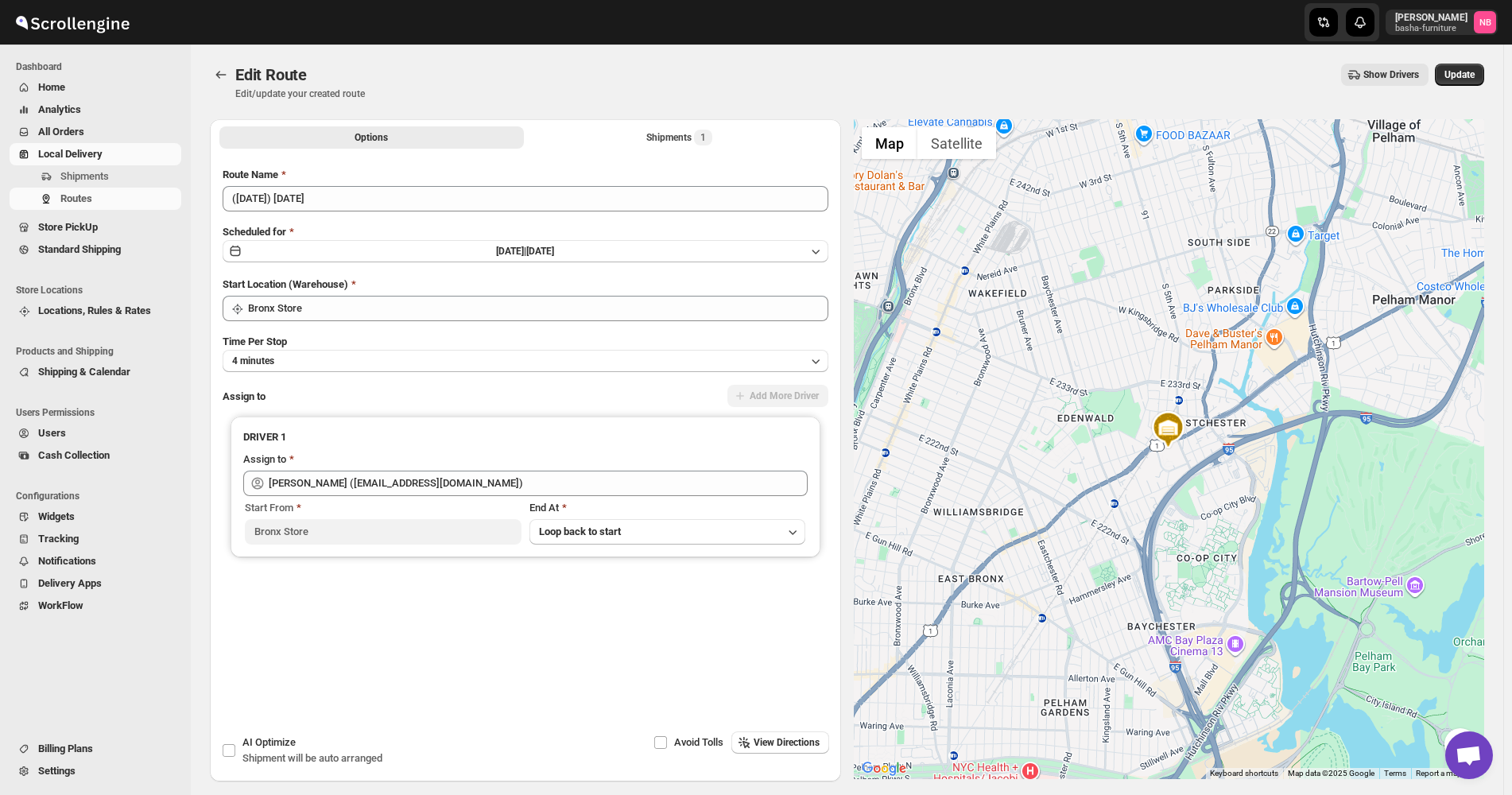
click at [616, 121] on div "Options Shipments 1 More views Options Shipments 1 More views" at bounding box center [526, 137] width 631 height 35
click at [604, 130] on button "Shipments 1" at bounding box center [679, 138] width 305 height 22
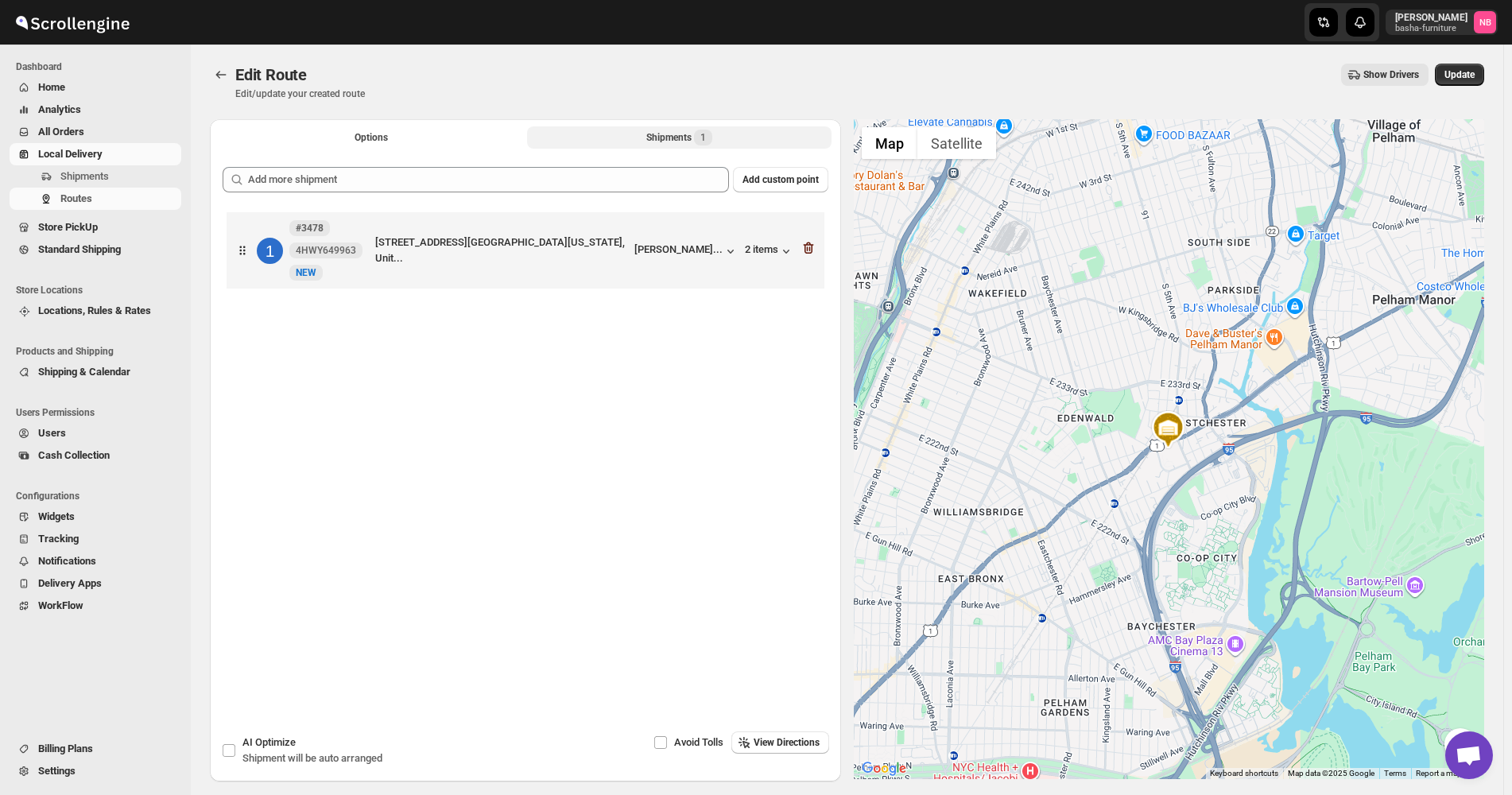
click at [810, 248] on icon "button" at bounding box center [808, 247] width 16 height 16
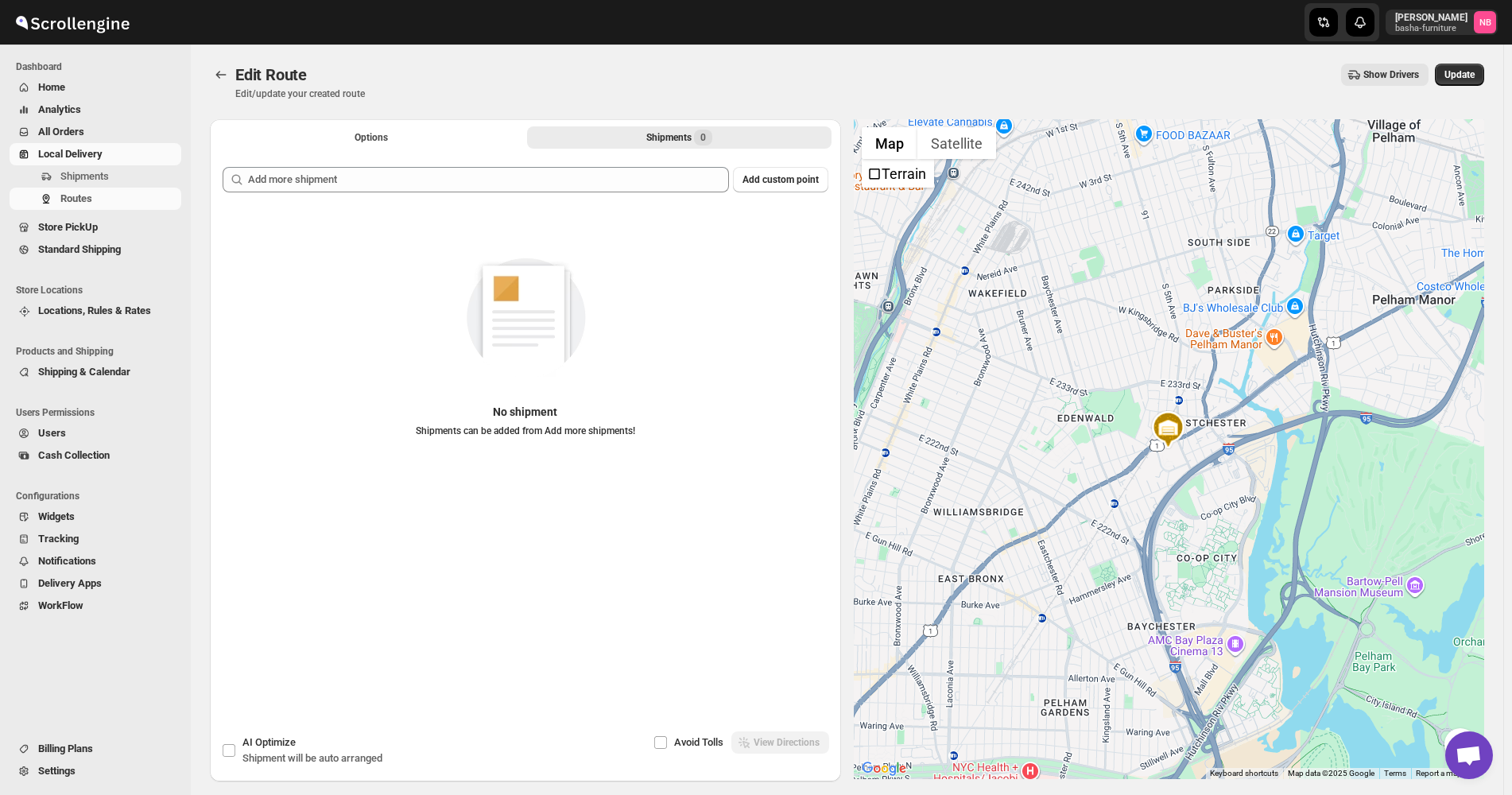
click at [1460, 62] on div "Edit Route. This page is ready Edit Route Edit/update your created route Show D…" at bounding box center [847, 81] width 1274 height 75
click at [1465, 81] on button "Update" at bounding box center [1459, 75] width 49 height 22
click at [1468, 75] on span "Update" at bounding box center [1459, 75] width 31 height 13
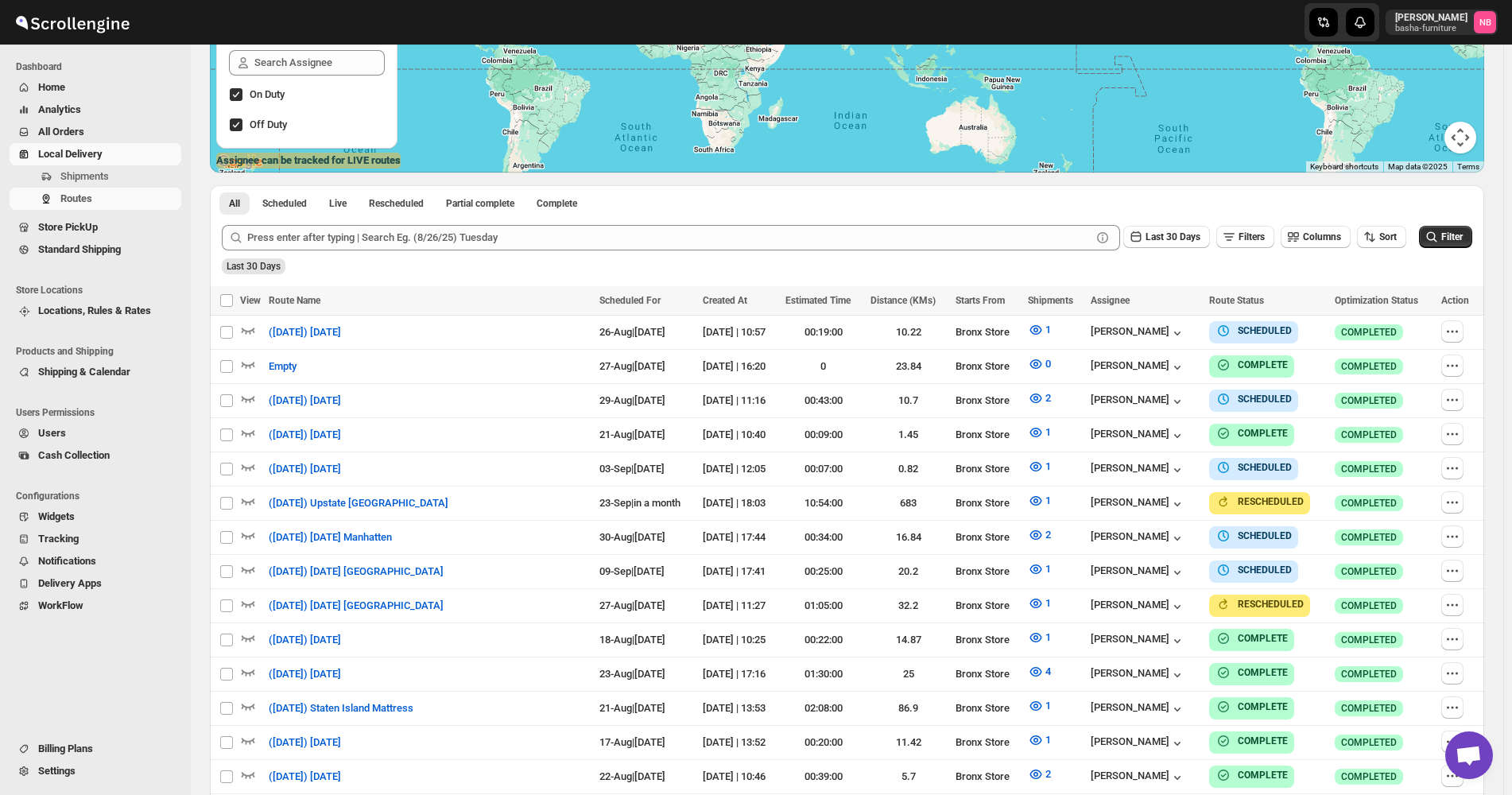
scroll to position [397, 0]
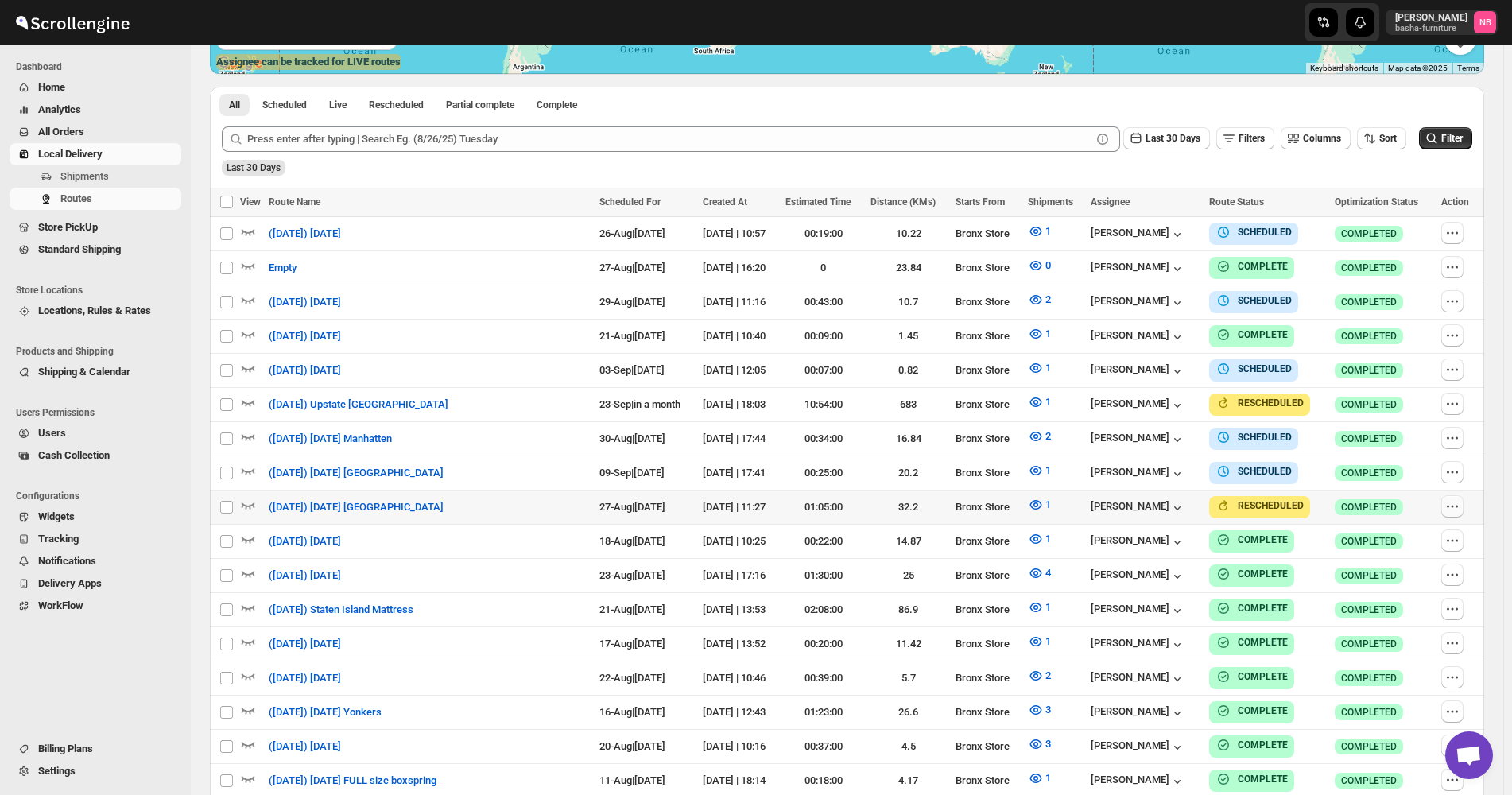
click at [1458, 502] on icon "button" at bounding box center [1452, 505] width 16 height 16
checkbox input "true"
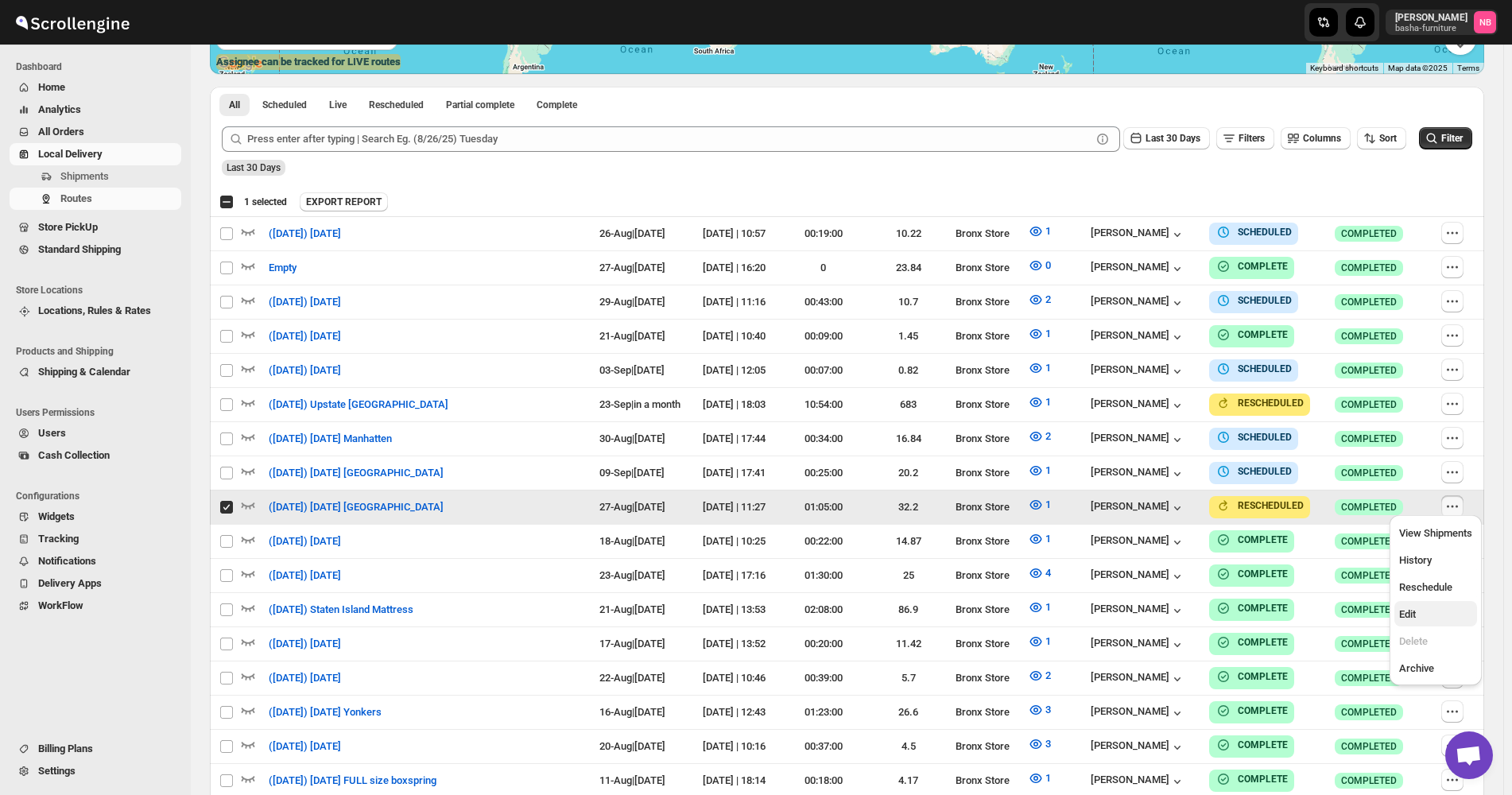
click at [1432, 614] on span "Edit" at bounding box center [1435, 614] width 73 height 16
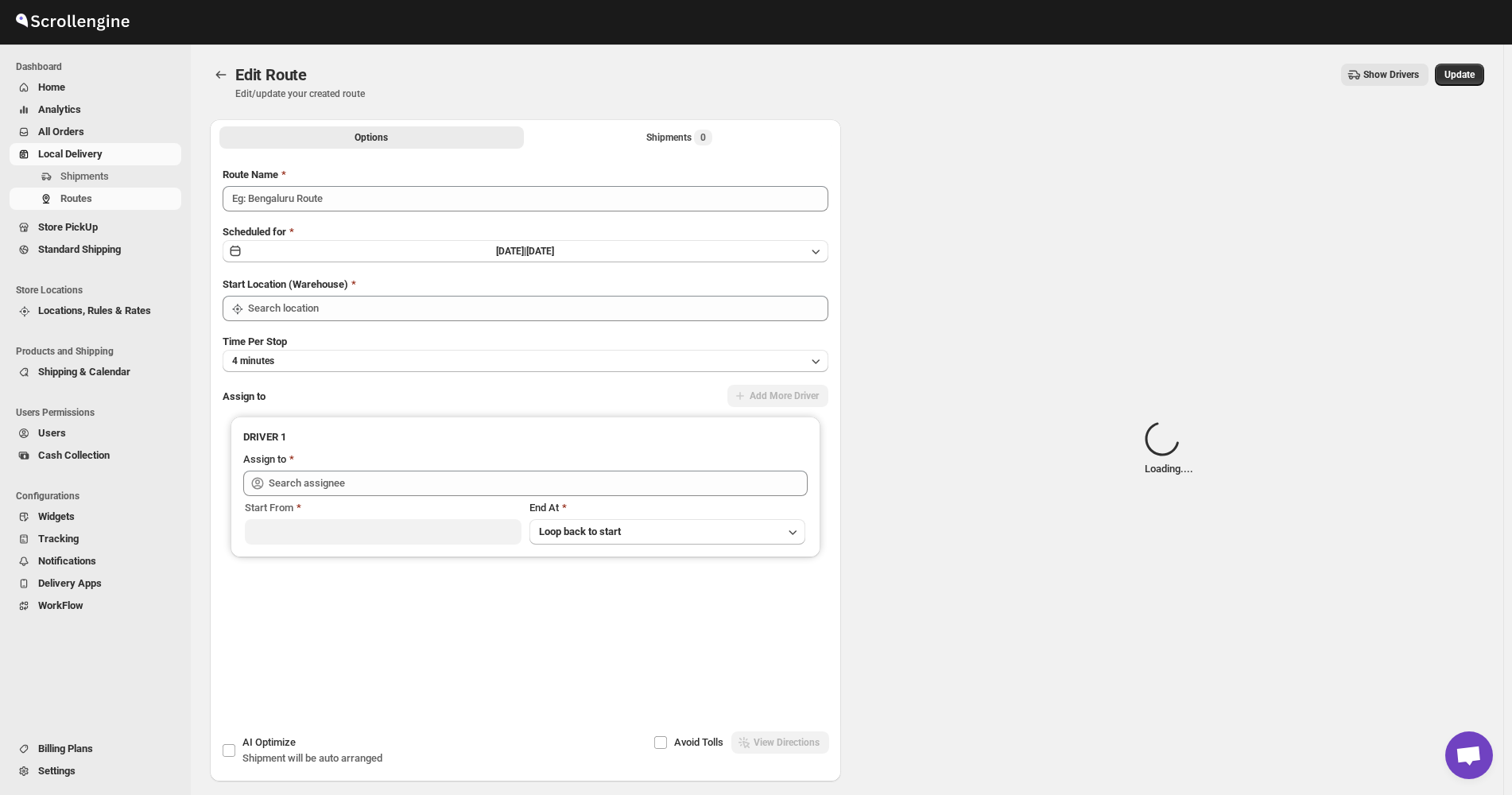
type input "([DATE]) [DATE] [GEOGRAPHIC_DATA]"
type input "Bronx Store"
type input "[PERSON_NAME] ([EMAIL_ADDRESS][DOMAIN_NAME])"
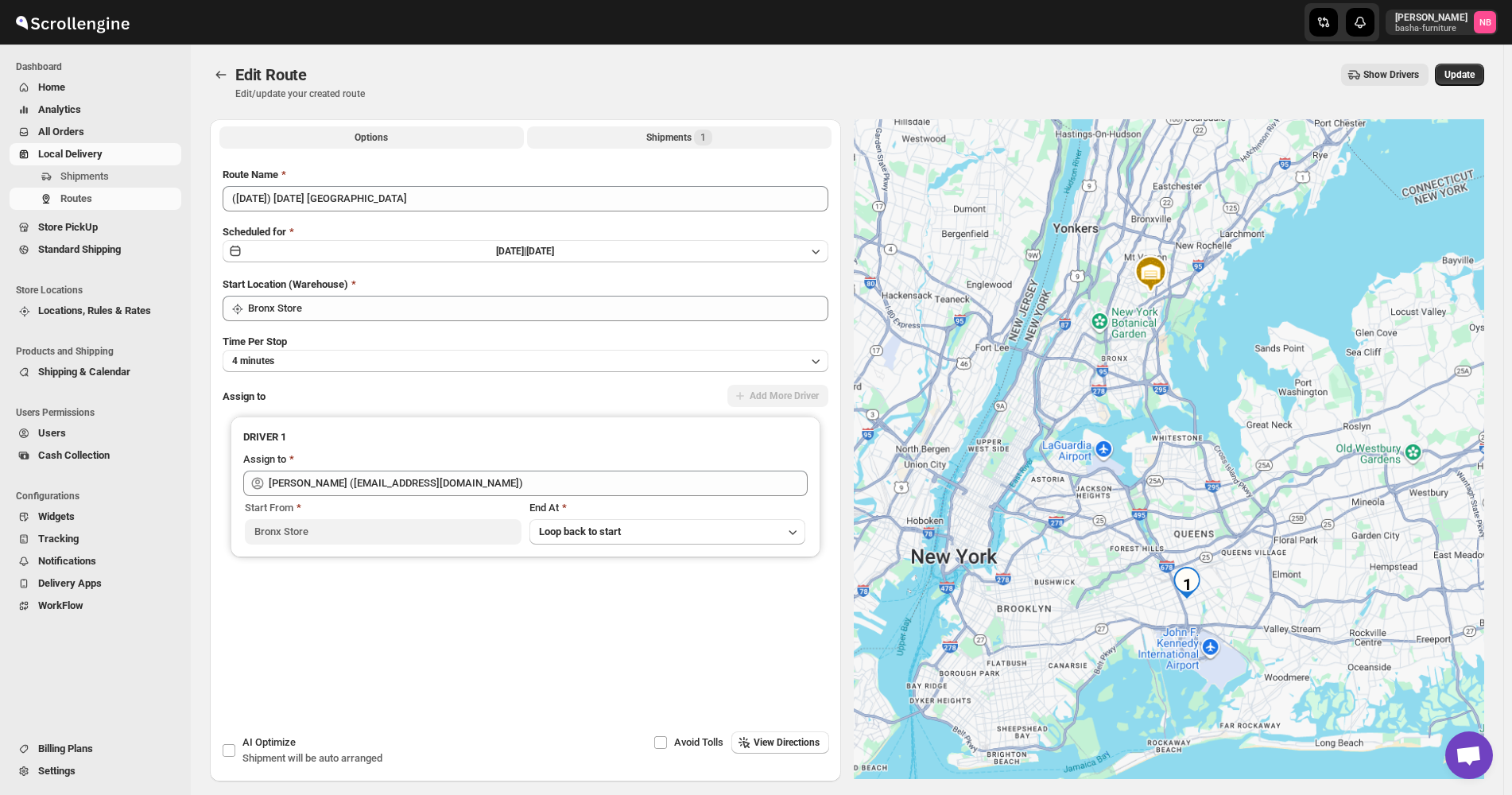
click at [637, 138] on button "Shipments 1" at bounding box center [679, 138] width 305 height 22
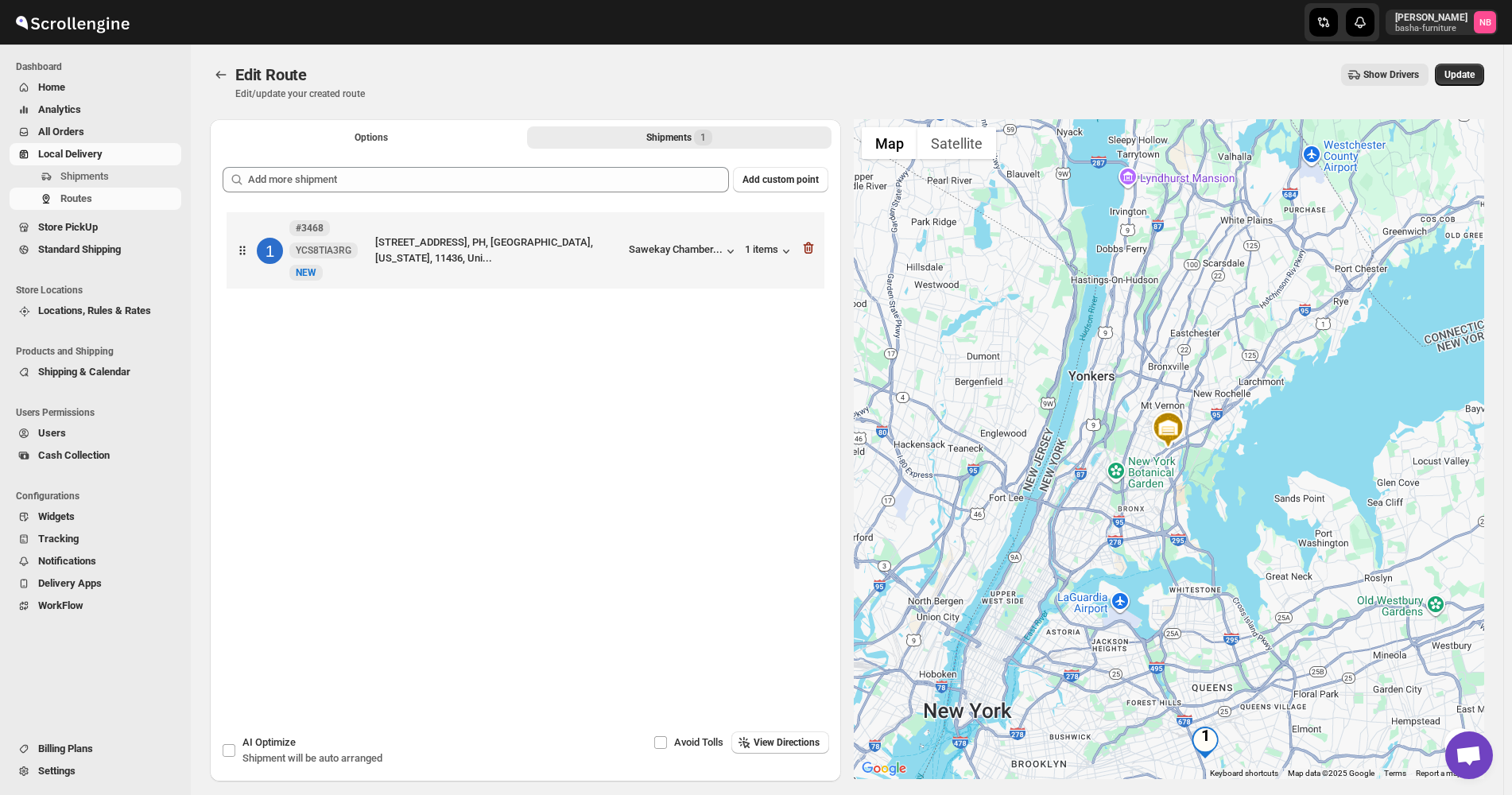
click at [594, 166] on div "Add custom point 1 #3468 YCS8TIA3RG New NEW [STREET_ADDRESS][GEOGRAPHIC_DATA], …" at bounding box center [526, 415] width 631 height 521
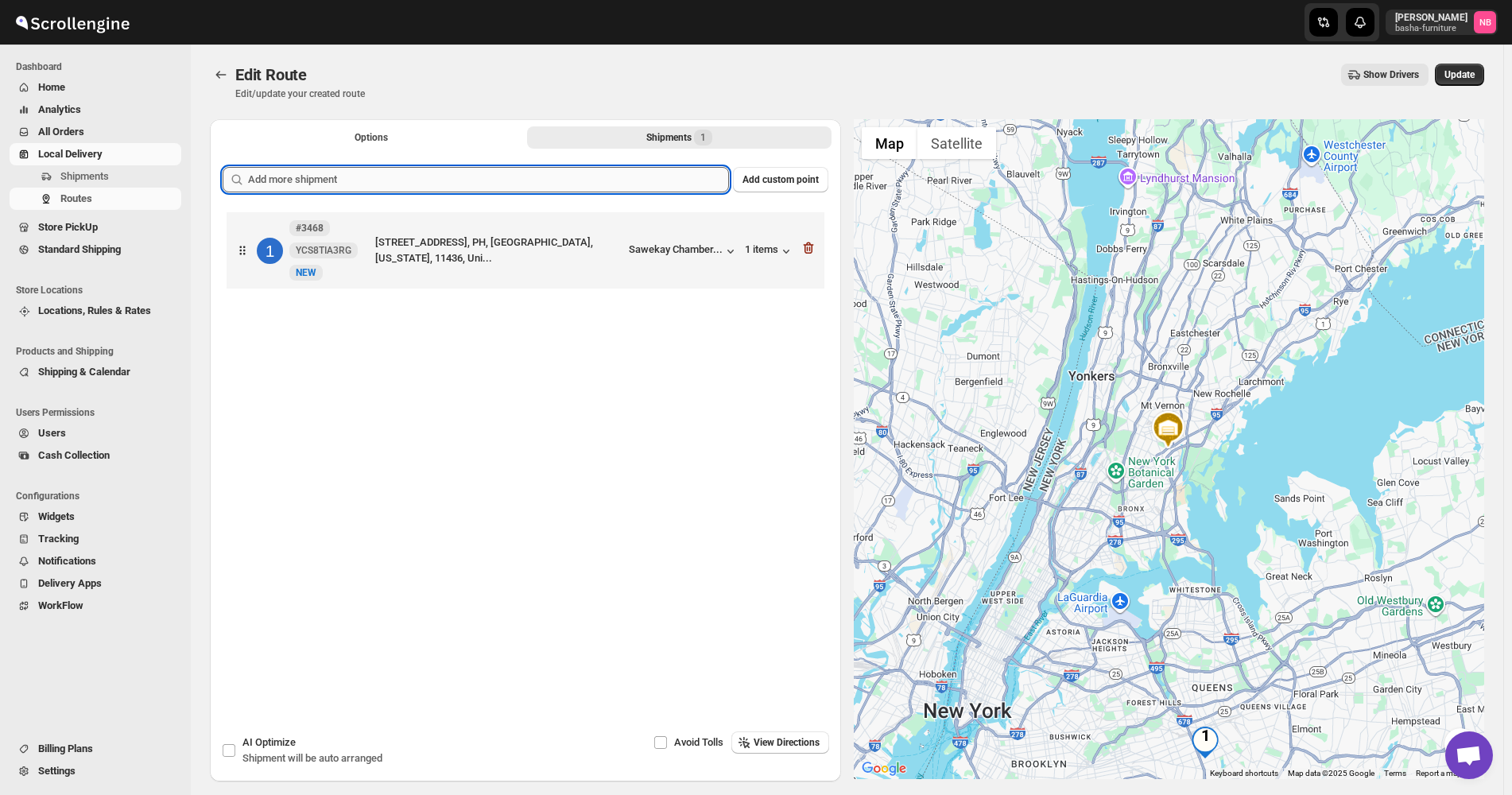
click at [569, 180] on input "text" at bounding box center [488, 179] width 481 height 25
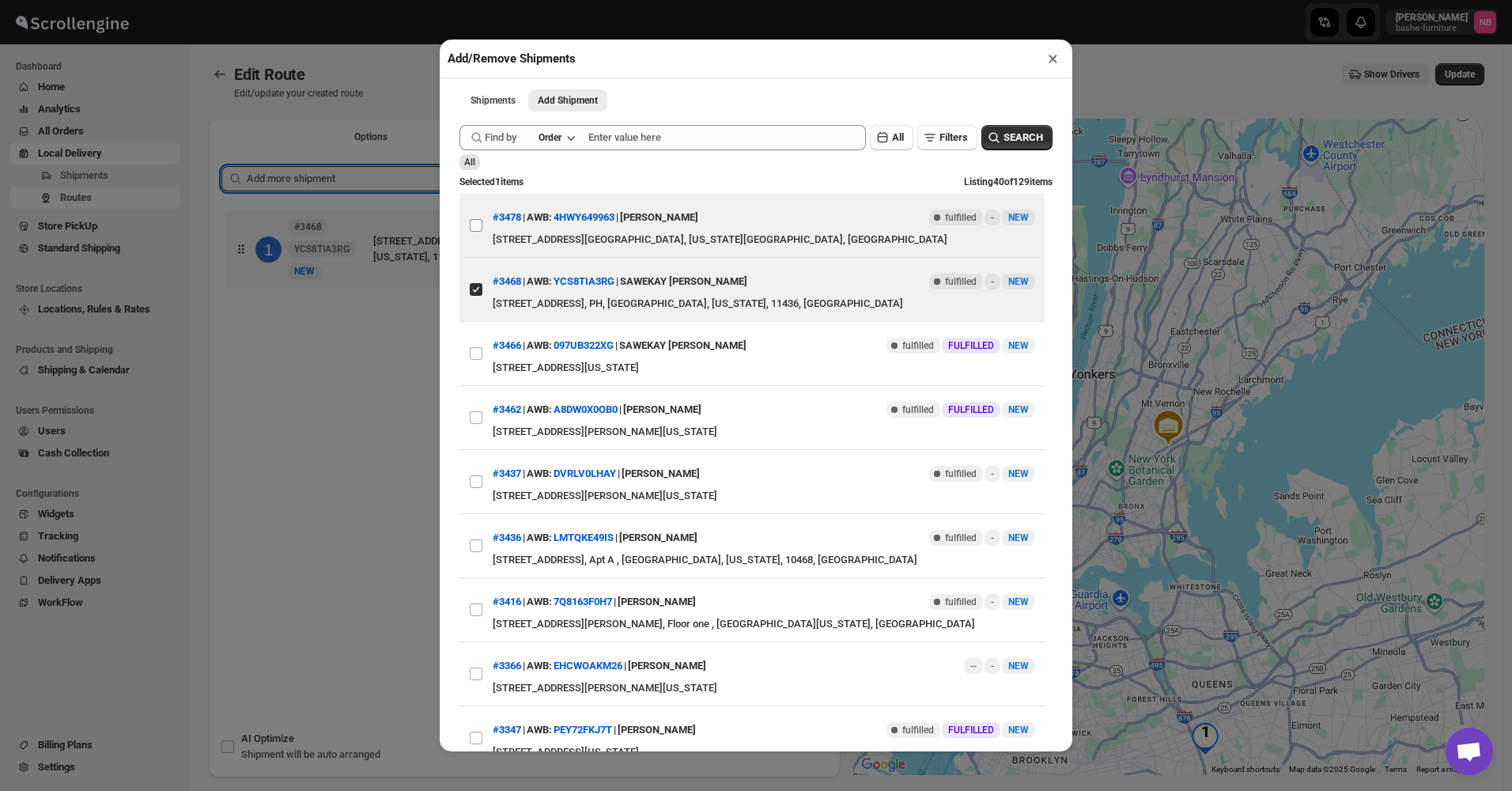
click at [478, 227] on input "View details for 68aa2269fc41024ff29d224f" at bounding box center [476, 226] width 13 height 13
checkbox input "true"
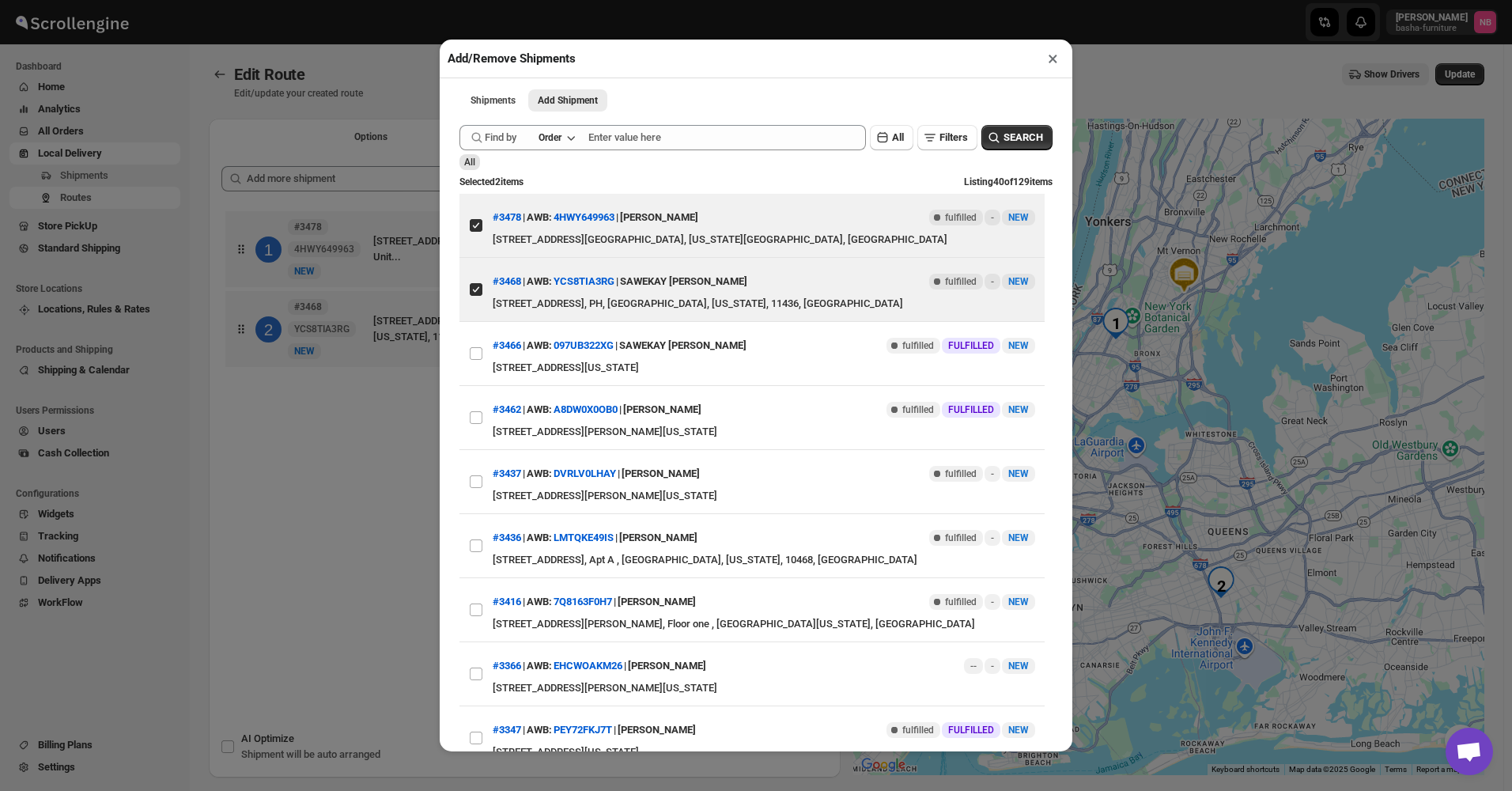
click at [352, 518] on div "Add/Remove Shipments × Shipments Add Shipment More views Shipments Add Shipment…" at bounding box center [756, 395] width 1512 height 791
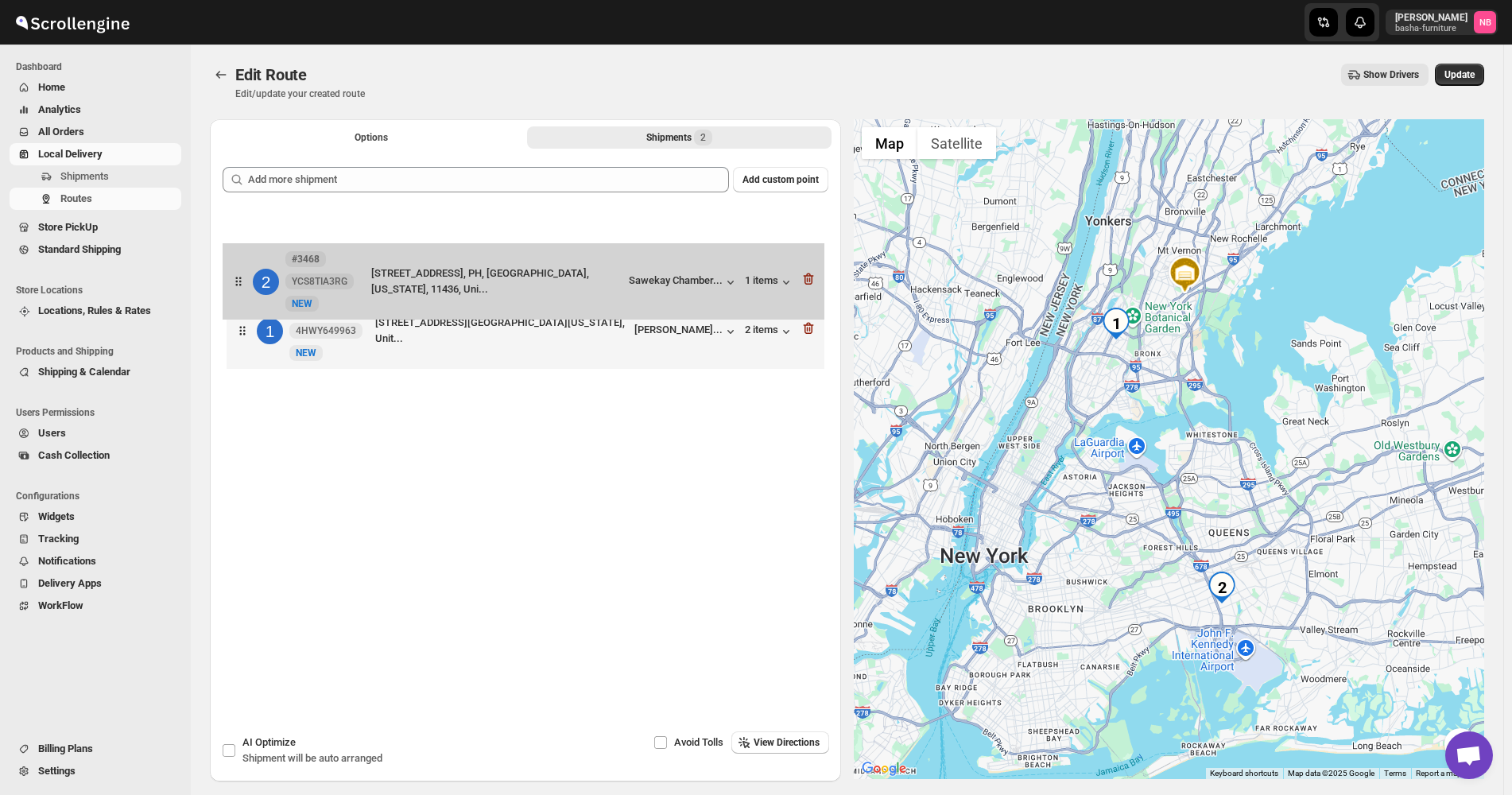
drag, startPoint x: 551, startPoint y: 326, endPoint x: 545, endPoint y: 270, distance: 56.3
click at [545, 270] on div "1 #3478 4HWY649963 New [GEOGRAPHIC_DATA][STREET_ADDRESS][US_STATE], Unit... [PE…" at bounding box center [525, 292] width 606 height 168
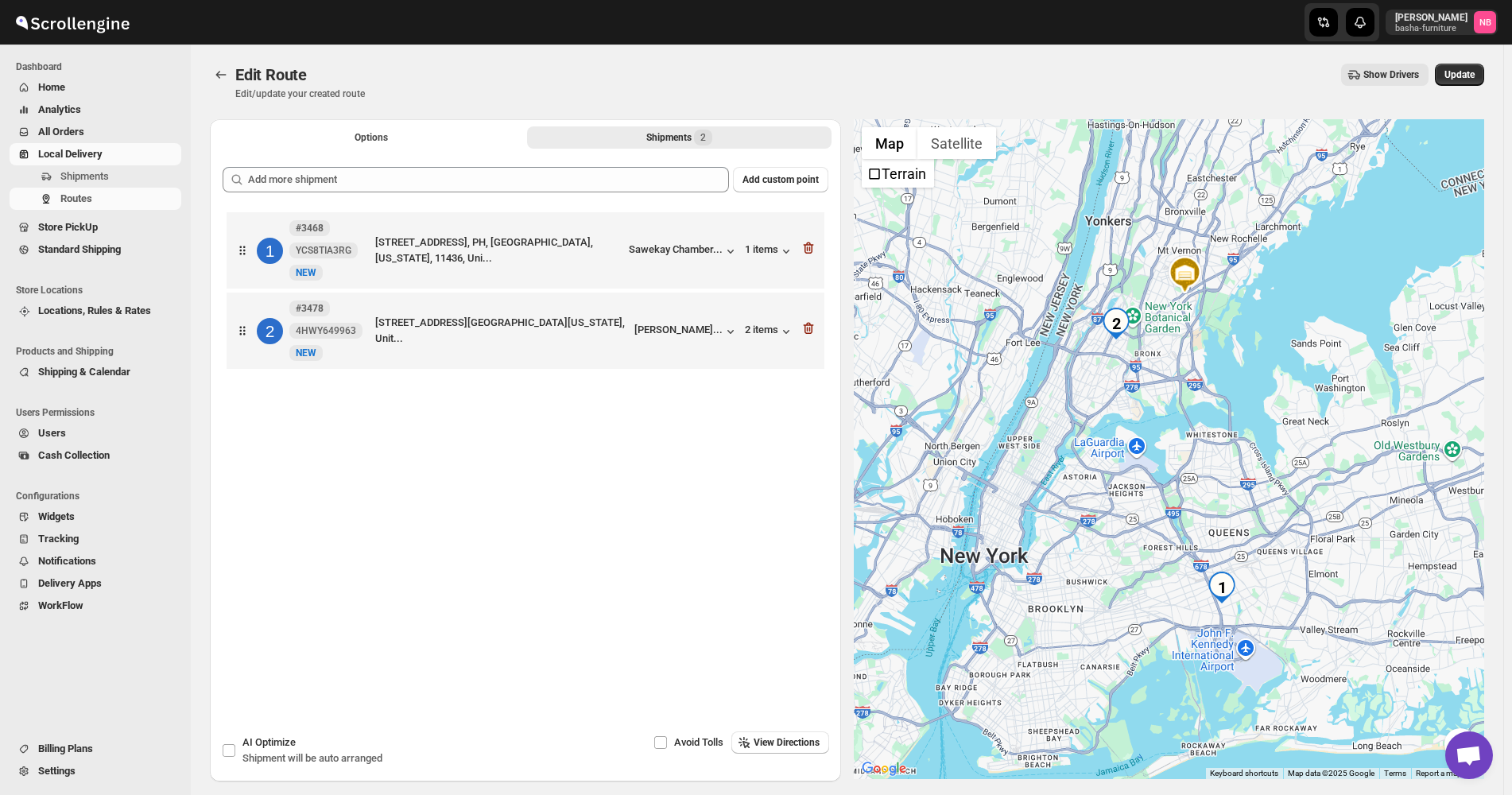
click at [1003, 78] on div "Show Drivers" at bounding box center [903, 75] width 1051 height 22
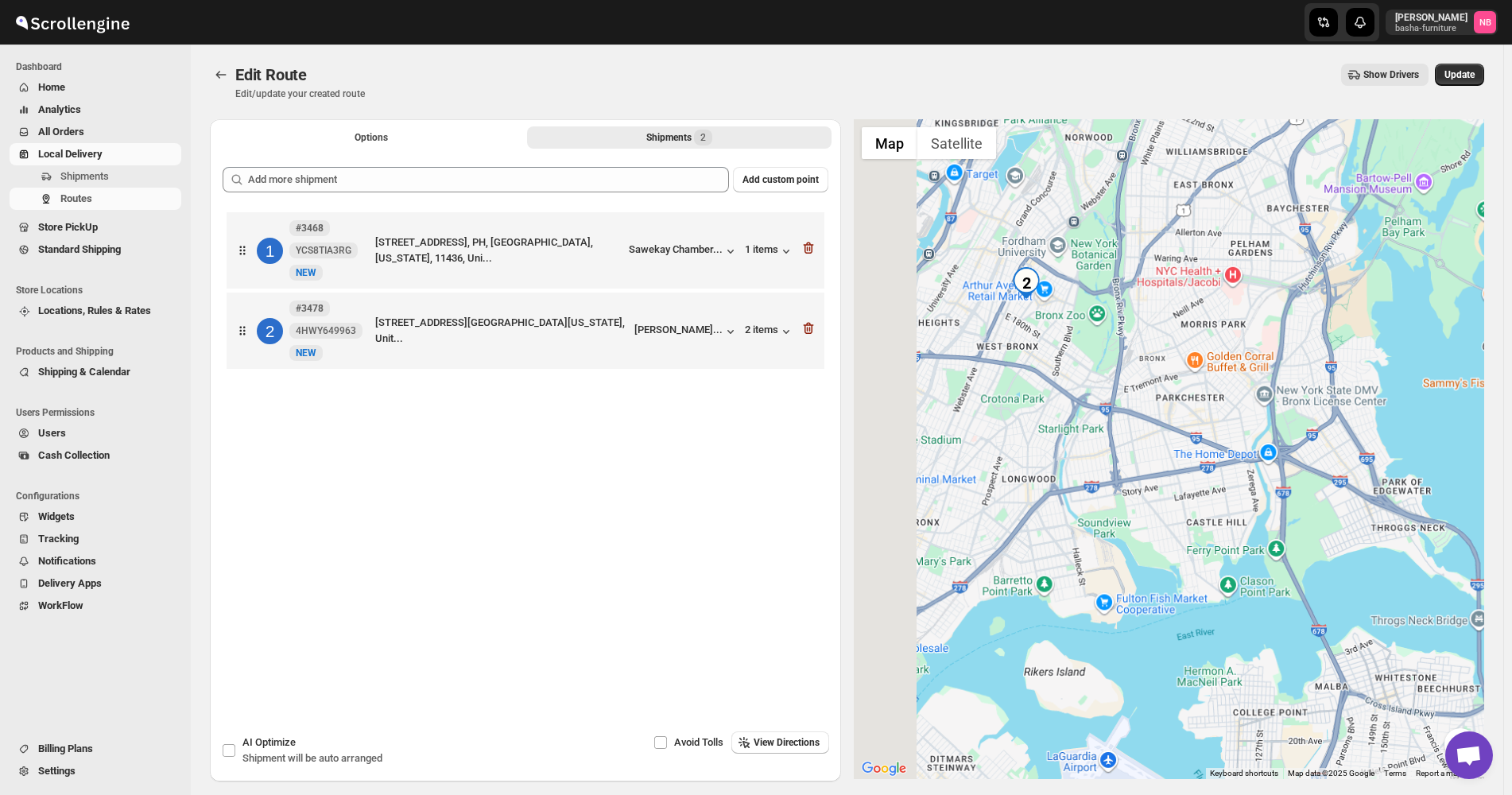
drag, startPoint x: 1018, startPoint y: 272, endPoint x: 1436, endPoint y: 626, distance: 547.8
click at [1436, 626] on div at bounding box center [1169, 449] width 631 height 660
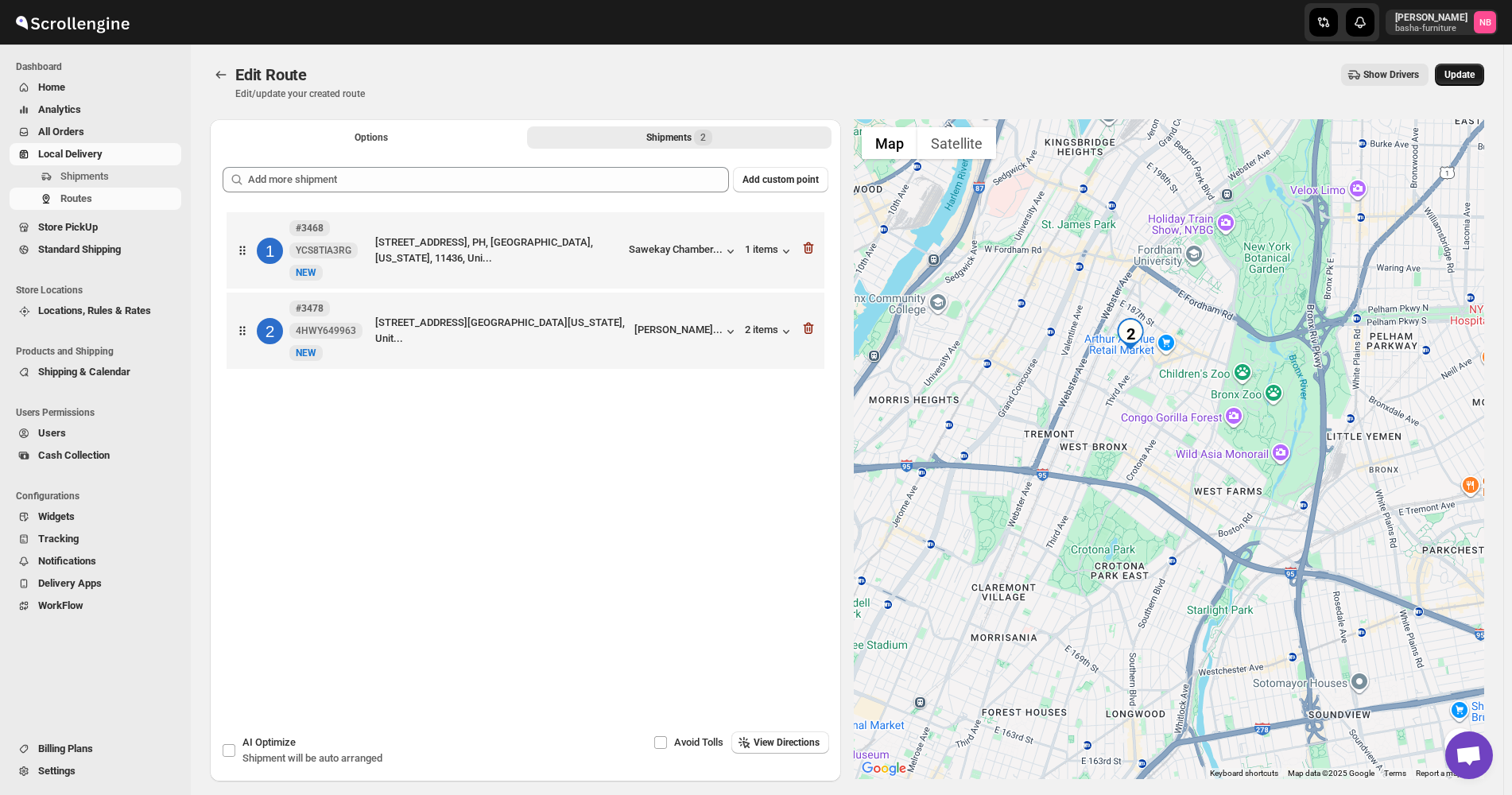
click at [1465, 73] on span "Update" at bounding box center [1459, 75] width 31 height 13
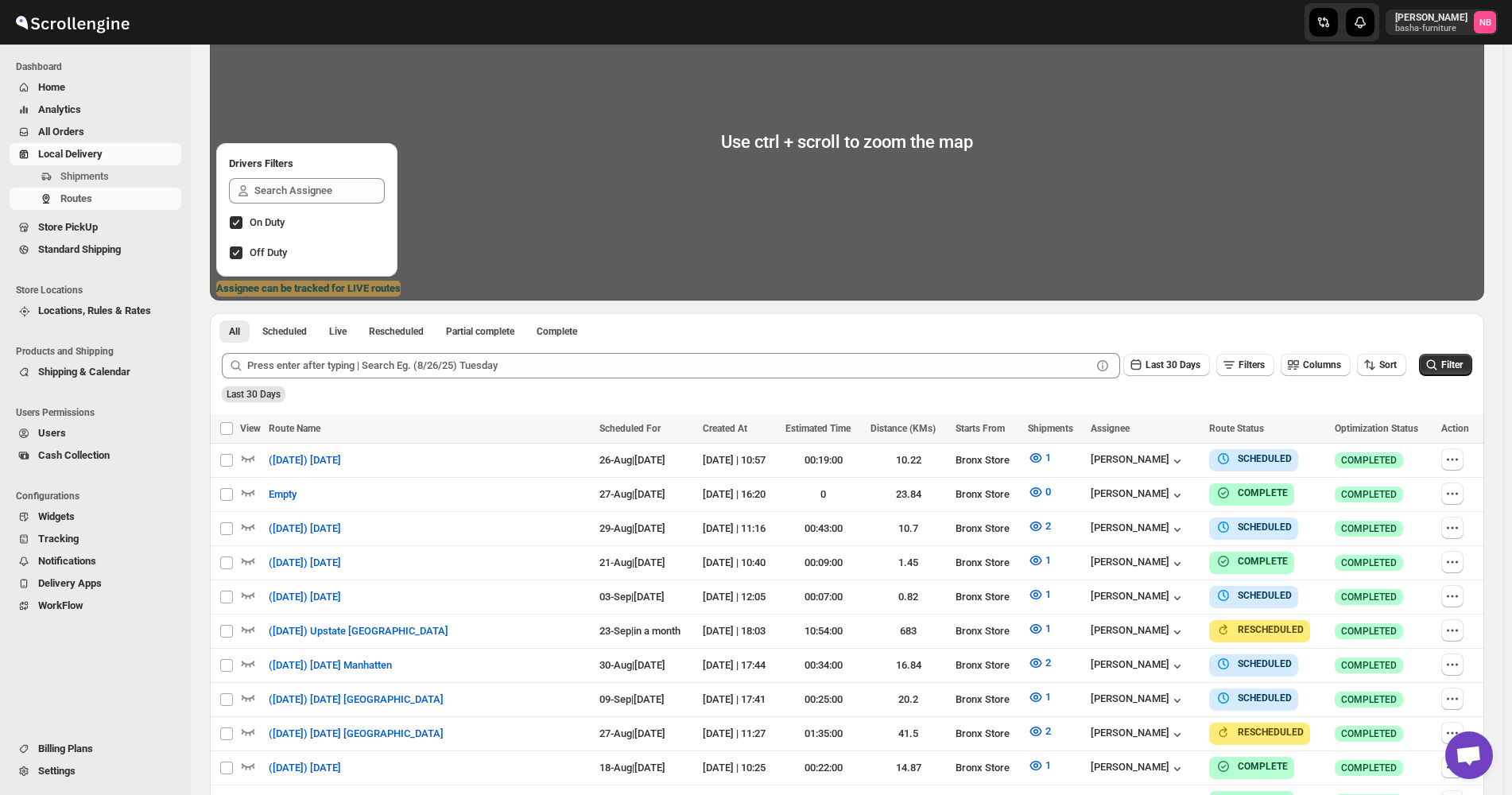
scroll to position [239, 0]
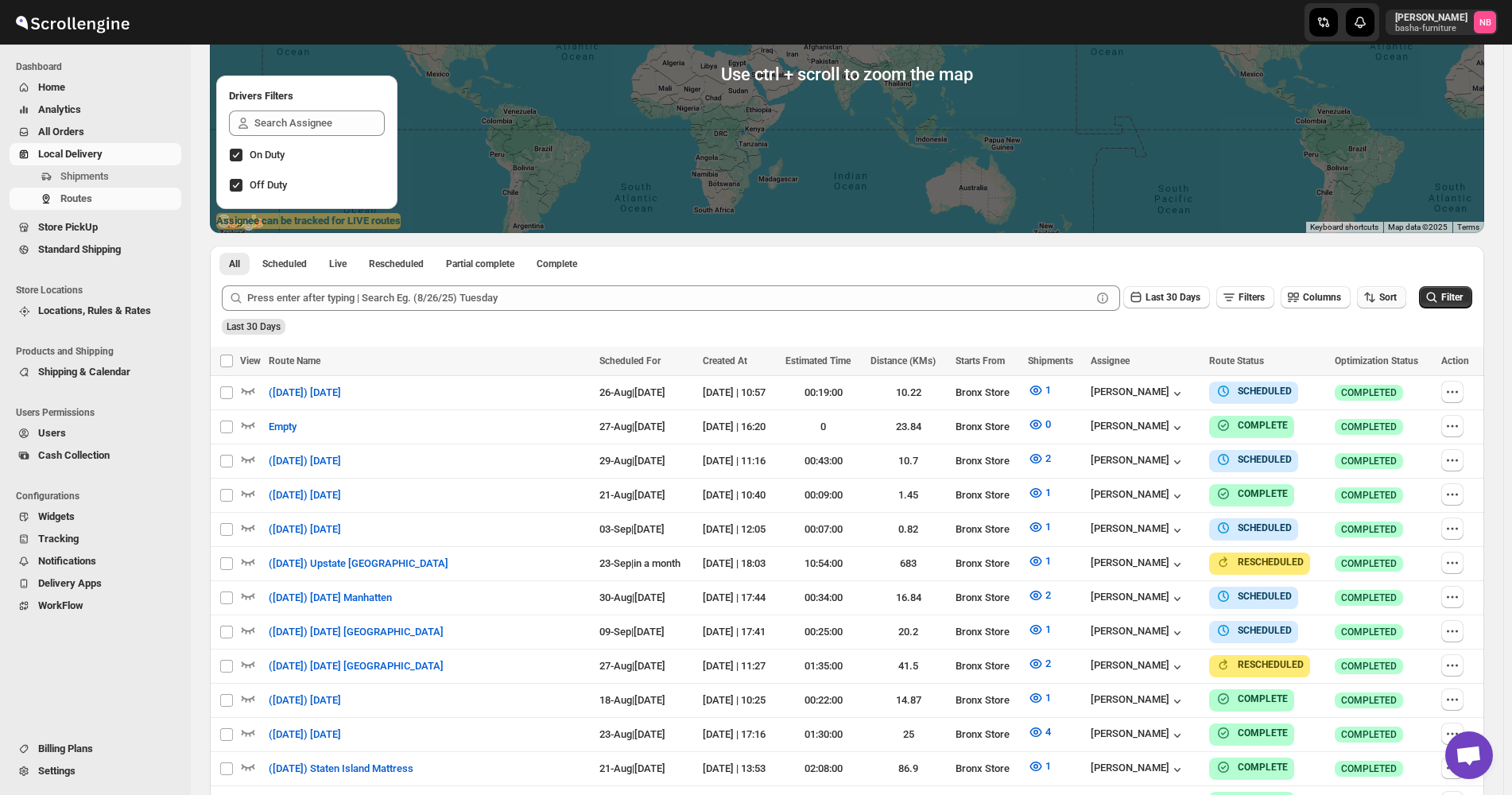
click at [1378, 299] on icon "button" at bounding box center [1369, 297] width 16 height 16
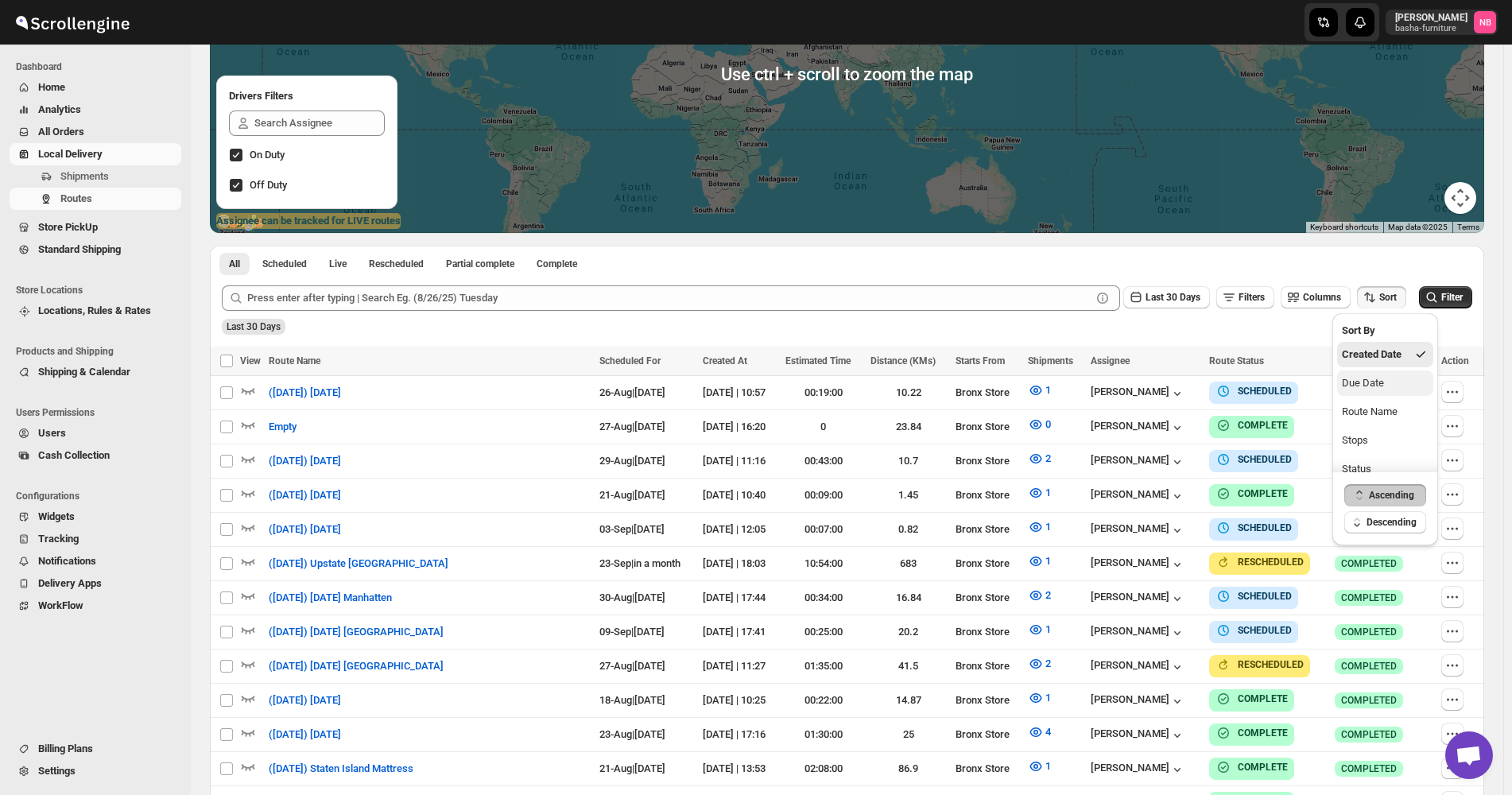
click at [1384, 381] on div "Due Date" at bounding box center [1363, 382] width 43 height 16
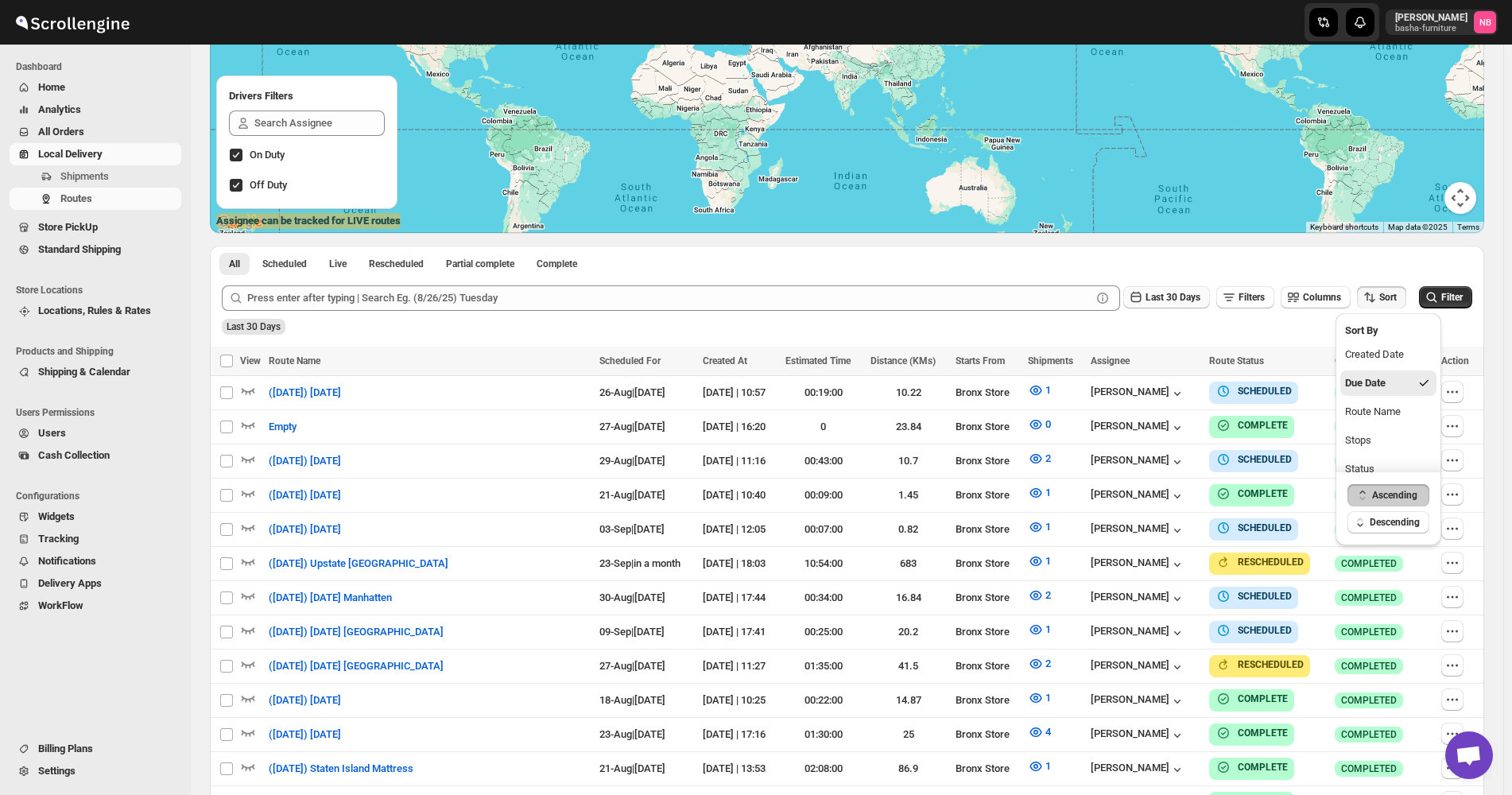
click at [1195, 303] on span "Last 30 Days" at bounding box center [1172, 297] width 55 height 11
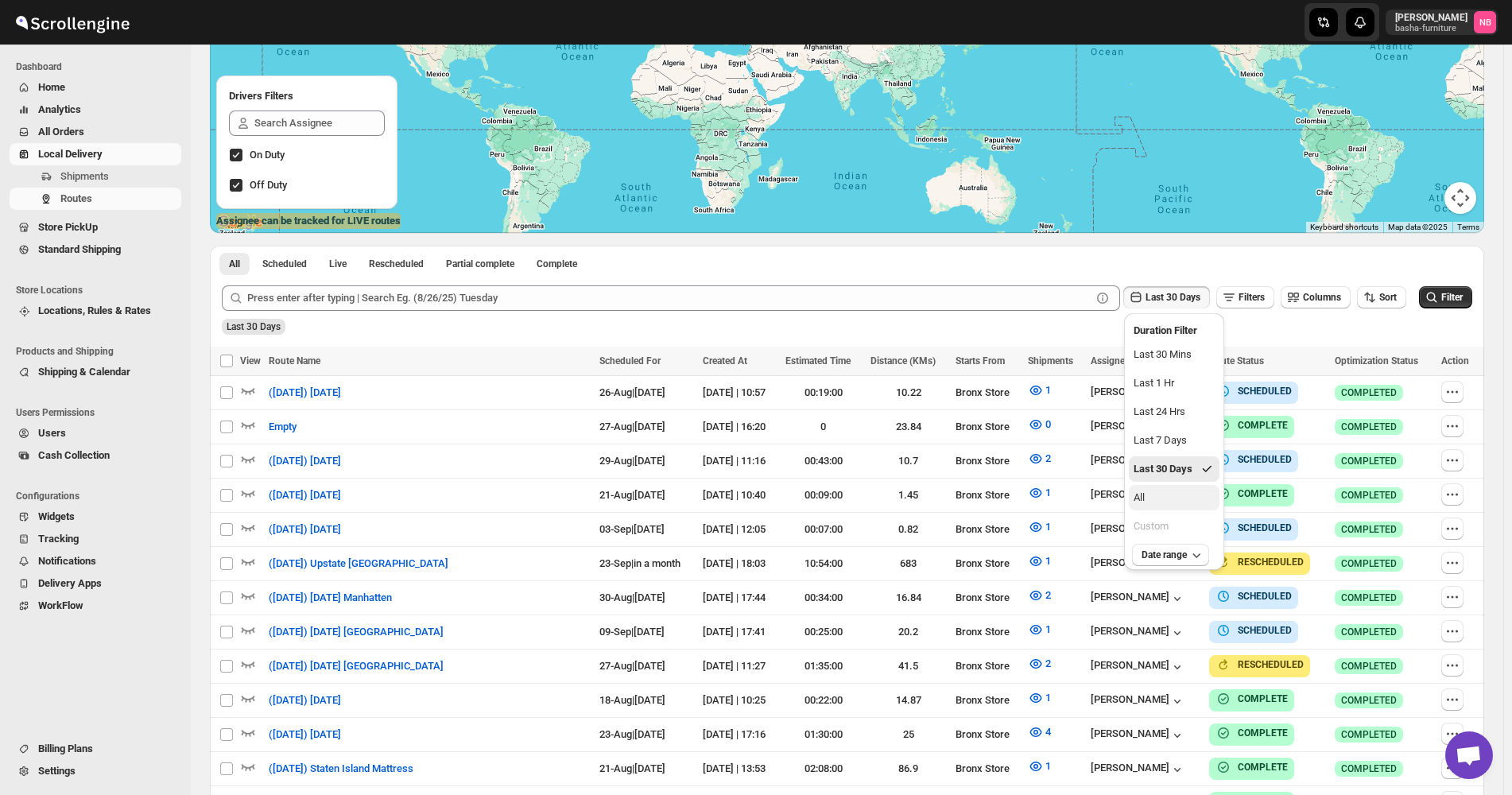
click at [1173, 508] on button "All" at bounding box center [1174, 497] width 91 height 25
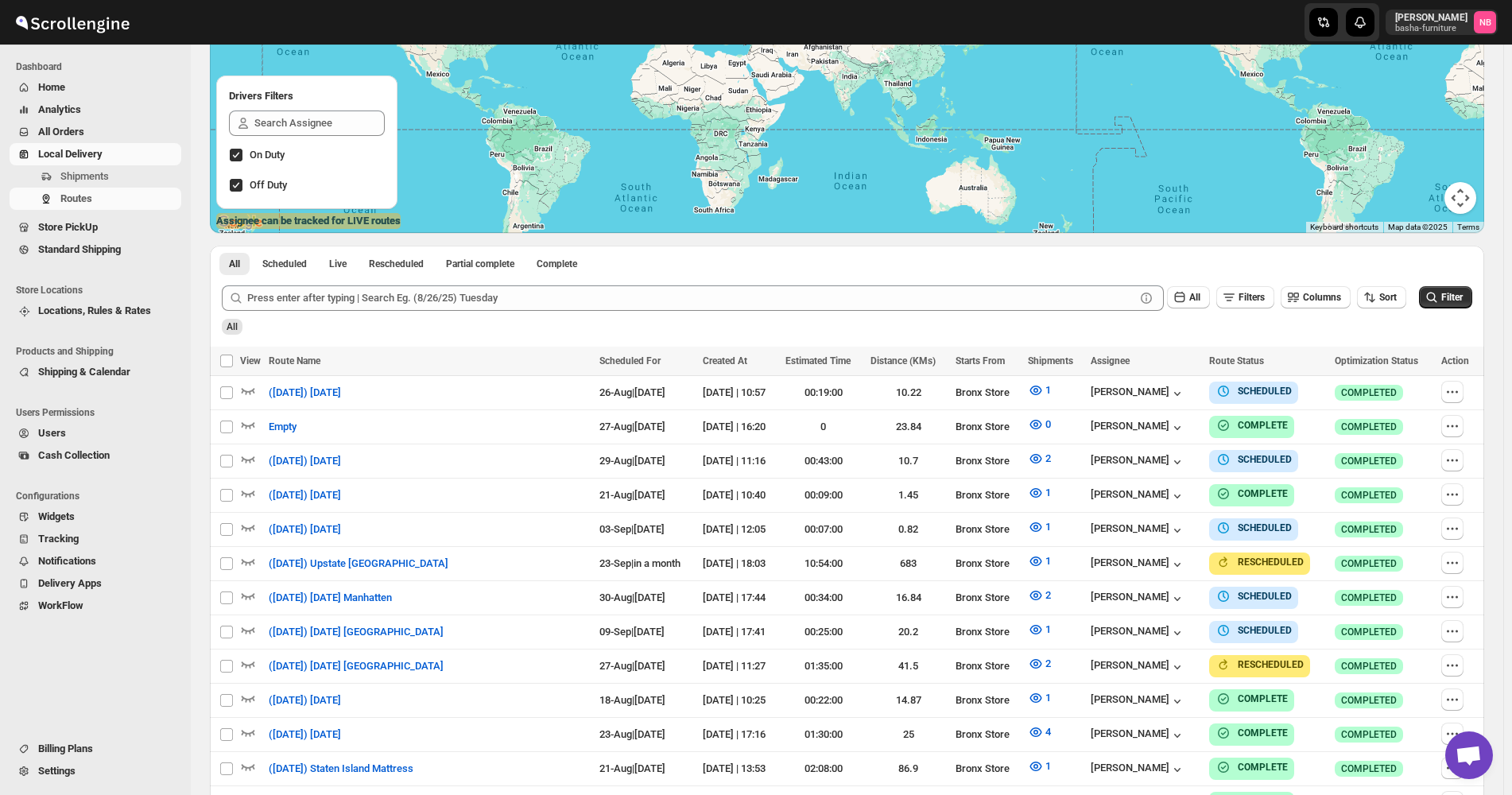
click at [1484, 305] on div "Submit All Filters Columns Sort Filter All" at bounding box center [847, 309] width 1274 height 73
click at [1448, 294] on span "Filter" at bounding box center [1452, 297] width 21 height 11
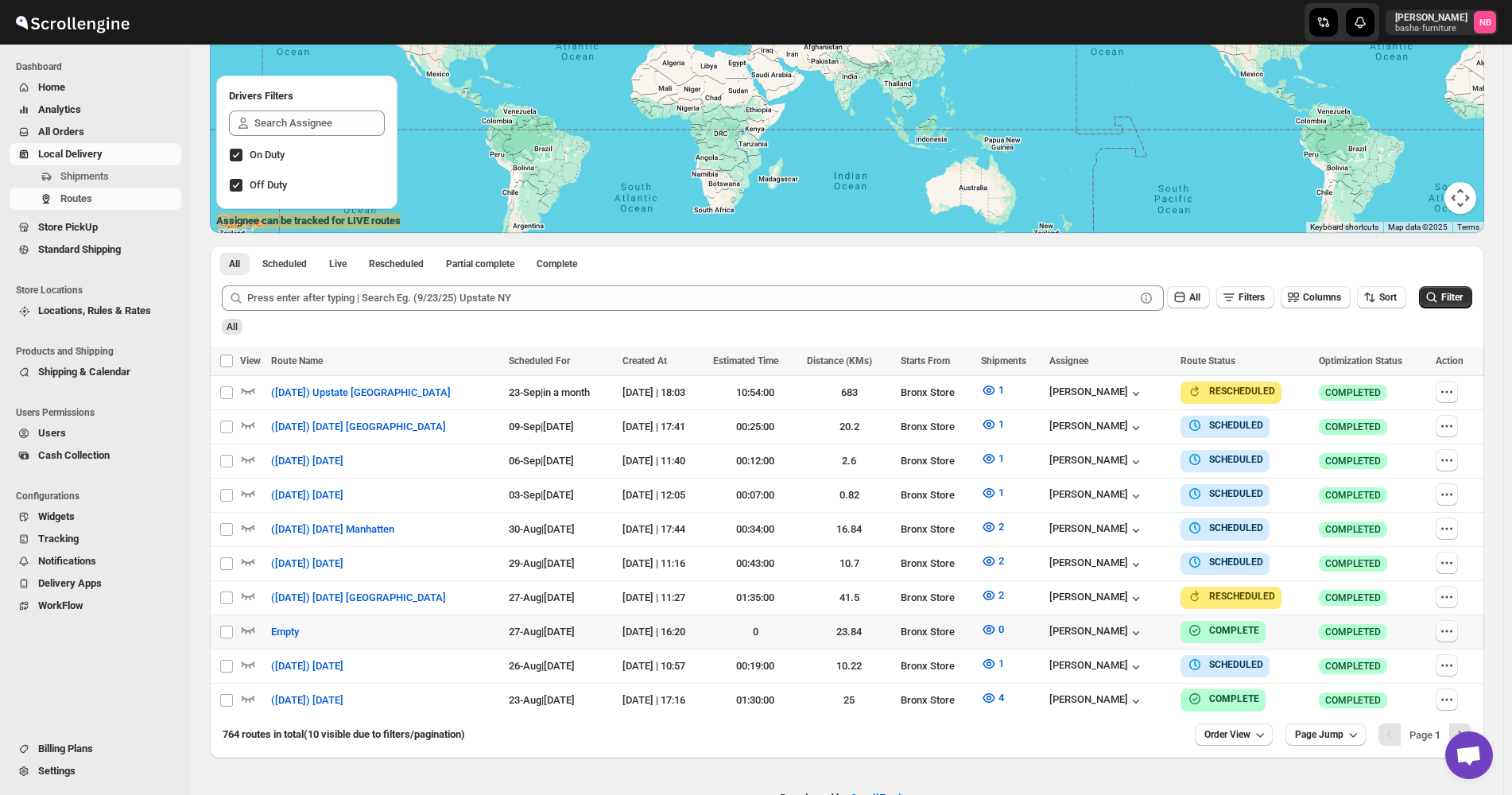
click at [1458, 628] on button "button" at bounding box center [1447, 631] width 22 height 22
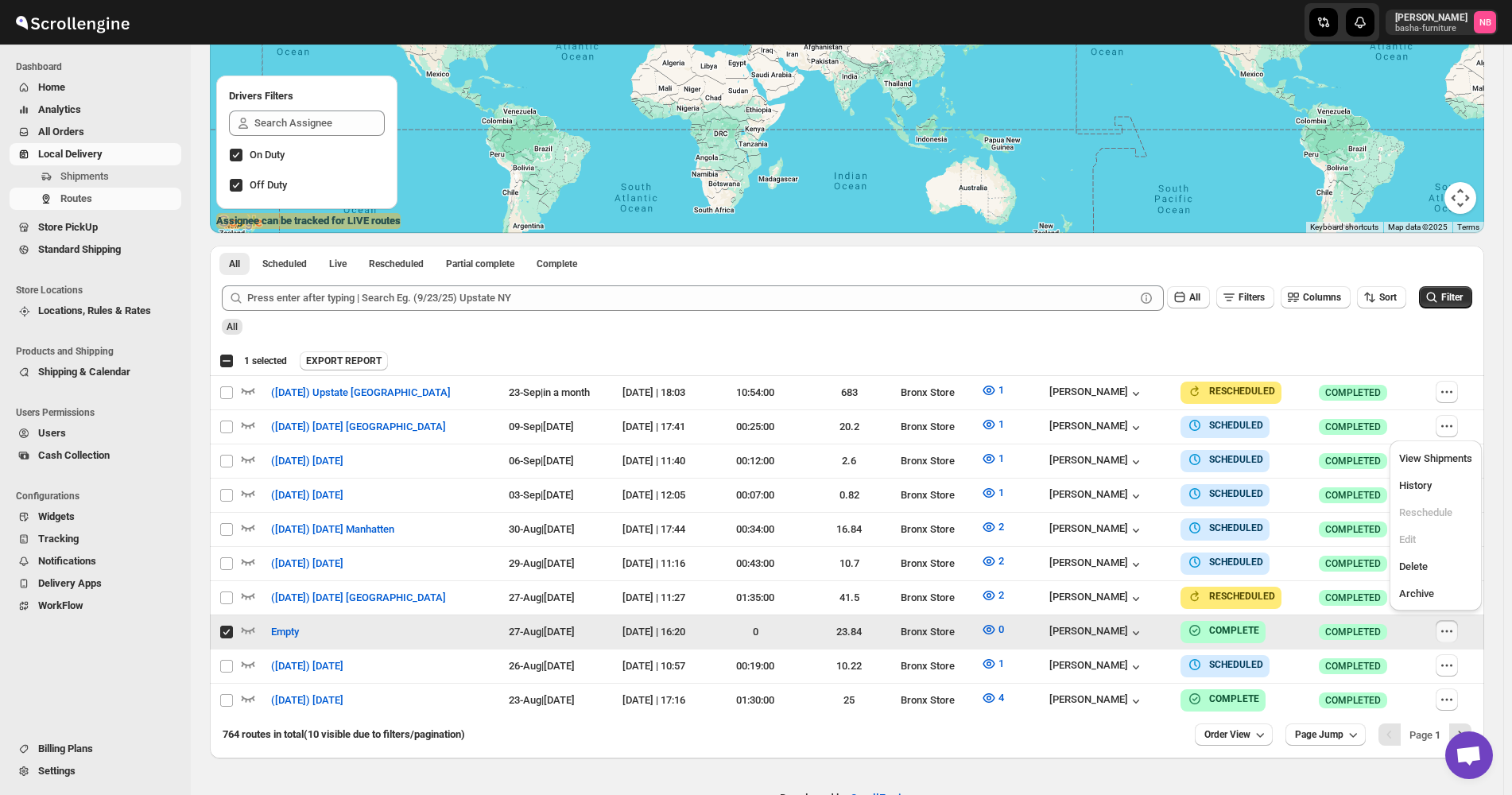
click at [1447, 576] on button "Delete" at bounding box center [1435, 565] width 82 height 25
checkbox input "false"
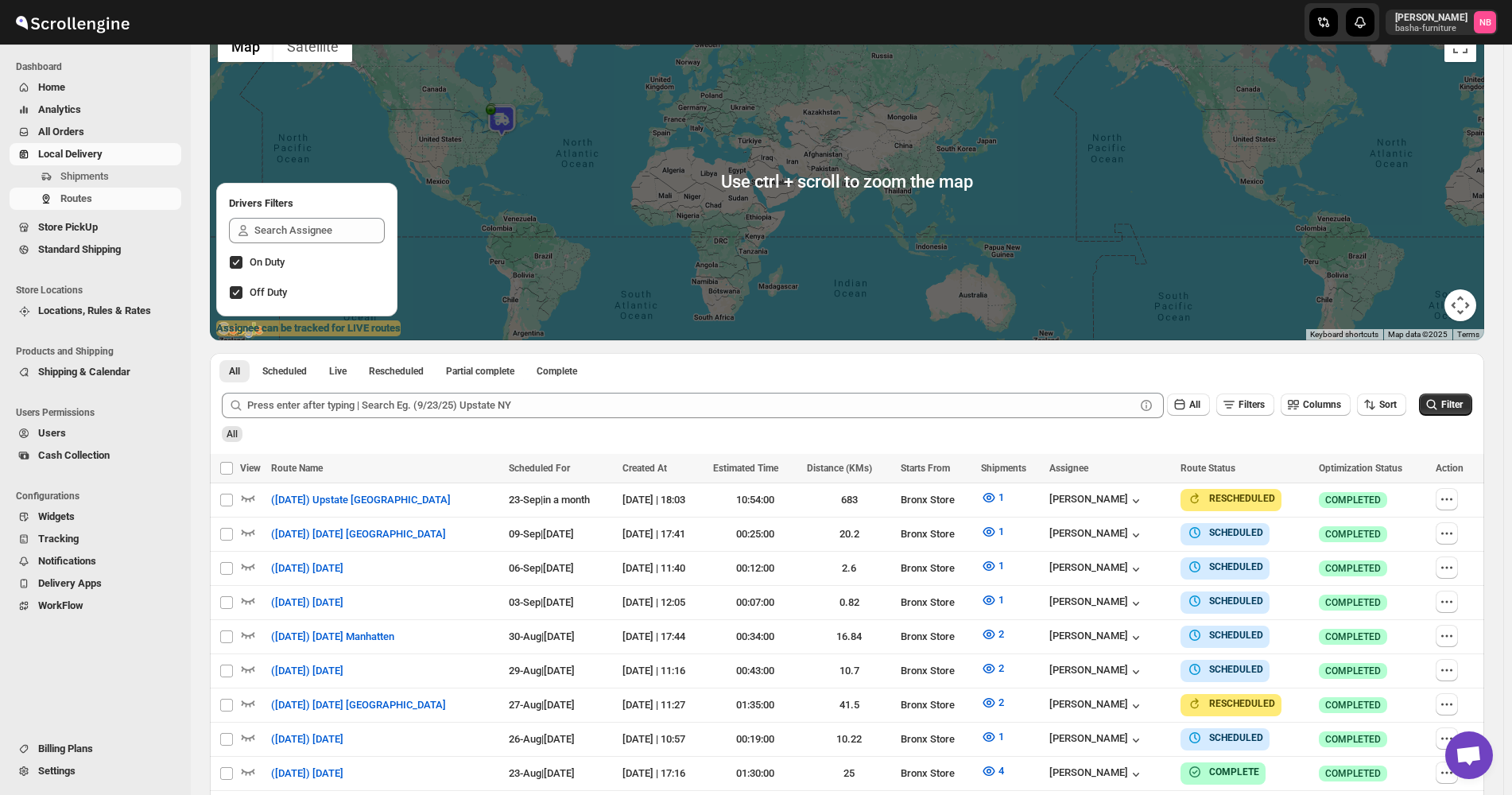
scroll to position [159, 0]
